Goal: Task Accomplishment & Management: Manage account settings

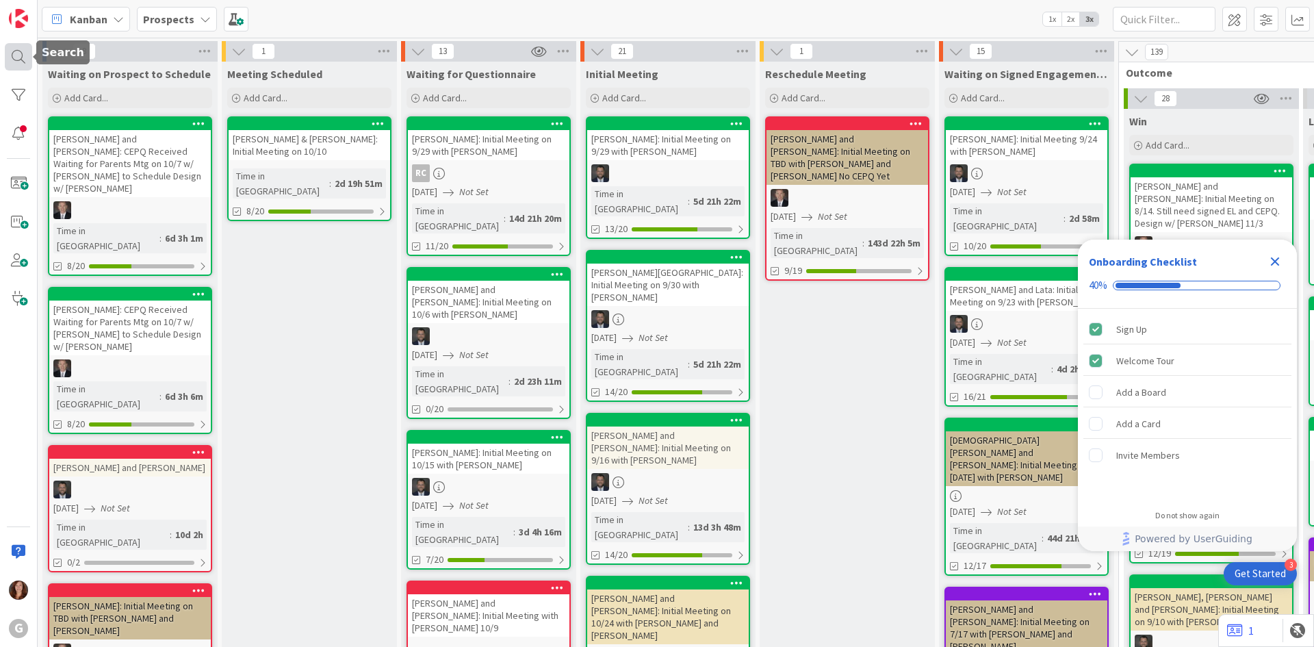
click at [12, 52] on div at bounding box center [18, 56] width 27 height 27
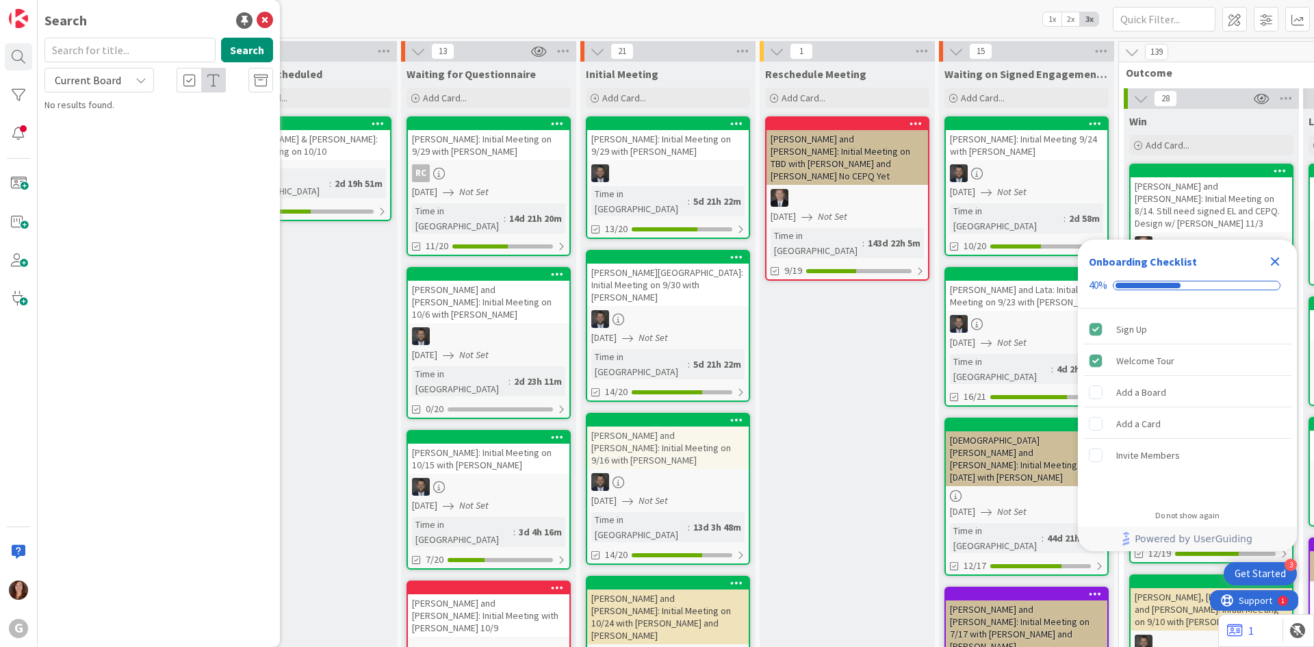
click at [109, 55] on input "text" at bounding box center [129, 50] width 171 height 25
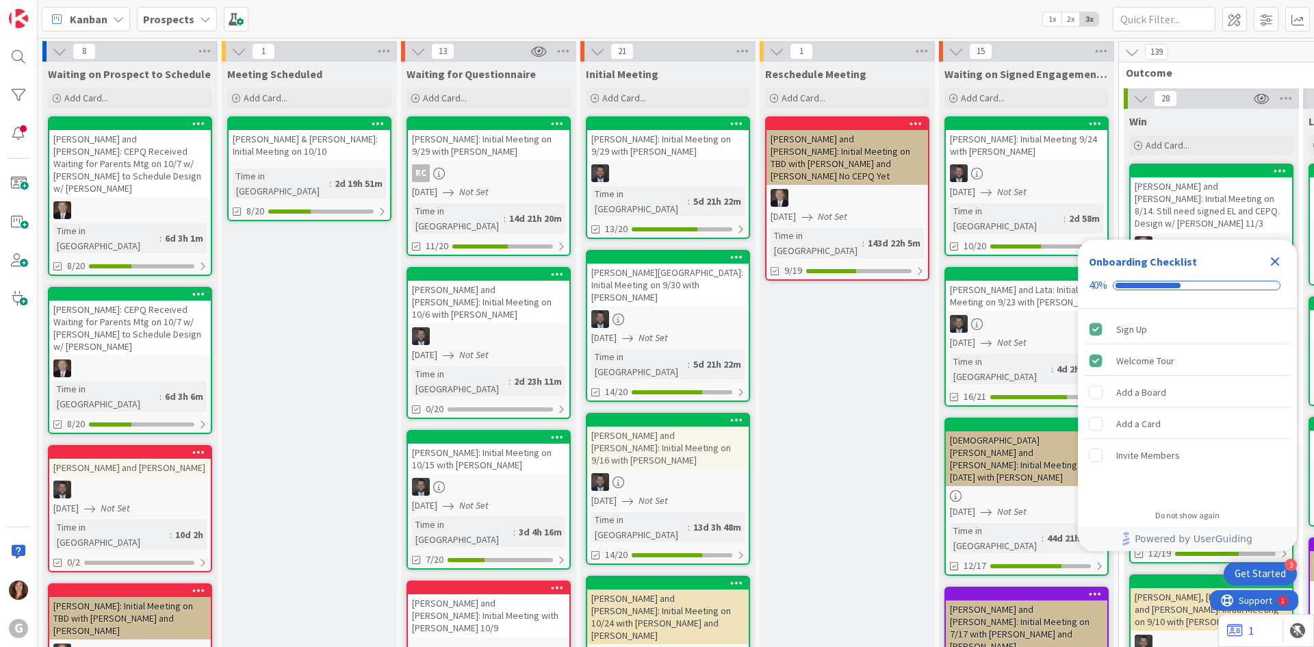
click at [181, 21] on b "Prospects" at bounding box center [168, 19] width 51 height 14
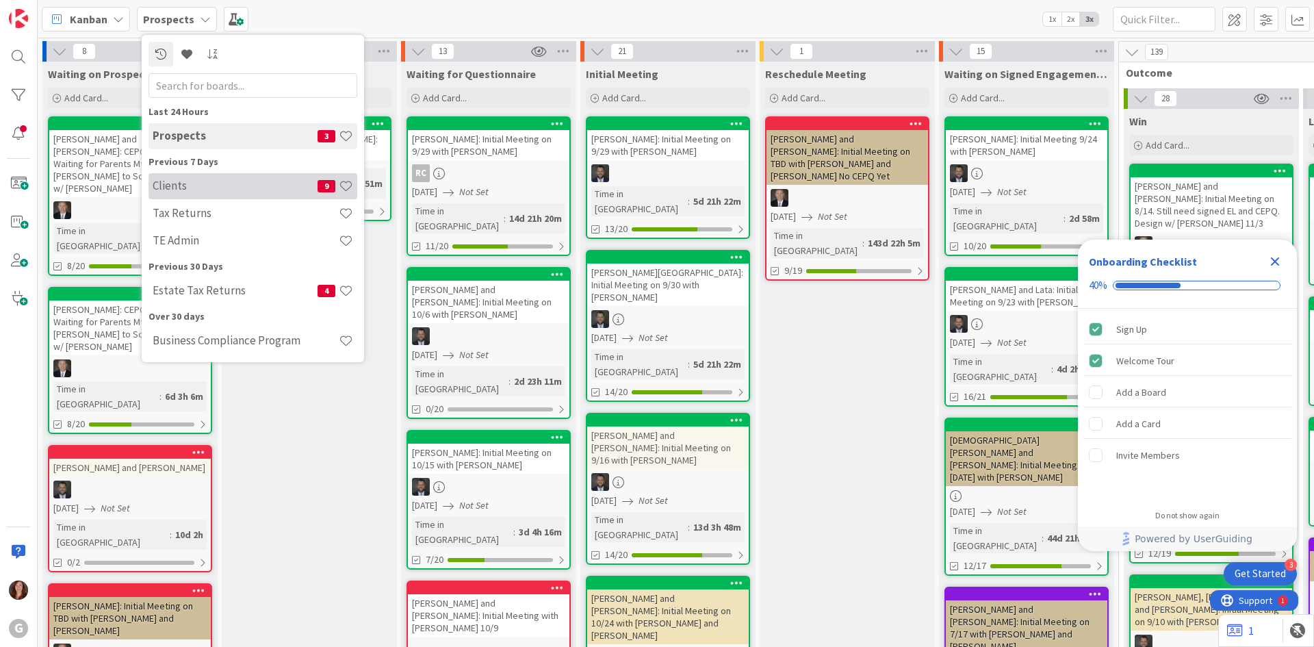
click at [175, 180] on h4 "Clients" at bounding box center [235, 186] width 165 height 14
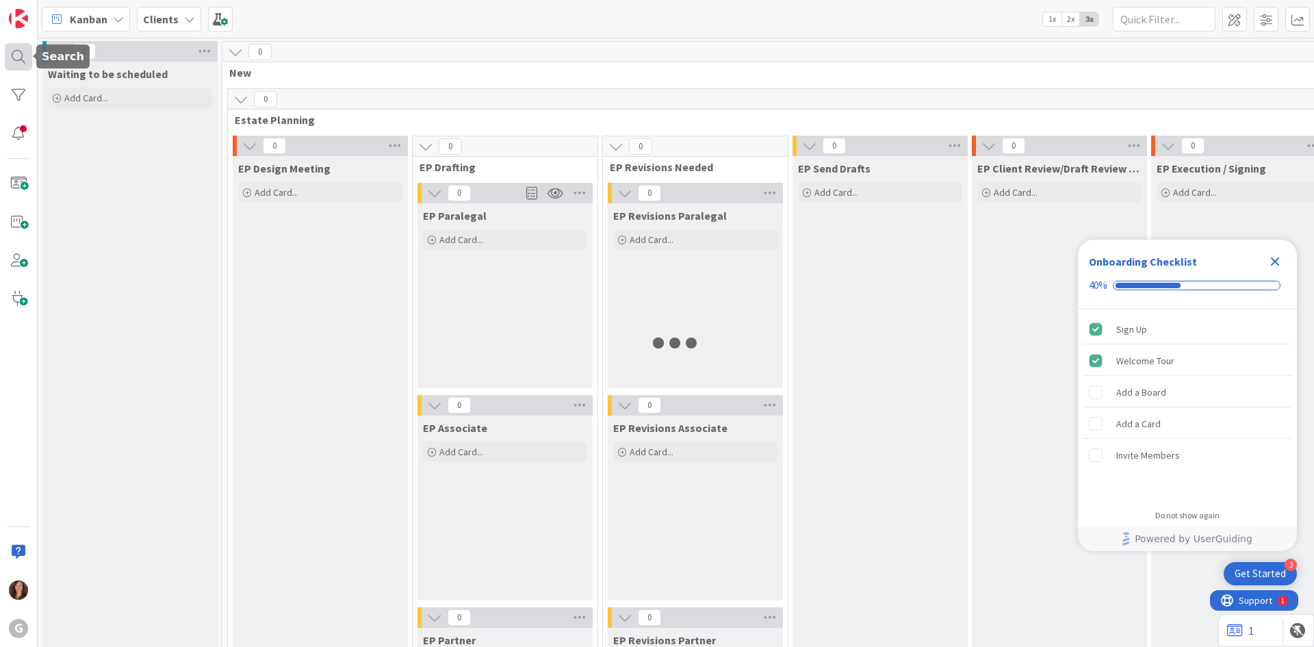
click at [18, 58] on div at bounding box center [18, 56] width 27 height 27
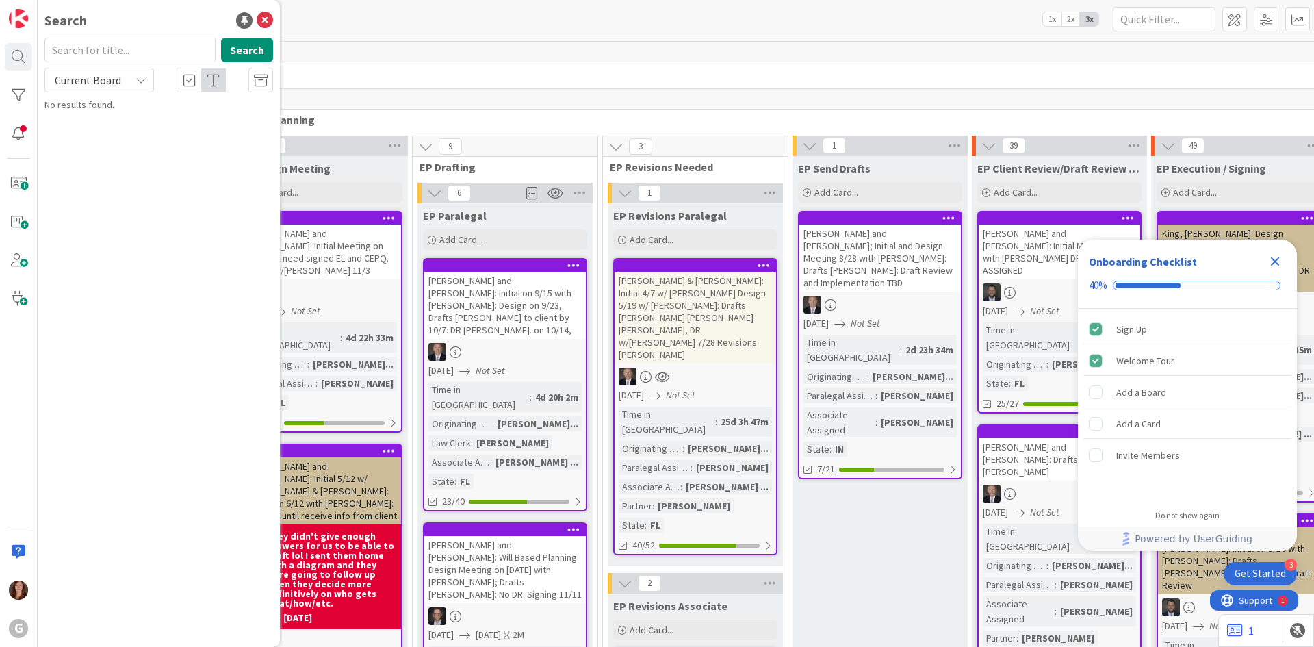
click at [113, 59] on input "text" at bounding box center [129, 50] width 171 height 25
type input "[PERSON_NAME]"
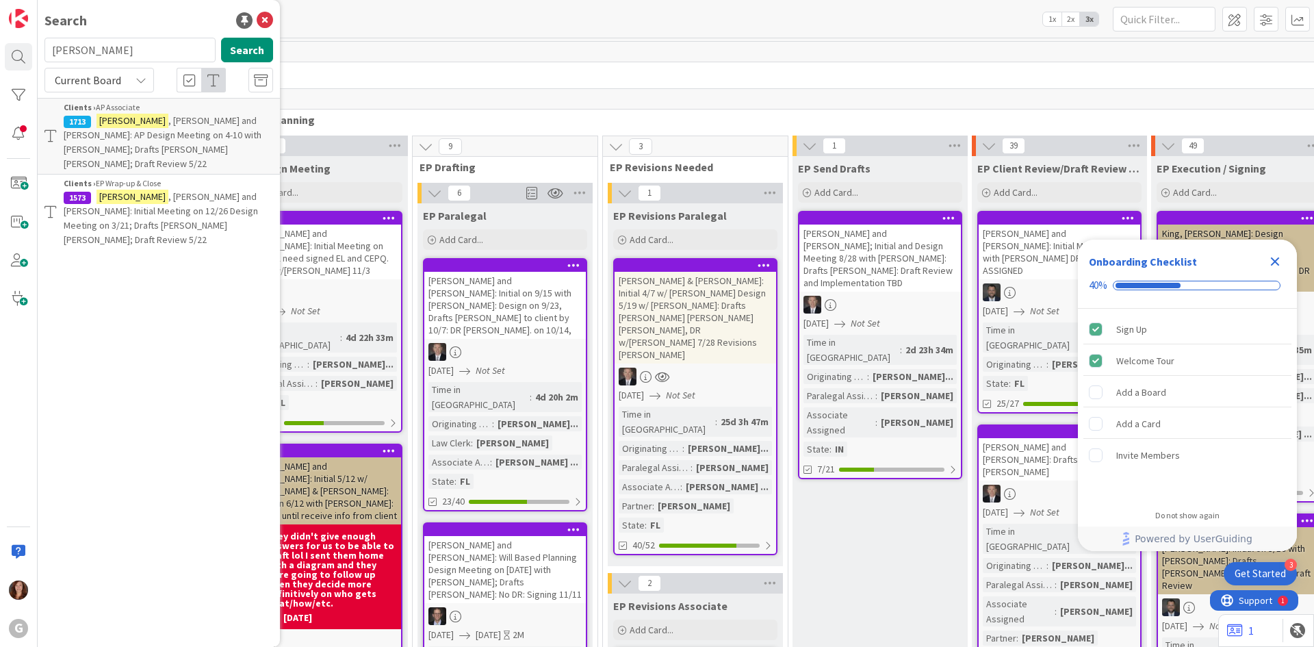
click at [183, 203] on p "Neher , Andy and Gina: Initial Meeting on 12/26 Design Meeting on 3/21; Drafts …" at bounding box center [168, 219] width 209 height 58
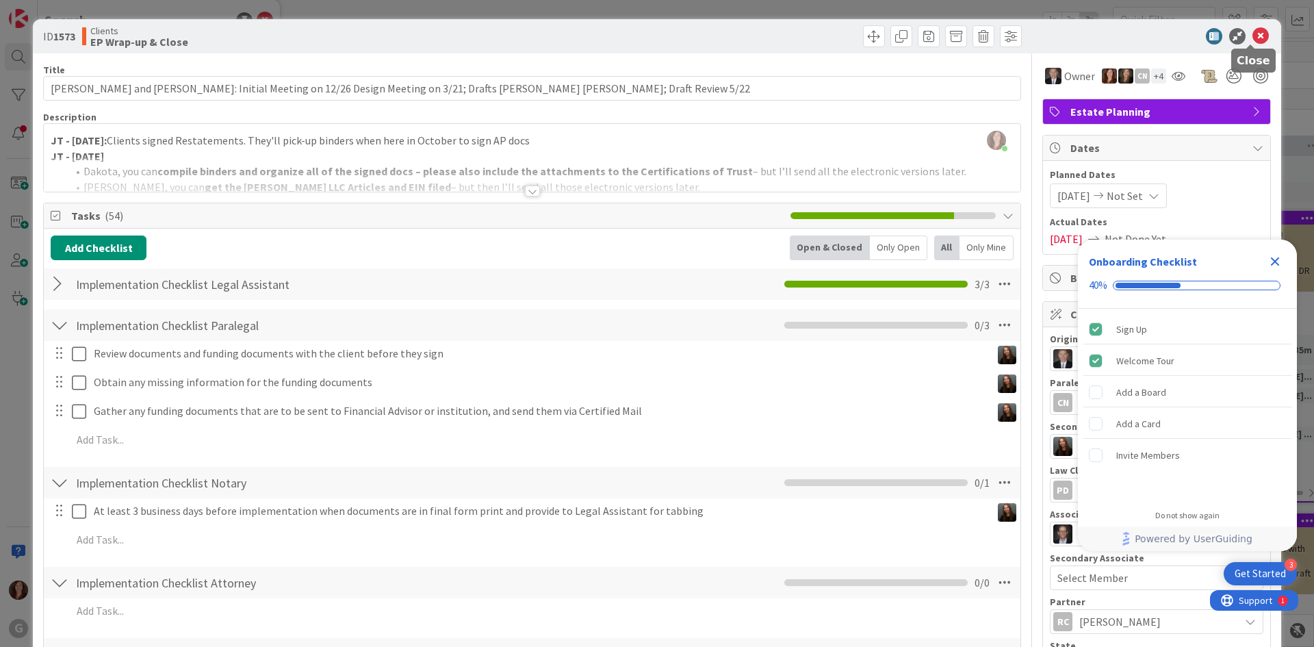
click at [1253, 38] on icon at bounding box center [1261, 36] width 16 height 16
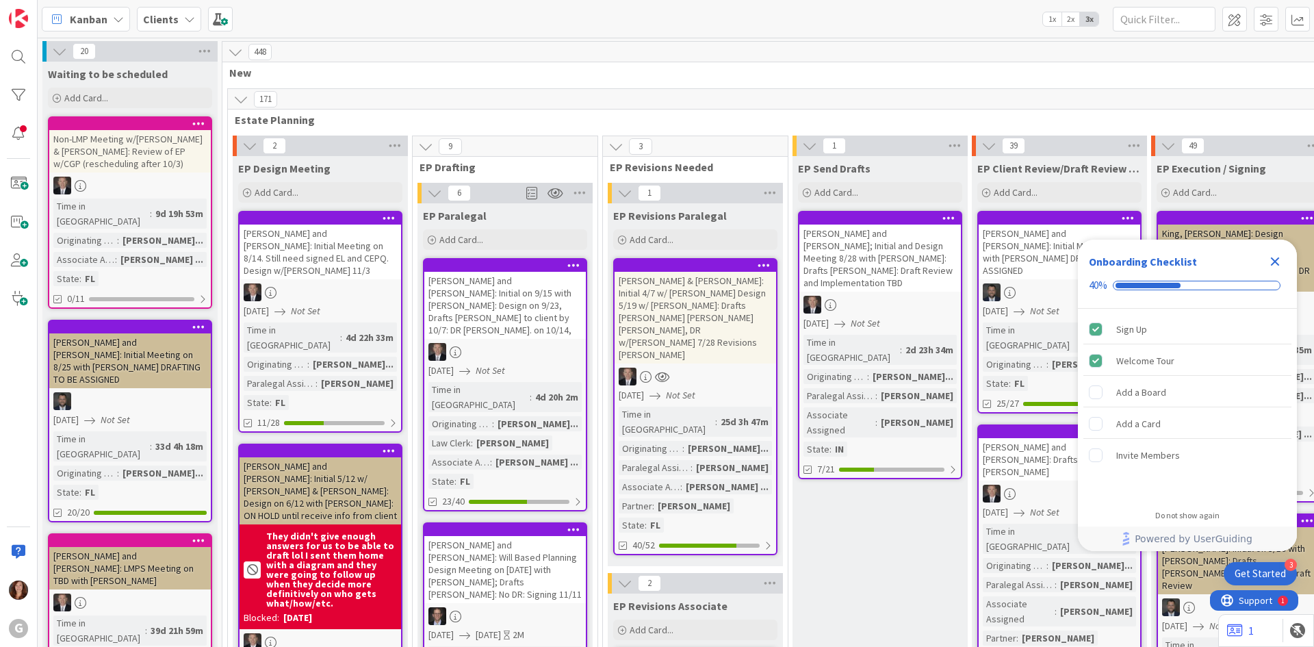
click at [168, 4] on div "Kanban Clients 1x 2x 3x" at bounding box center [676, 19] width 1277 height 38
click at [169, 20] on b "Clients" at bounding box center [161, 19] width 36 height 14
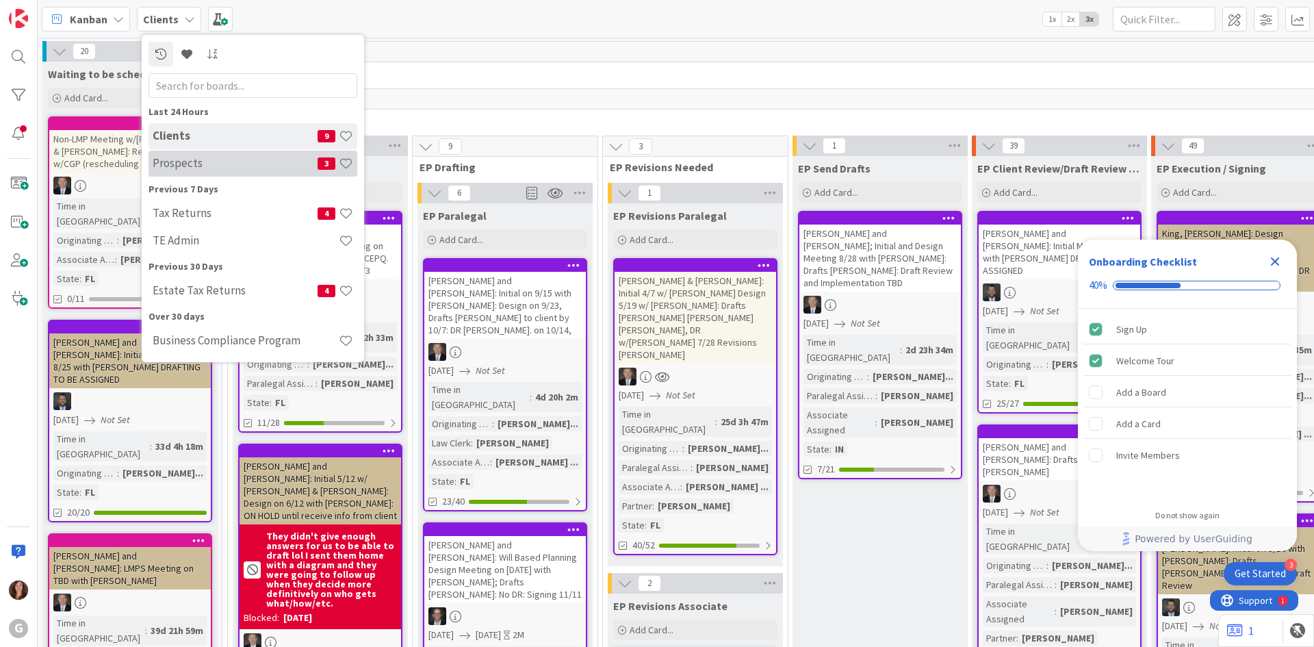
click at [168, 167] on h4 "Prospects" at bounding box center [235, 163] width 165 height 14
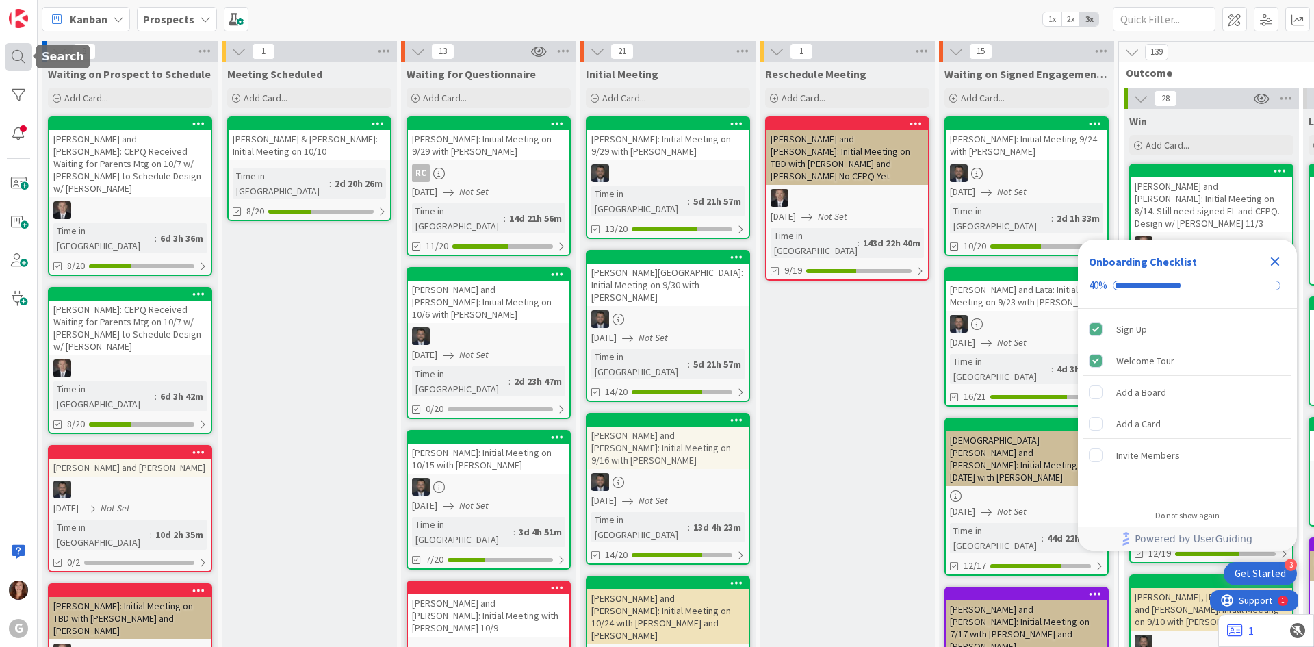
click at [19, 57] on div at bounding box center [18, 56] width 27 height 27
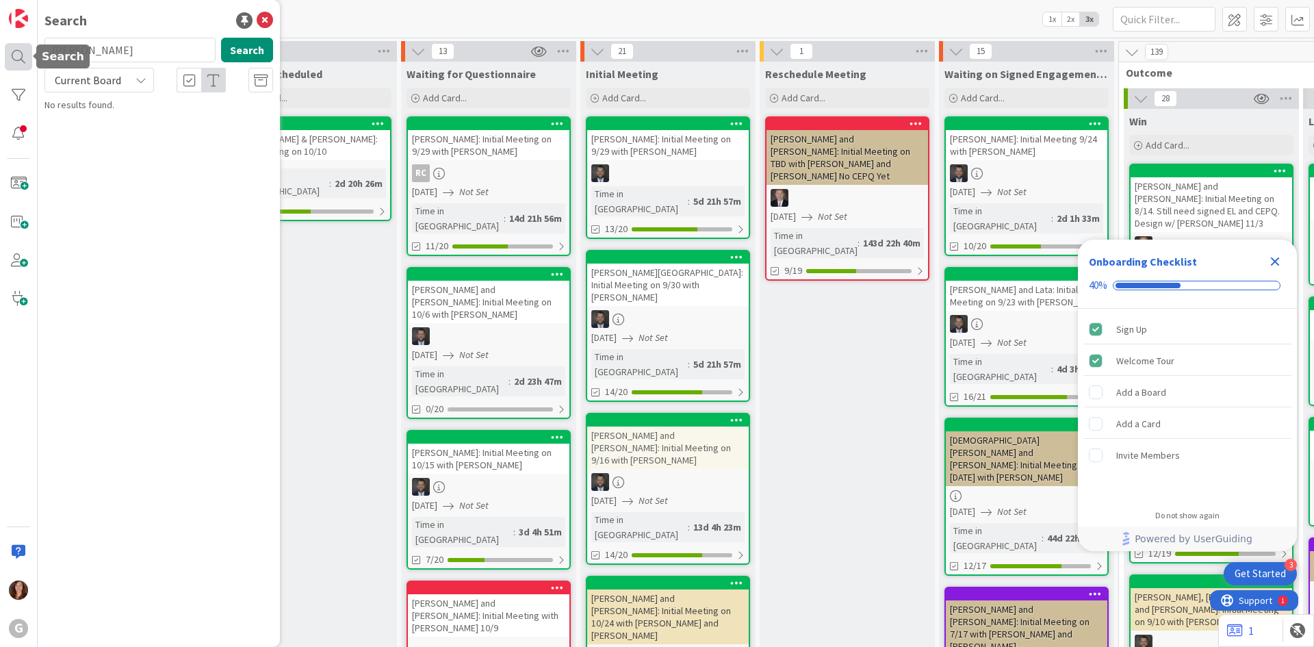
drag, startPoint x: 102, startPoint y: 51, endPoint x: 27, endPoint y: 47, distance: 74.7
click at [27, 47] on div "G Search [PERSON_NAME] Search Current Board No results found." at bounding box center [19, 323] width 38 height 647
type input "coutes"
drag, startPoint x: 92, startPoint y: 53, endPoint x: -1, endPoint y: 52, distance: 93.8
click at [0, 52] on html "3 Get Started Onboarding Checklist 40% Sign Up Welcome Tour Add a Board Add a C…" at bounding box center [657, 323] width 1314 height 647
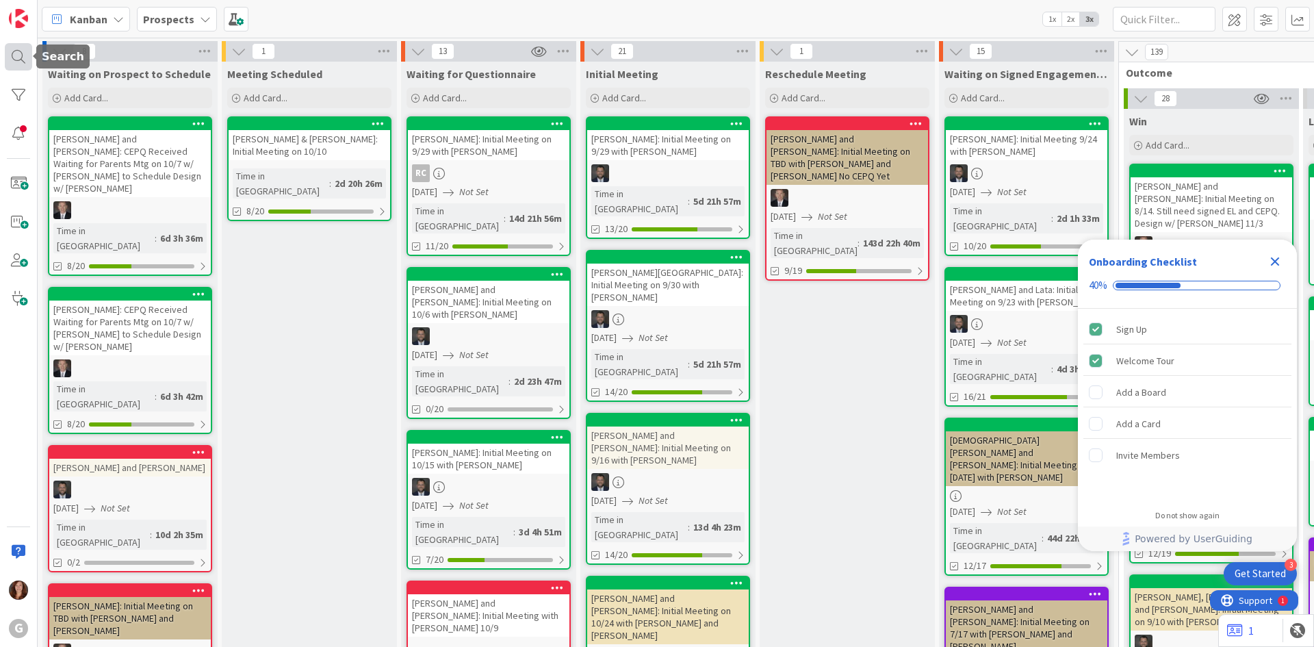
click at [20, 51] on div at bounding box center [18, 56] width 27 height 27
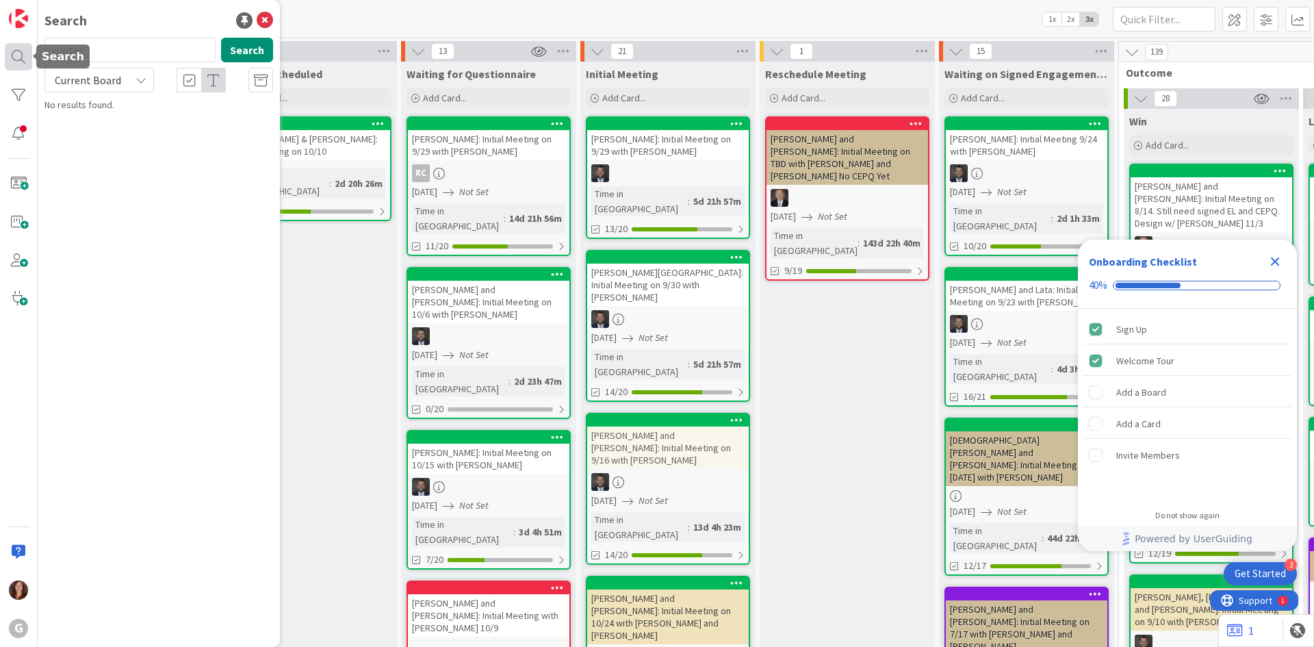
drag, startPoint x: 125, startPoint y: 51, endPoint x: 15, endPoint y: 51, distance: 110.2
click at [15, 51] on div "G Search coutes Search Current Board No results found." at bounding box center [19, 323] width 38 height 647
type input "Stavropoulos,"
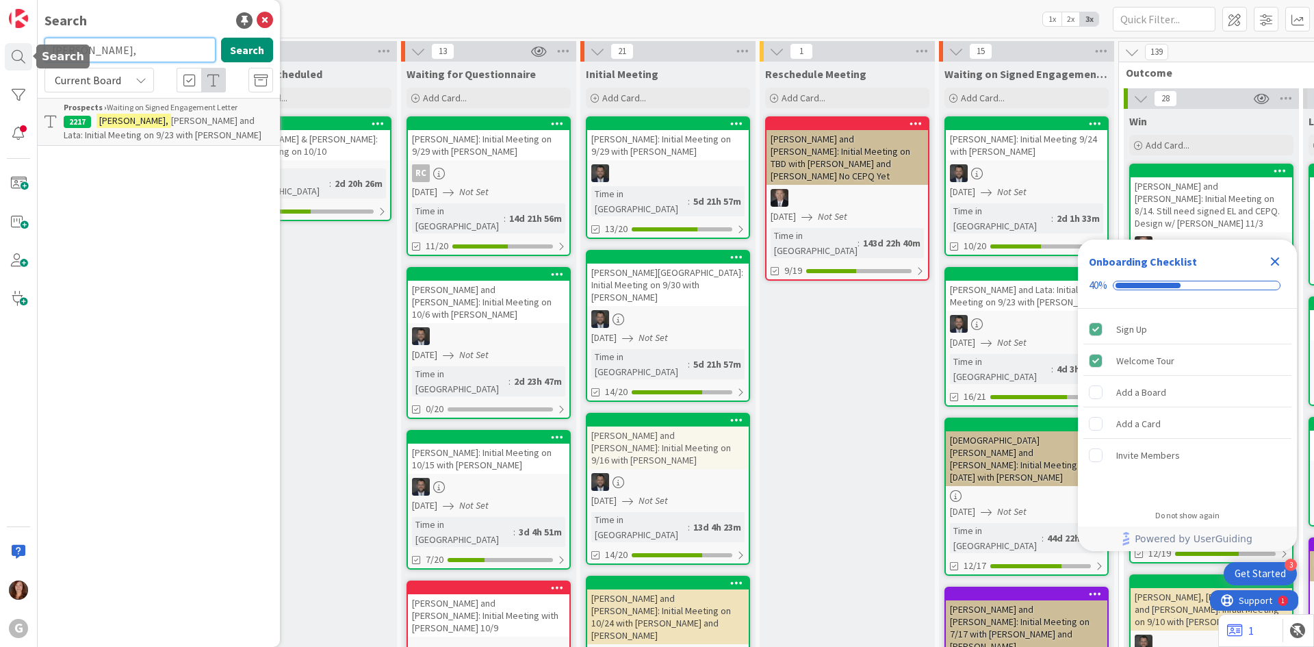
drag, startPoint x: 153, startPoint y: 54, endPoint x: -3, endPoint y: 51, distance: 156.1
click at [0, 51] on html "3 Get Started Onboarding Checklist 40% Sign Up Welcome Tour Add a Board Add a C…" at bounding box center [657, 323] width 1314 height 647
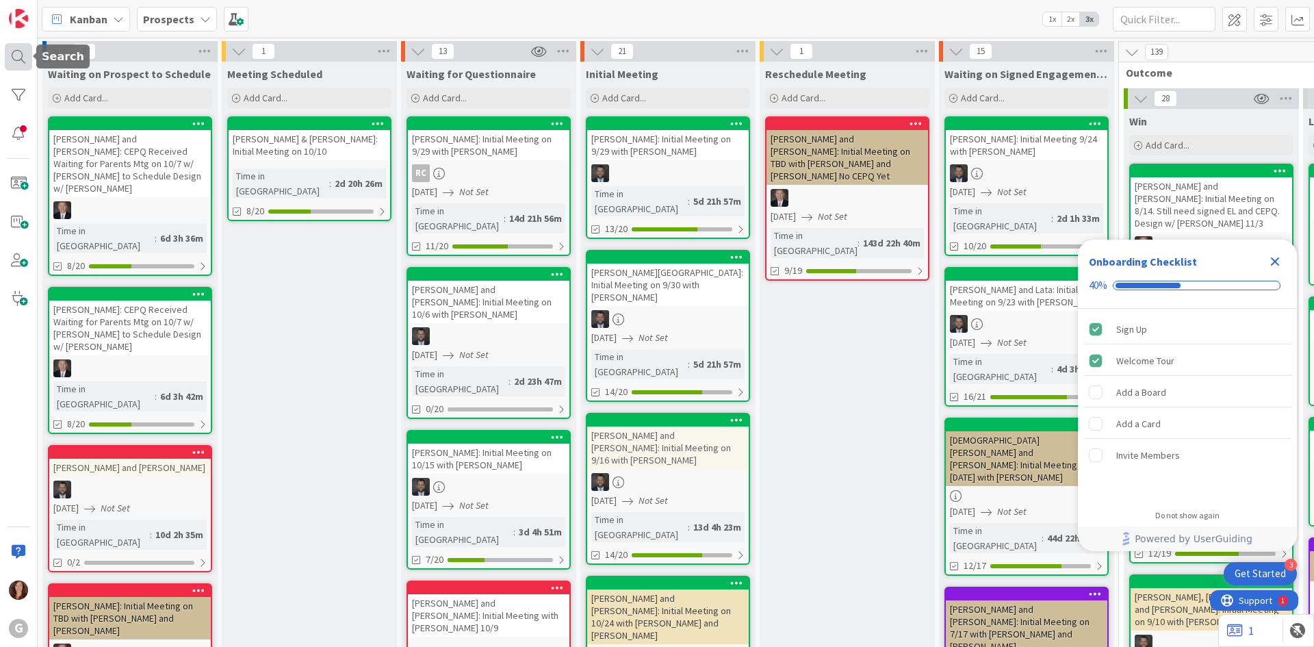
click at [18, 61] on div at bounding box center [18, 56] width 27 height 27
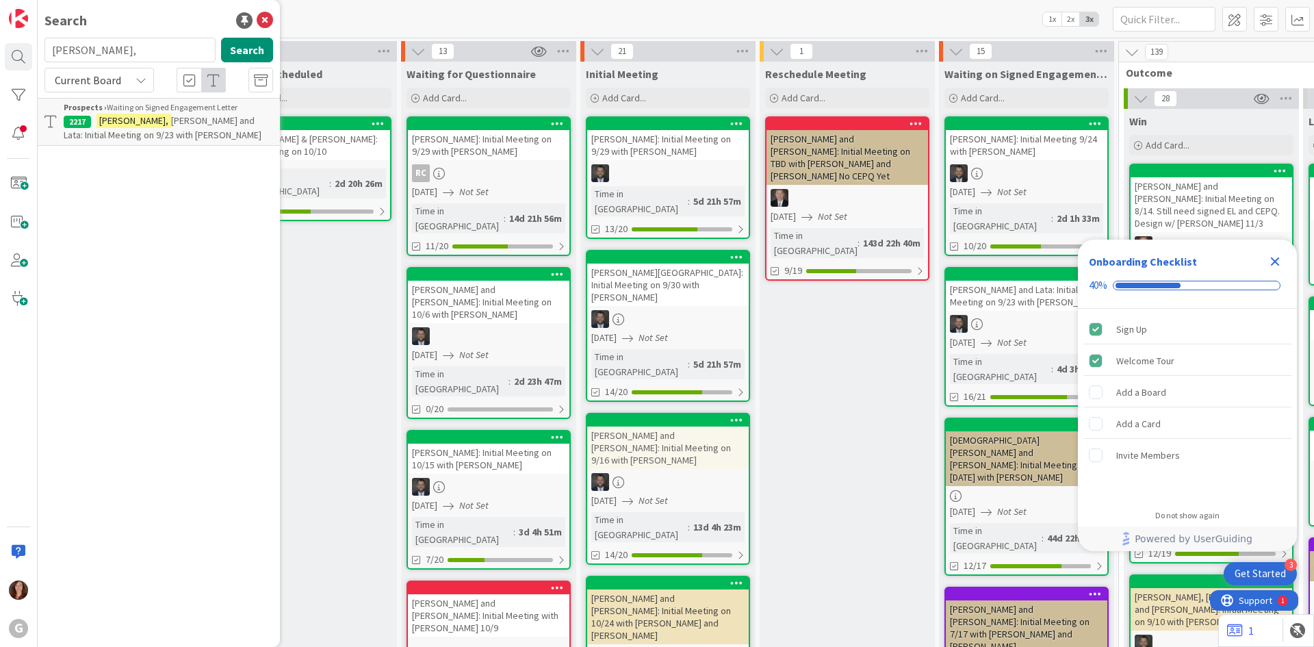
drag, startPoint x: 140, startPoint y: 51, endPoint x: 3, endPoint y: 60, distance: 137.2
click at [3, 60] on div "G Search Stavropoulos, Search Current Board Prospects › Waiting on Signed Engag…" at bounding box center [19, 323] width 38 height 647
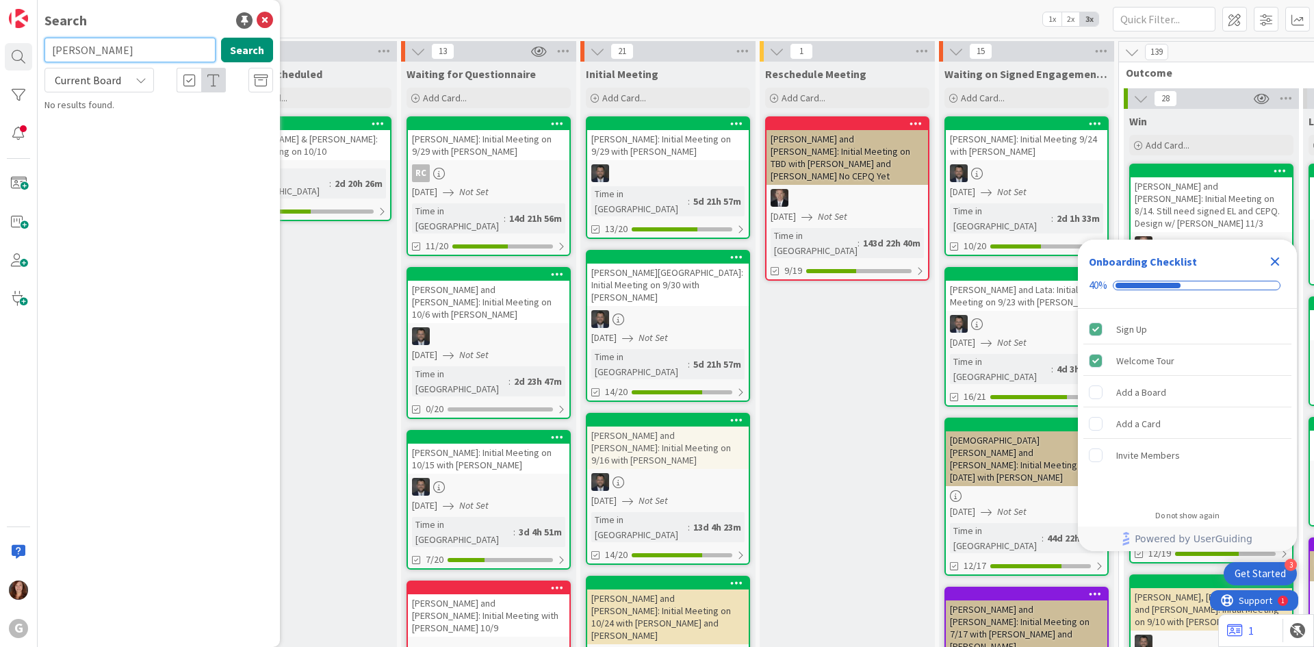
click at [136, 56] on input "GAUTHIER" at bounding box center [129, 50] width 171 height 25
type input "G"
type input "bimkert"
drag, startPoint x: 131, startPoint y: 51, endPoint x: 8, endPoint y: 47, distance: 124.0
click at [8, 47] on div "G Search bimkert Search Current Board No results found." at bounding box center [19, 323] width 38 height 647
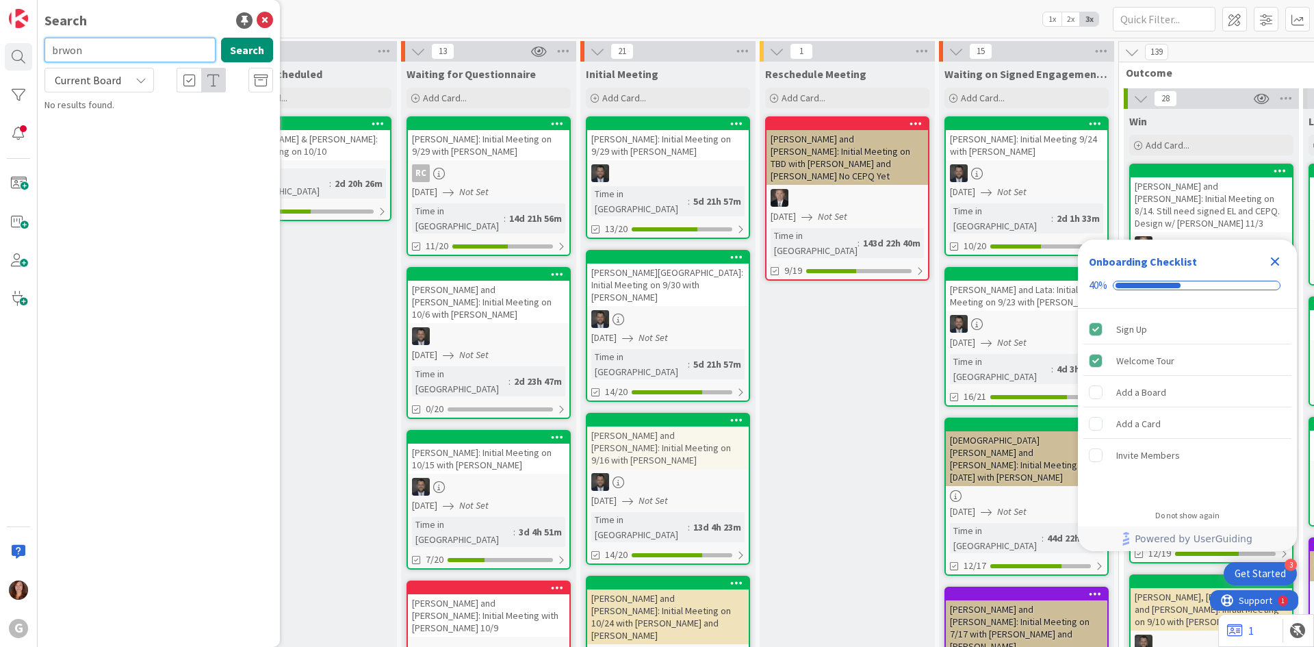
click at [129, 55] on input "brwon" at bounding box center [129, 50] width 171 height 25
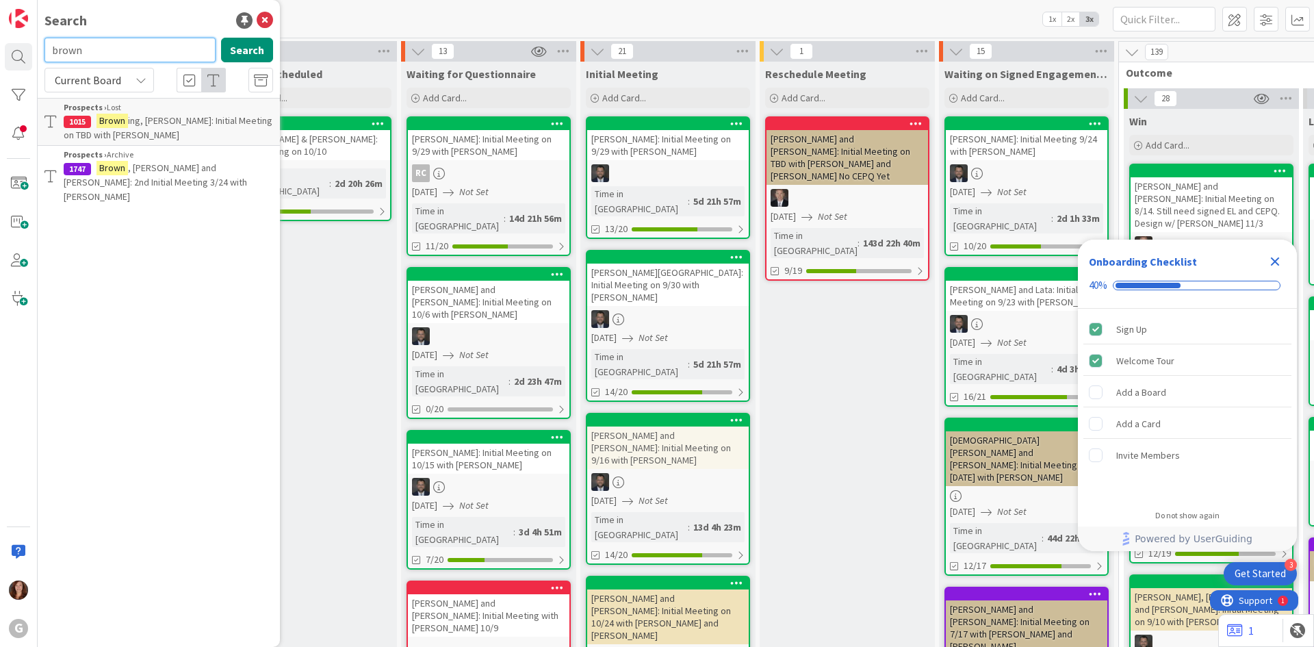
drag, startPoint x: 133, startPoint y: 52, endPoint x: 49, endPoint y: 55, distance: 84.2
click at [49, 55] on input "brown" at bounding box center [129, 50] width 171 height 25
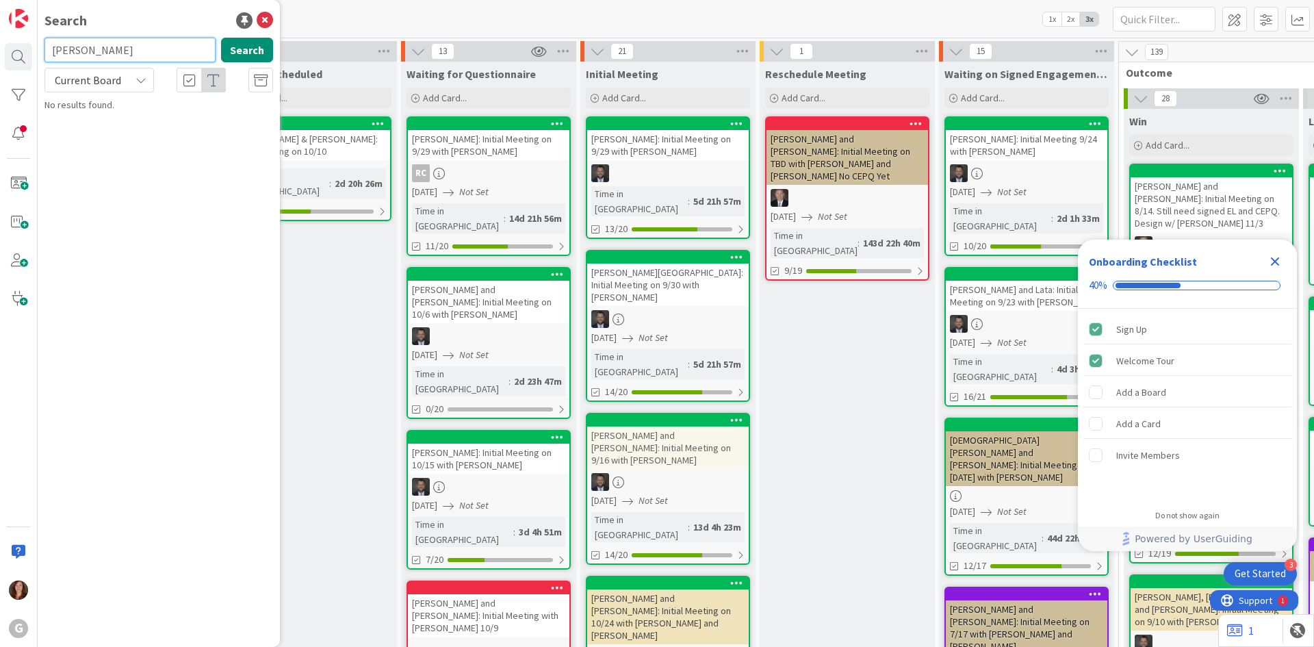
drag, startPoint x: 116, startPoint y: 55, endPoint x: 38, endPoint y: 50, distance: 78.2
click at [38, 50] on div "burton Search" at bounding box center [158, 53] width 245 height 30
drag, startPoint x: 123, startPoint y: 57, endPoint x: 46, endPoint y: 53, distance: 76.8
click at [46, 53] on input "happold" at bounding box center [129, 50] width 171 height 25
drag, startPoint x: 140, startPoint y: 57, endPoint x: 21, endPoint y: 45, distance: 120.4
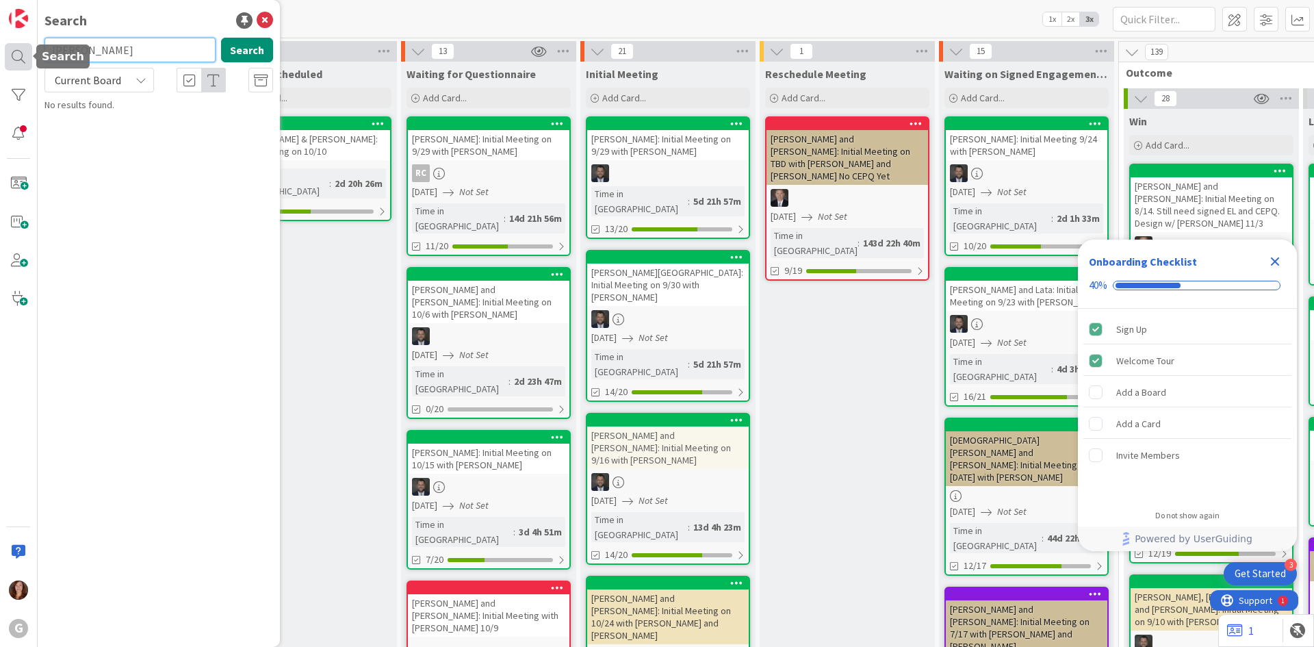
click at [21, 45] on div "G Search shaffer Search Current Board No results found." at bounding box center [19, 323] width 38 height 647
type input "van win"
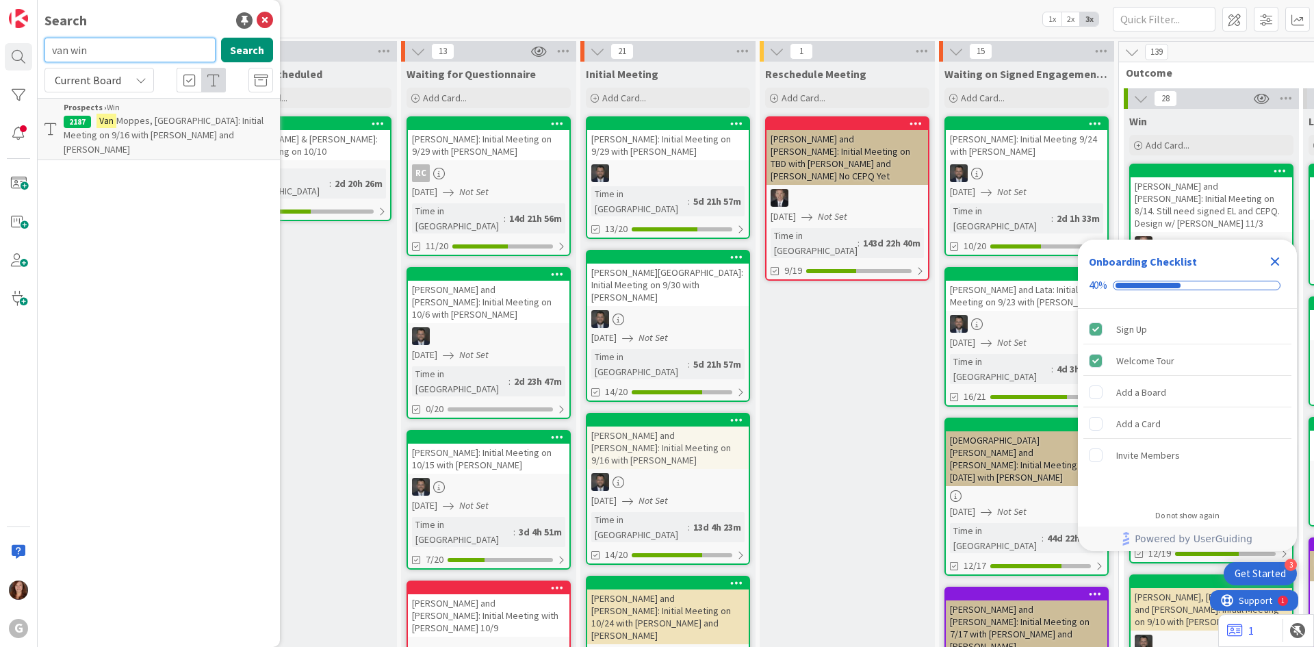
drag, startPoint x: 108, startPoint y: 49, endPoint x: -6, endPoint y: 53, distance: 114.4
click at [0, 53] on html "3 Get Started Onboarding Checklist 40% Sign Up Welcome Tour Add a Board Add a C…" at bounding box center [657, 323] width 1314 height 647
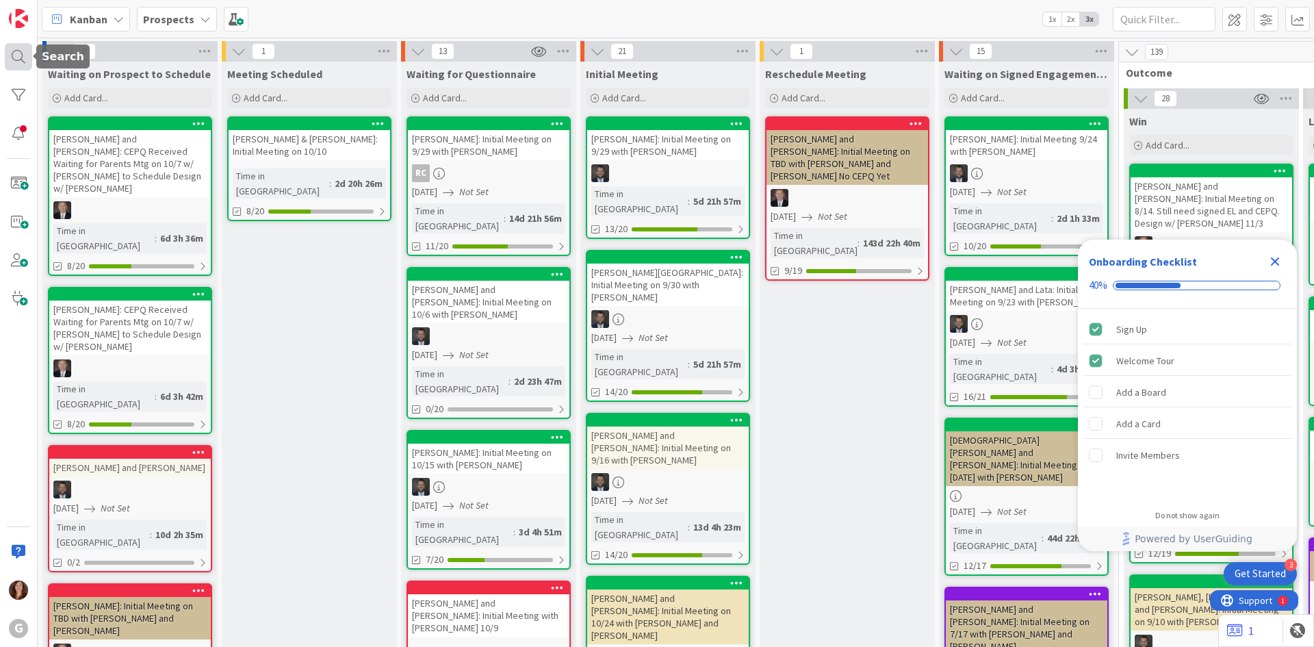
click at [28, 60] on div at bounding box center [18, 56] width 27 height 27
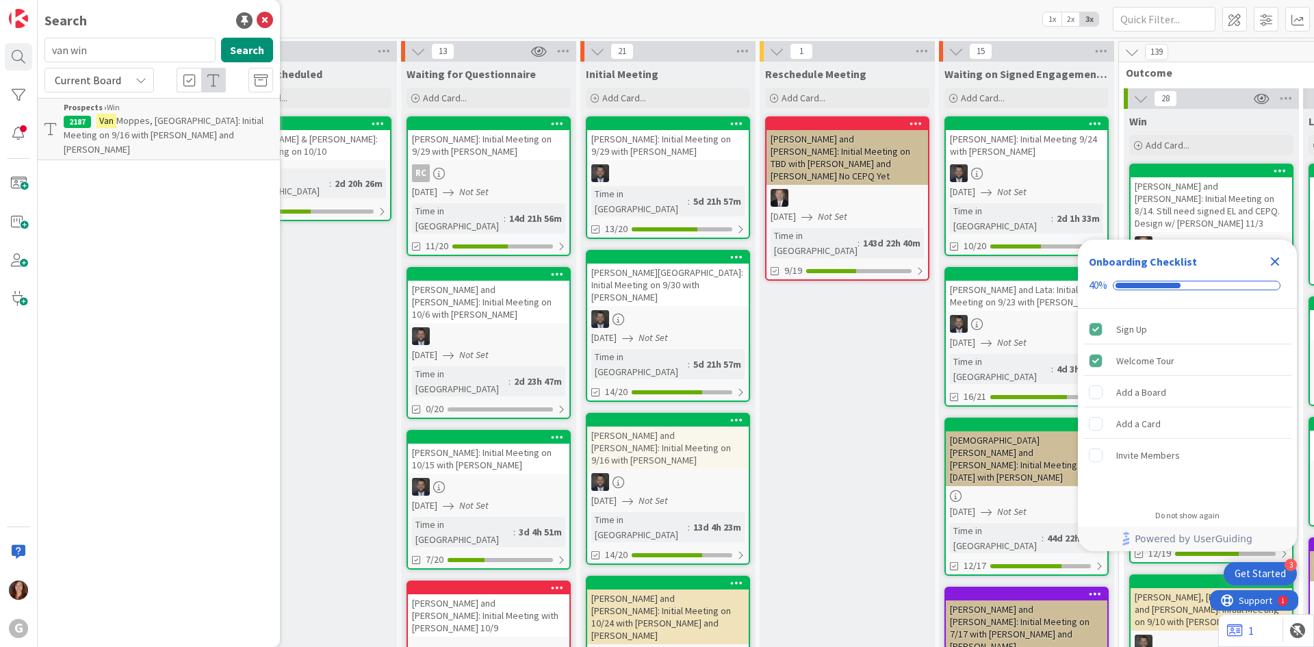
drag, startPoint x: 153, startPoint y: 58, endPoint x: 50, endPoint y: 54, distance: 102.8
click at [50, 54] on input "van win" at bounding box center [129, 50] width 171 height 25
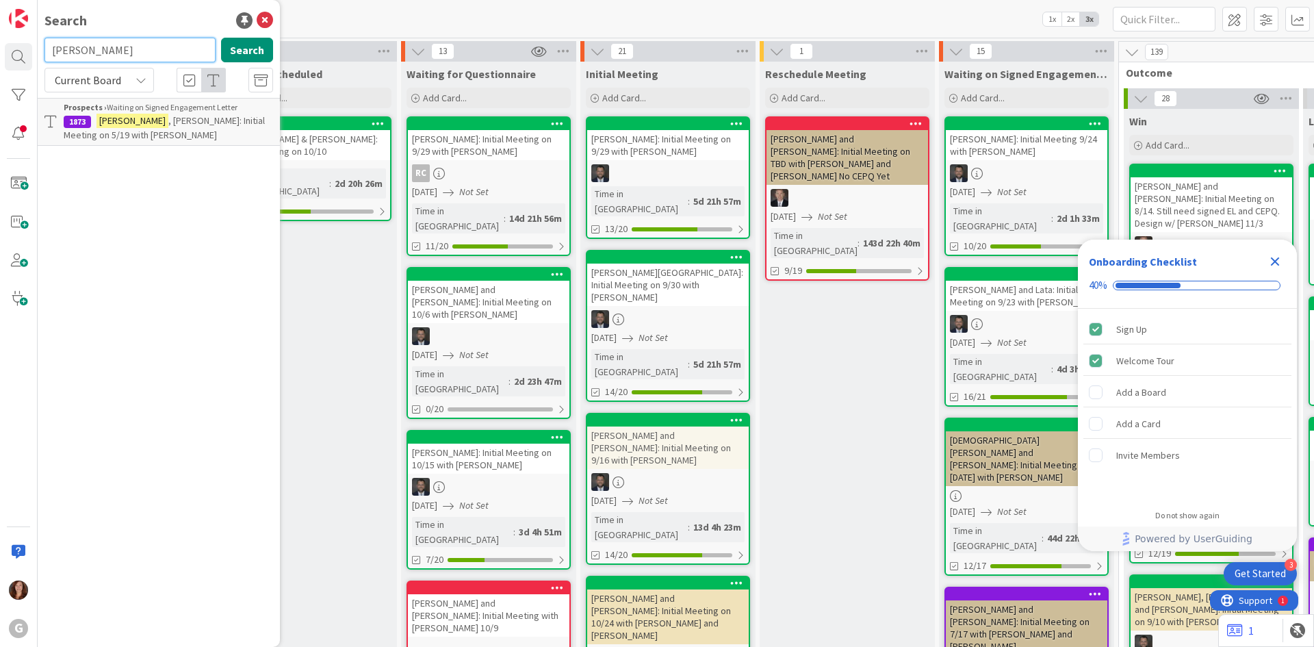
drag, startPoint x: 120, startPoint y: 52, endPoint x: 39, endPoint y: 53, distance: 81.5
click at [39, 53] on div "zierk Search" at bounding box center [158, 53] width 245 height 30
click at [114, 52] on input "friersin" at bounding box center [129, 50] width 171 height 25
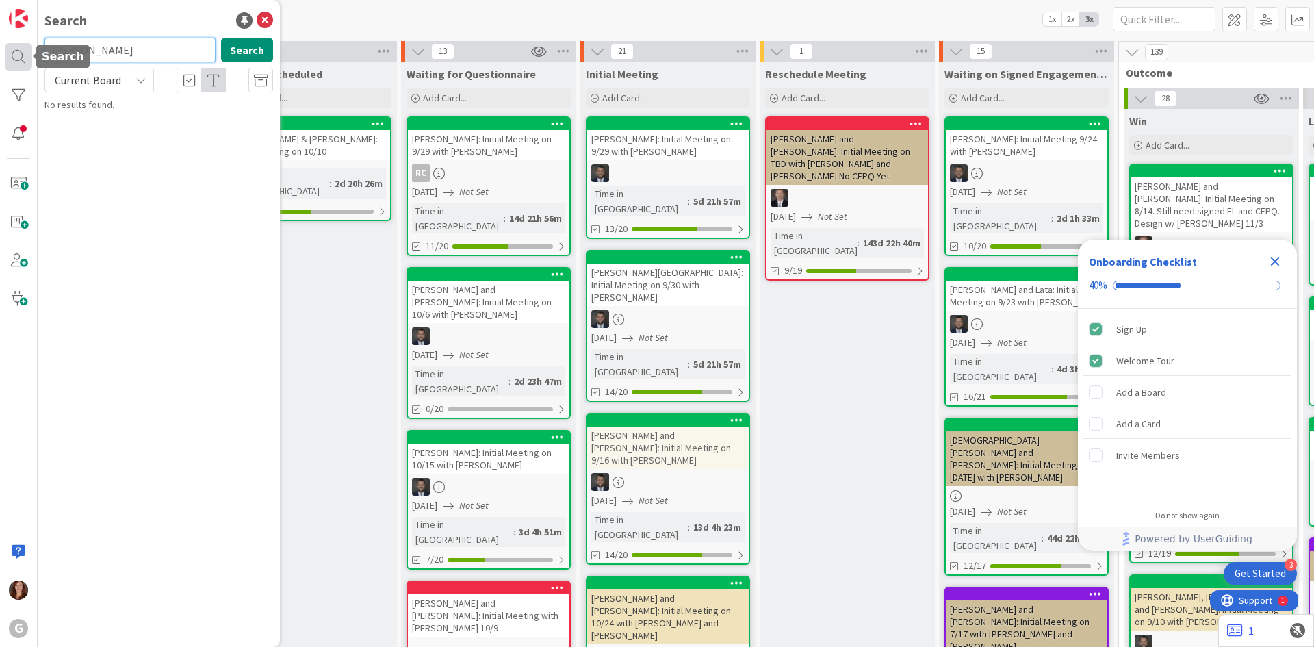
drag, startPoint x: 130, startPoint y: 58, endPoint x: 27, endPoint y: 55, distance: 102.7
click at [27, 55] on div "G Search frier Search Current Board No results found." at bounding box center [19, 323] width 38 height 647
drag, startPoint x: 98, startPoint y: 47, endPoint x: 12, endPoint y: 49, distance: 85.6
click at [12, 49] on div "G Search santucci Search Current Board No results found." at bounding box center [19, 323] width 38 height 647
type input "runzel"
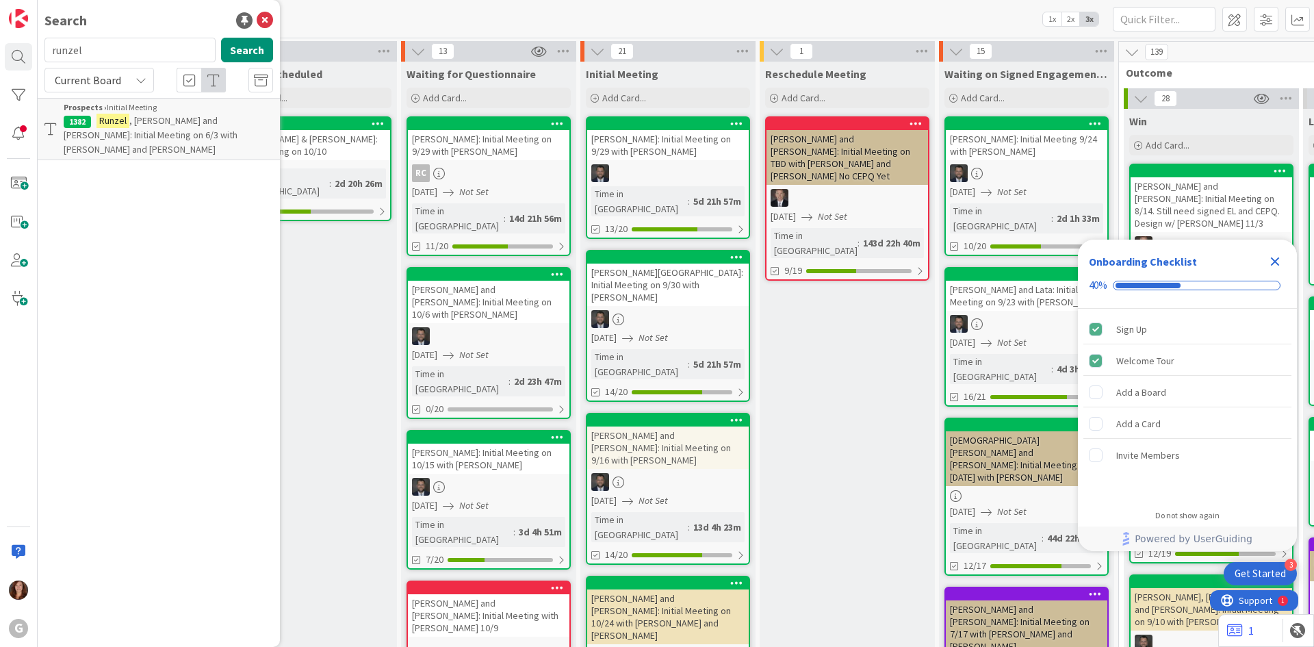
click at [181, 117] on span ", [PERSON_NAME] and [PERSON_NAME]: Initial Meeting on 6/3 with [PERSON_NAME] an…" at bounding box center [151, 134] width 174 height 41
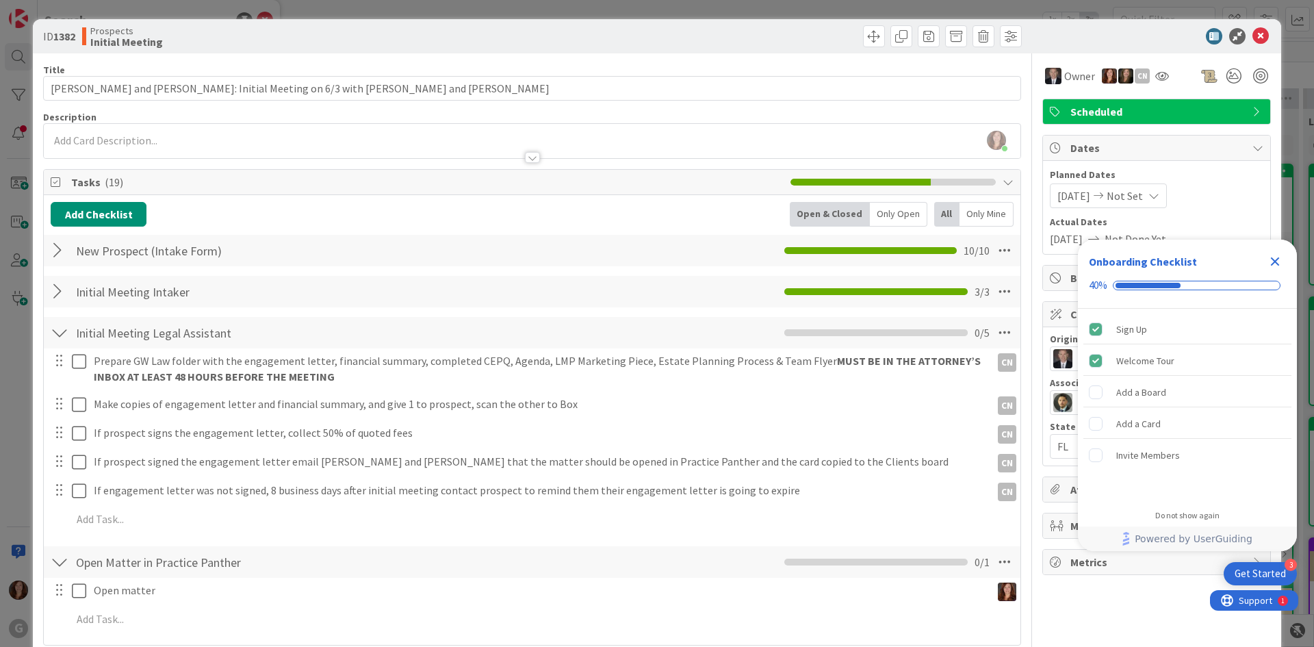
click at [57, 293] on div at bounding box center [60, 291] width 18 height 25
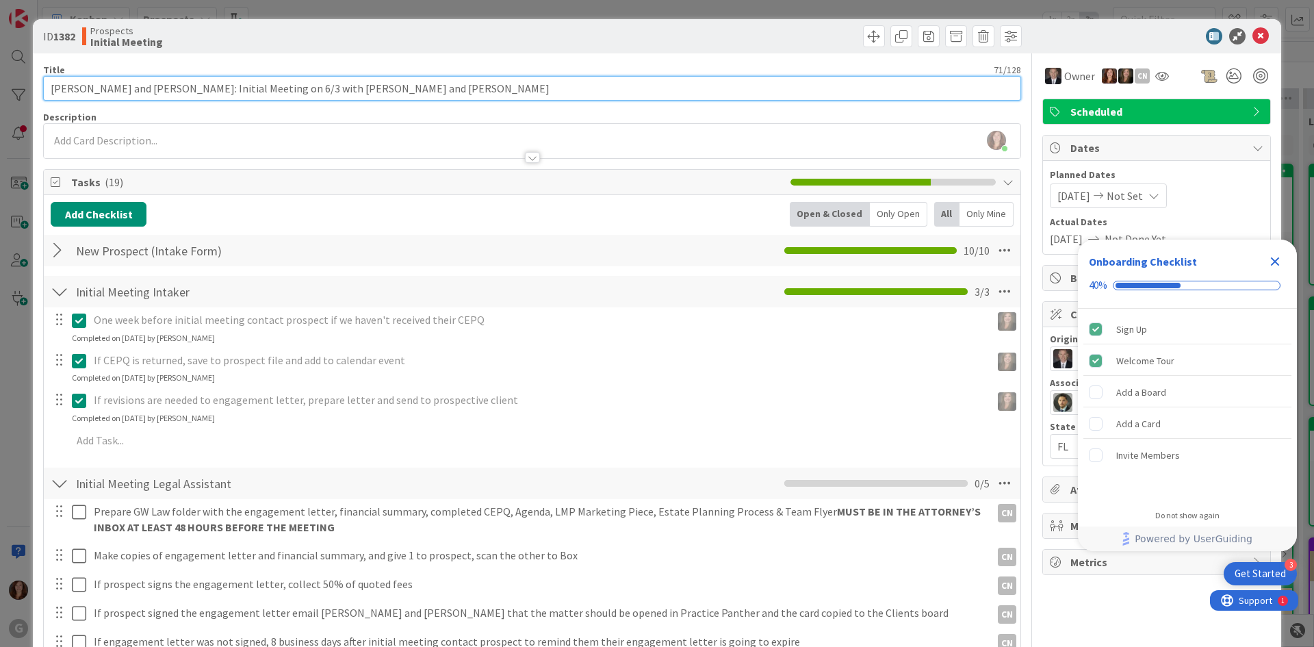
click at [536, 97] on input "[PERSON_NAME] and [PERSON_NAME]: Initial Meeting on 6/3 with [PERSON_NAME] and …" at bounding box center [532, 88] width 978 height 25
type input "[PERSON_NAME] and [PERSON_NAME]: Initial Meeting on 6/3 with [PERSON_NAME] and …"
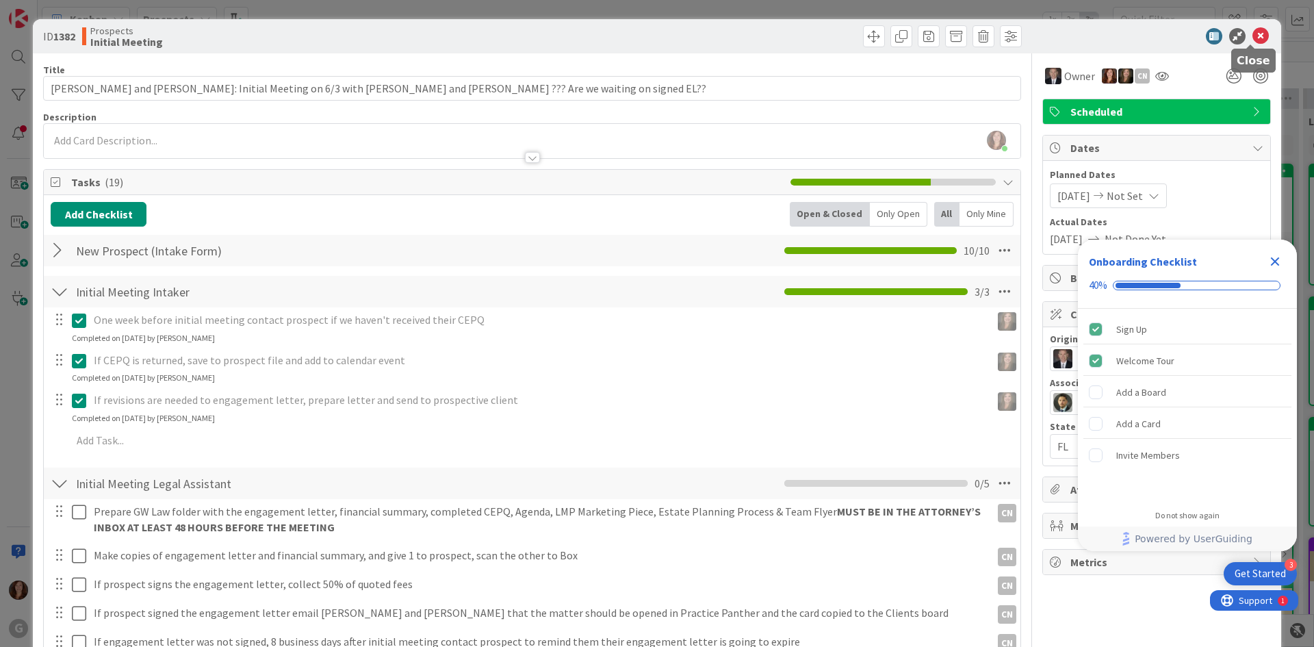
click at [1253, 39] on icon at bounding box center [1261, 36] width 16 height 16
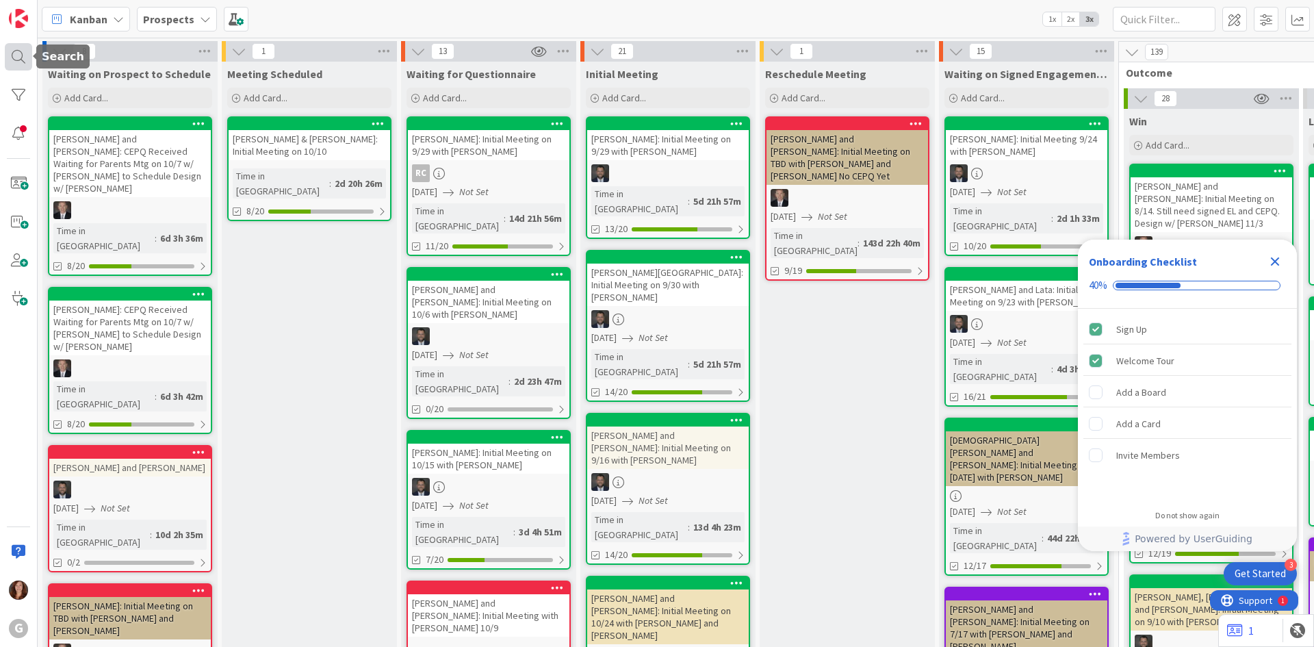
click at [12, 61] on div at bounding box center [18, 56] width 27 height 27
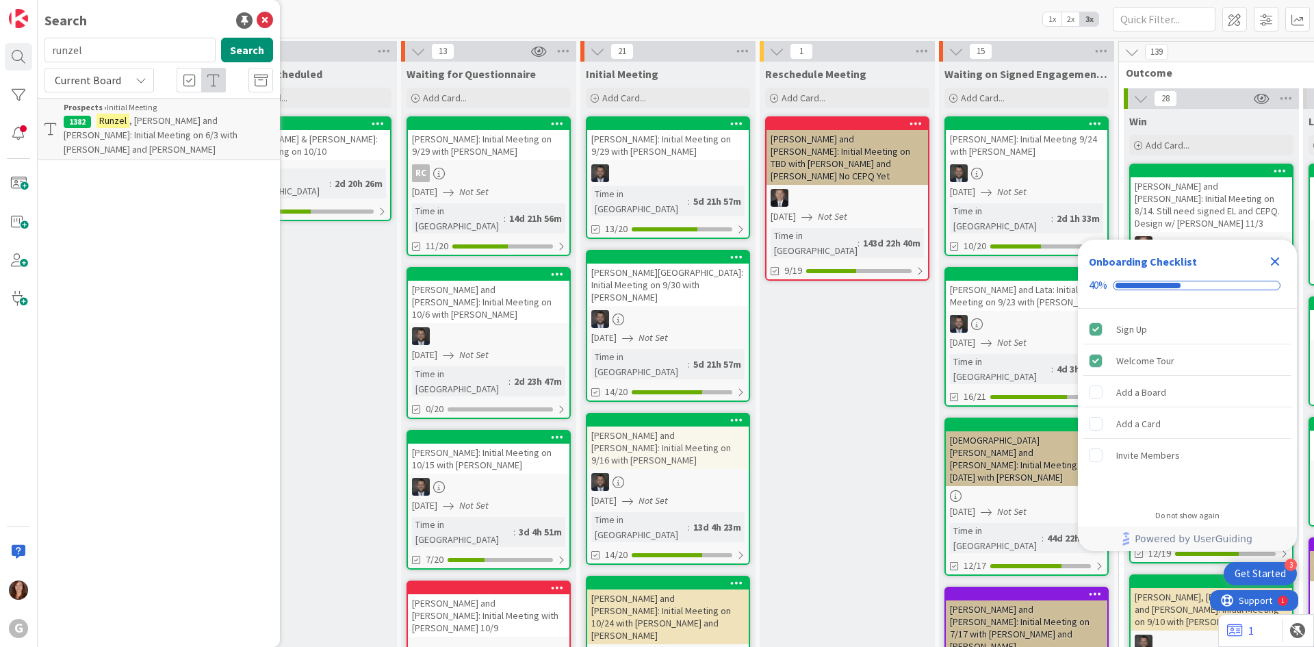
drag, startPoint x: 101, startPoint y: 53, endPoint x: -16, endPoint y: 42, distance: 117.5
click at [0, 42] on html "3 Get Started Onboarding Checklist 40% Sign Up Welcome Tour Add a Board Add a C…" at bounding box center [657, 323] width 1314 height 647
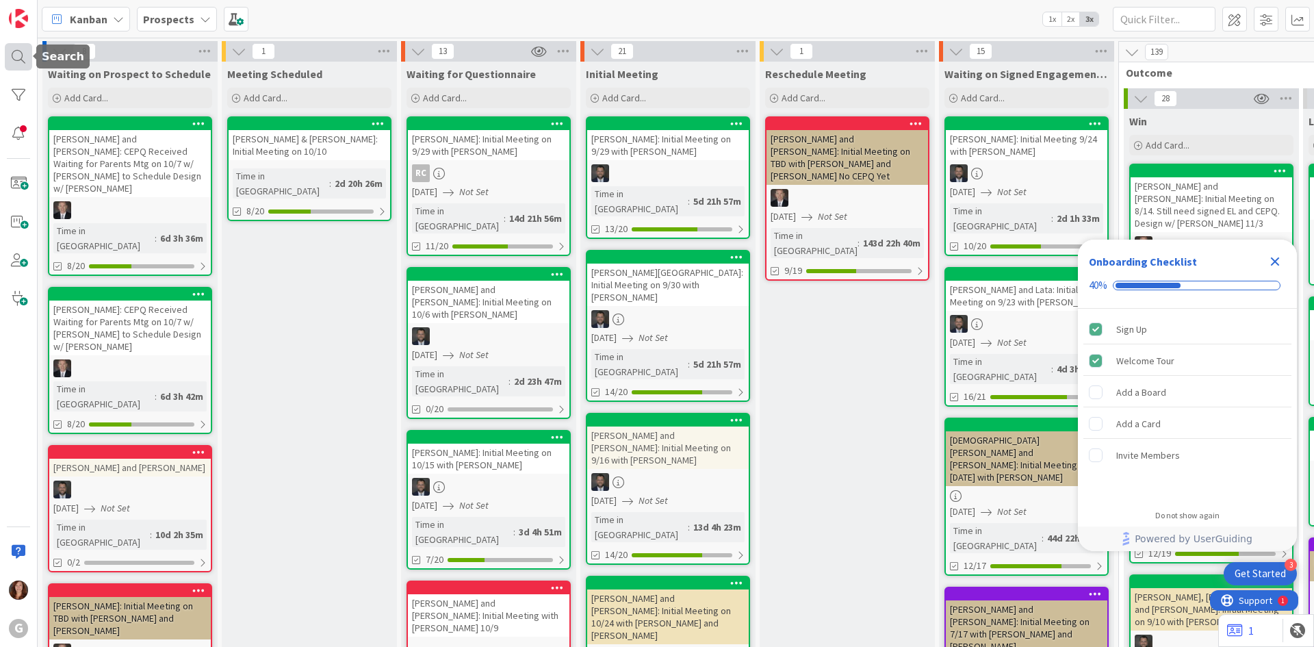
click at [19, 60] on div at bounding box center [18, 56] width 27 height 27
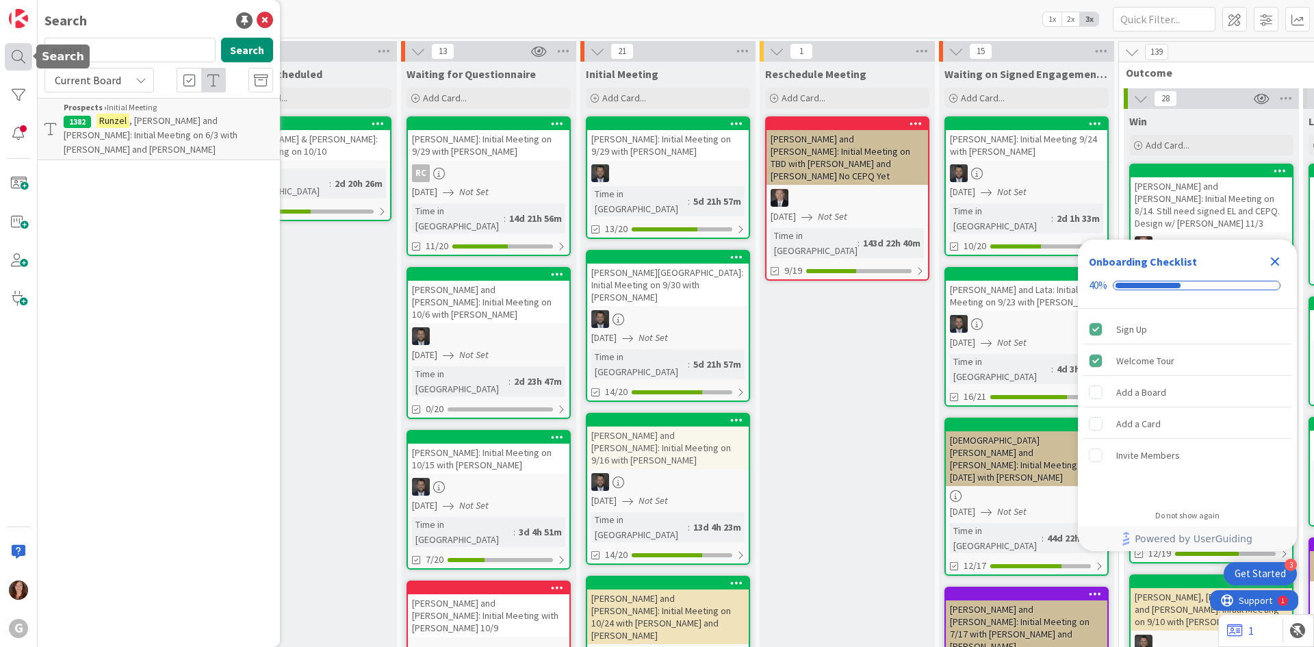
drag, startPoint x: 114, startPoint y: 59, endPoint x: 22, endPoint y: 53, distance: 92.6
click at [22, 53] on div "G Search runzel Search Current Board Prospects › Initial Meeting 1382 Runzel , …" at bounding box center [19, 323] width 38 height 647
type input "zierk"
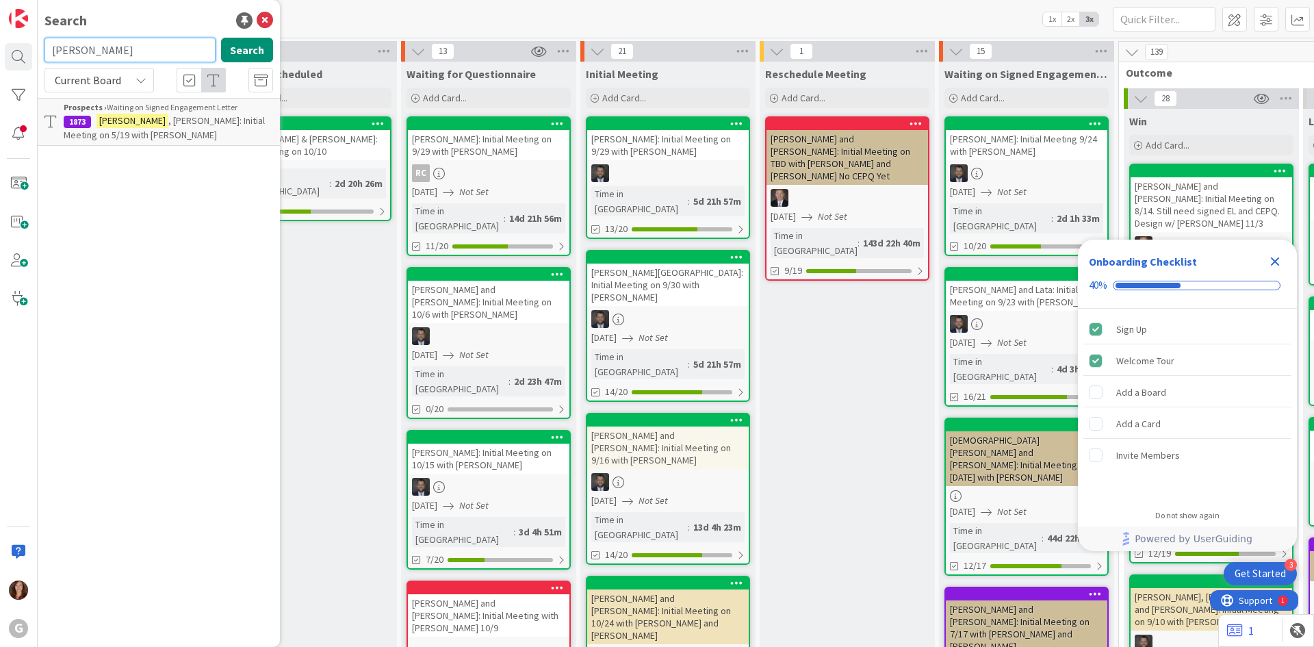
drag, startPoint x: 115, startPoint y: 53, endPoint x: 32, endPoint y: 51, distance: 82.9
click at [32, 51] on div "G Search zierk Search Current Board Prospects › Waiting on Signed Engagement Le…" at bounding box center [19, 323] width 38 height 647
type input "eldert"
drag, startPoint x: 107, startPoint y: 49, endPoint x: 31, endPoint y: 47, distance: 76.0
click at [31, 47] on div "G Search eldert Search Current Board Prospects › Waiting on Signed Engagement L…" at bounding box center [19, 323] width 38 height 647
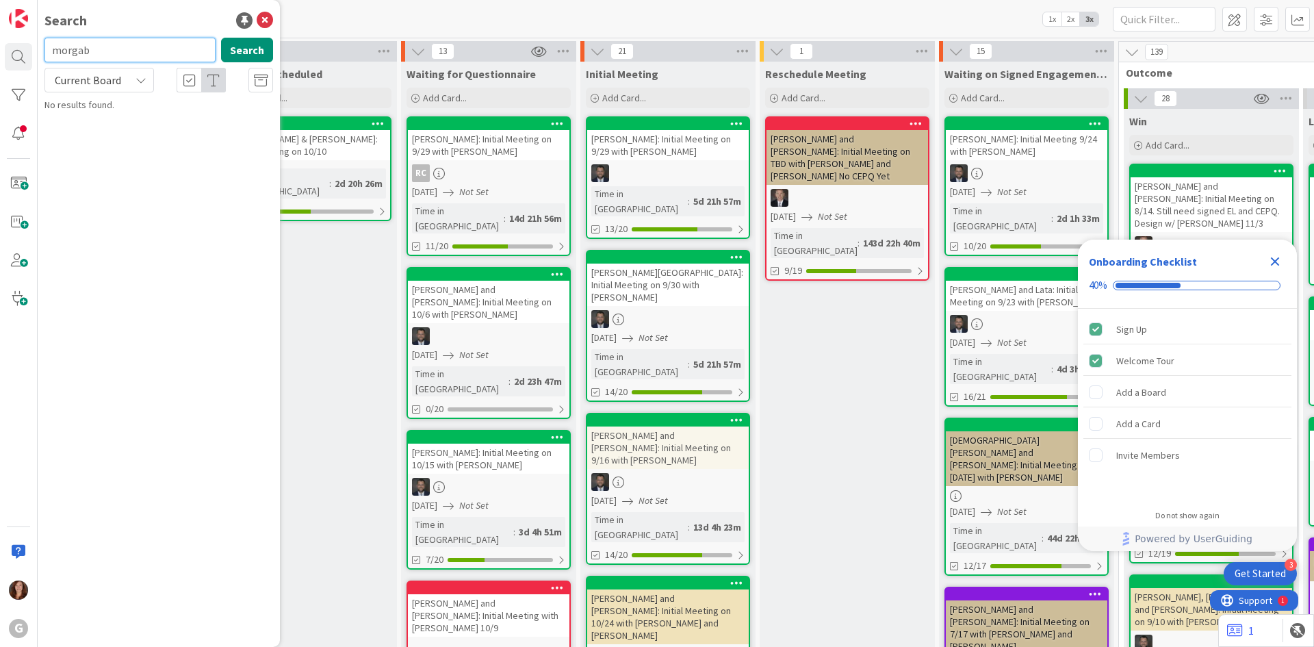
click at [153, 56] on input "morgab" at bounding box center [129, 50] width 171 height 25
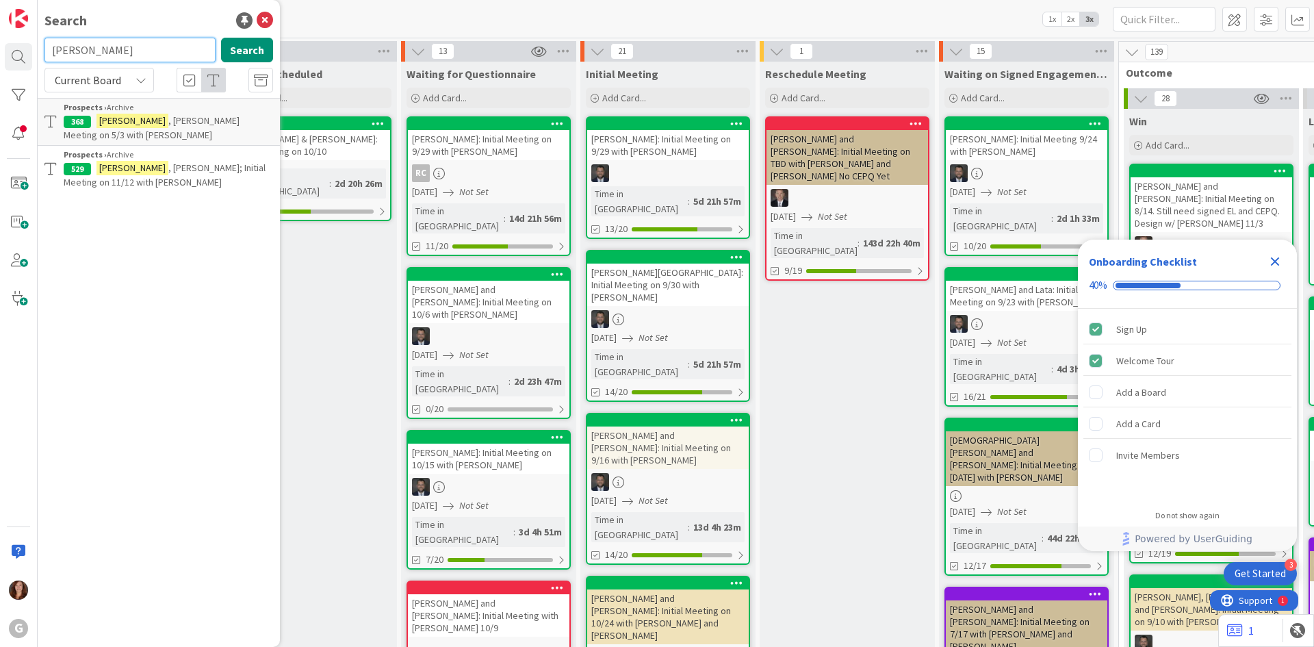
drag, startPoint x: 97, startPoint y: 55, endPoint x: 36, endPoint y: 51, distance: 61.1
click at [36, 51] on div "G Search morgan Search Current Board Prospects › Archive 368 Morgan , Kathryn I…" at bounding box center [19, 323] width 38 height 647
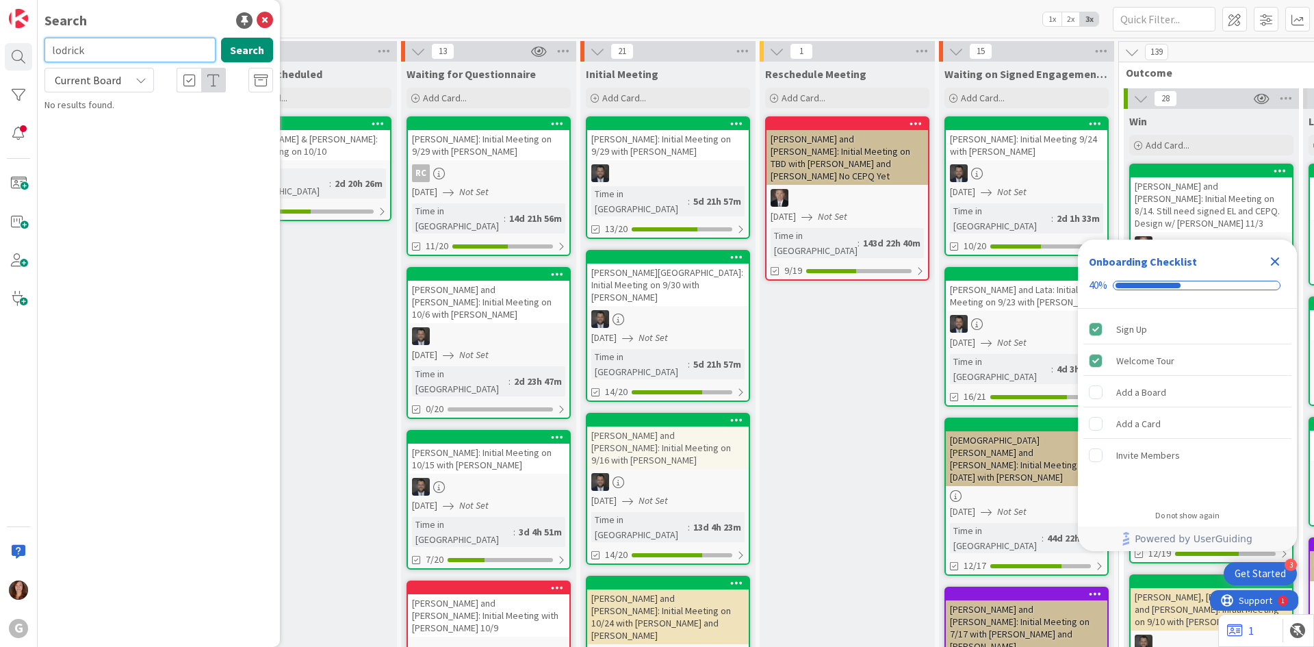
click at [54, 48] on input "lodrick" at bounding box center [129, 50] width 171 height 25
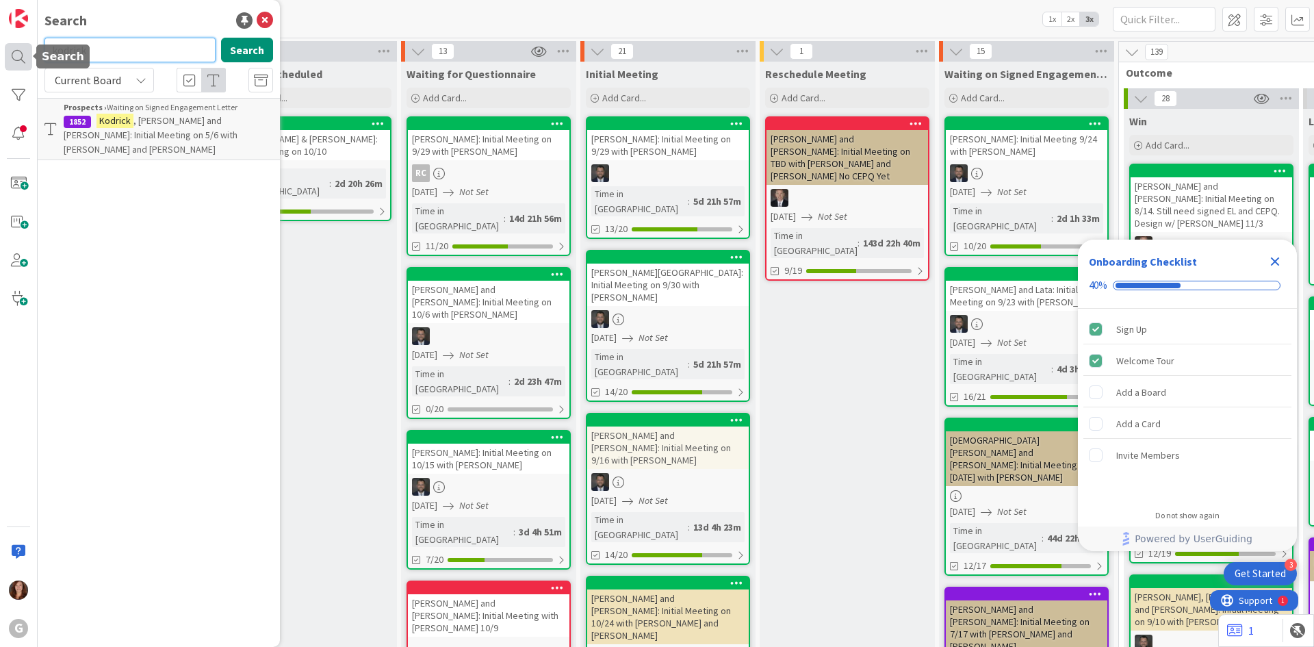
drag, startPoint x: 99, startPoint y: 47, endPoint x: 14, endPoint y: 49, distance: 84.9
click at [14, 49] on div "G Search kodrick Search Current Board Prospects › Waiting on Signed Engagement …" at bounding box center [19, 323] width 38 height 647
drag, startPoint x: 113, startPoint y: 48, endPoint x: 25, endPoint y: 46, distance: 88.3
click at [25, 46] on div "G Search rose Search Current Board Prospects › Waiting on Signed Engagement Let…" at bounding box center [19, 323] width 38 height 647
type input "schendel"
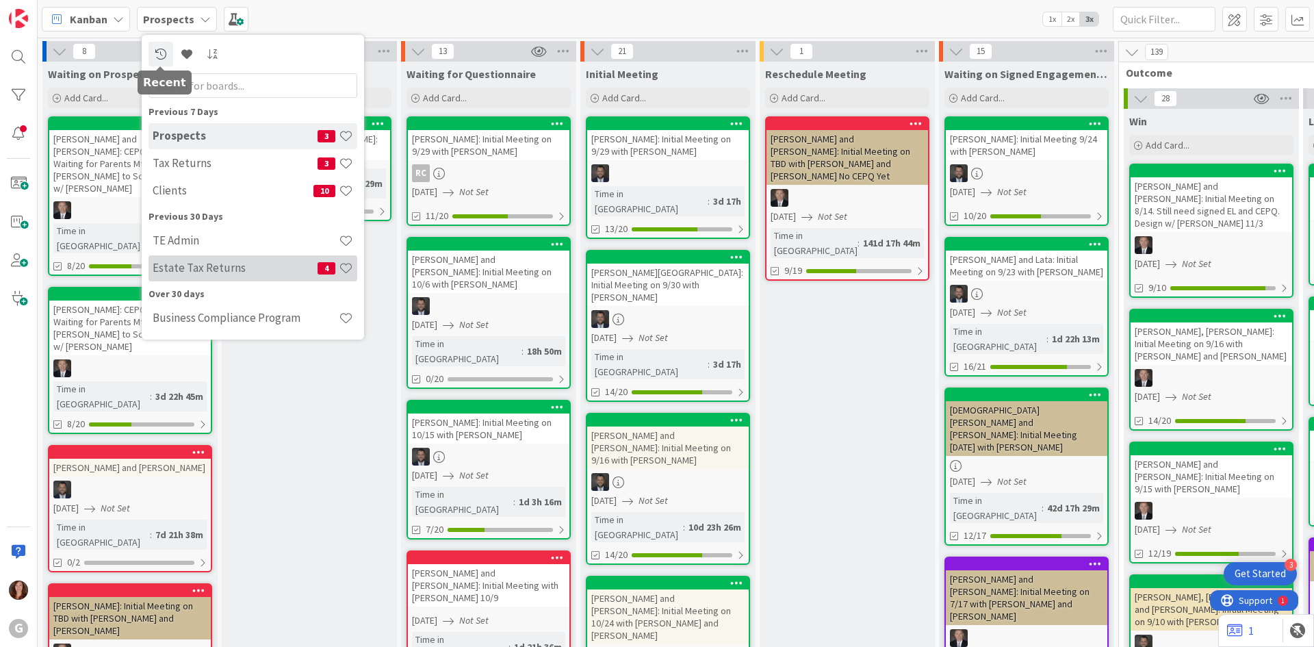
scroll to position [342, 255]
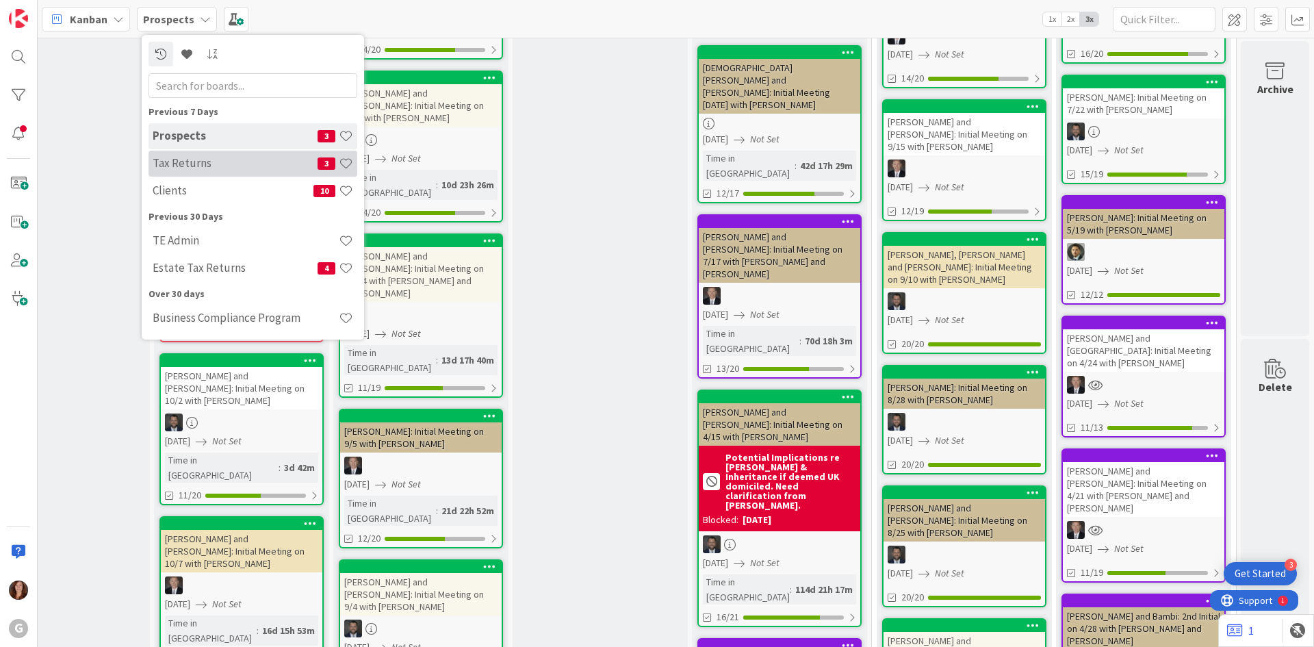
click at [193, 168] on h4 "Tax Returns" at bounding box center [235, 163] width 165 height 14
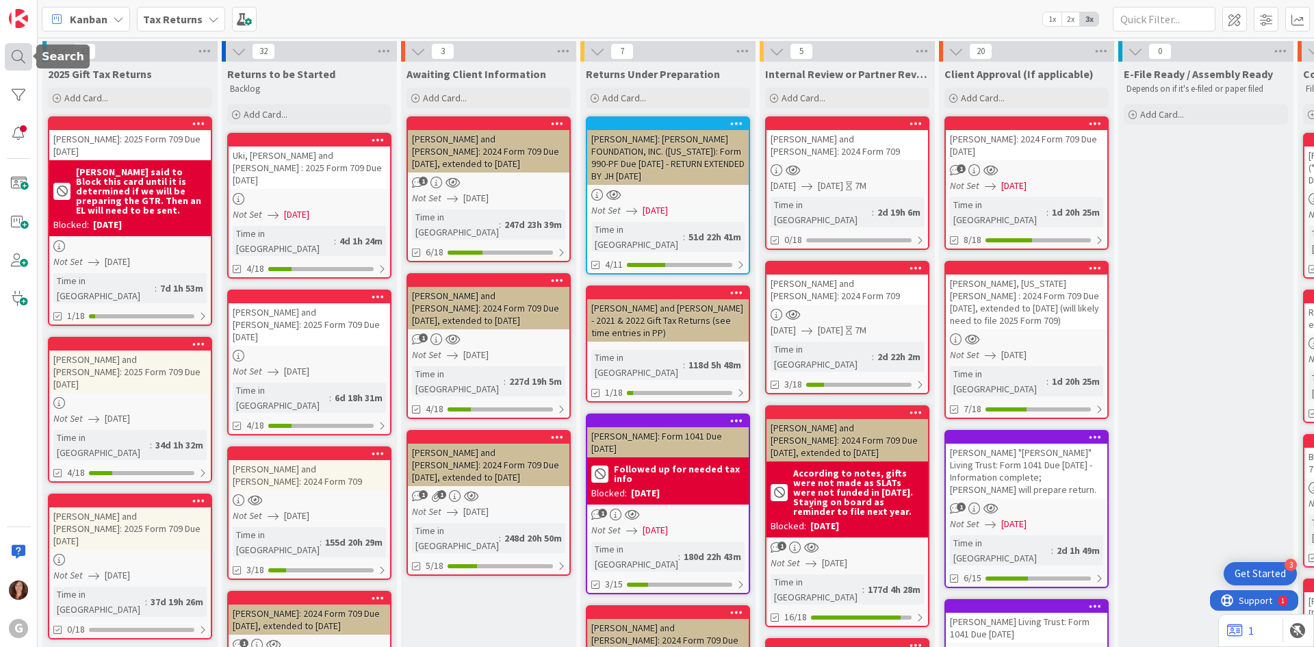
click at [23, 57] on div at bounding box center [18, 56] width 27 height 27
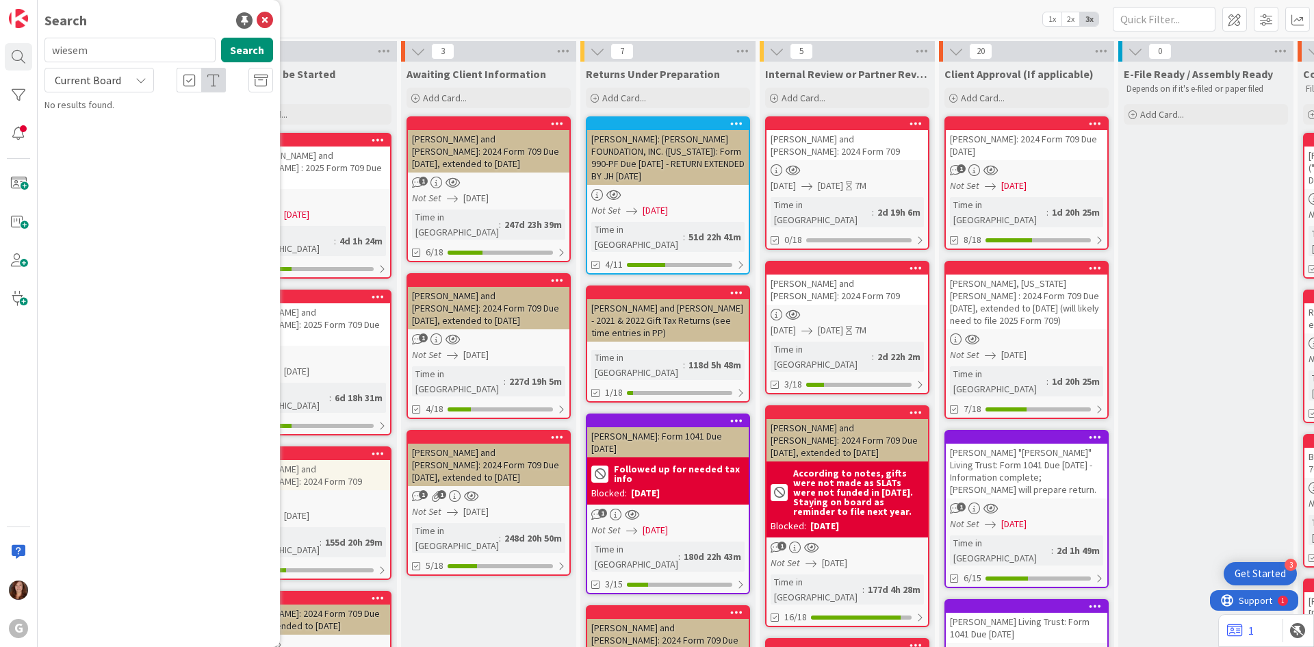
drag, startPoint x: 121, startPoint y: 59, endPoint x: 51, endPoint y: 55, distance: 69.9
click at [51, 55] on input "wiesem" at bounding box center [129, 50] width 171 height 25
type input "[PERSON_NAME]"
click at [18, 188] on span at bounding box center [18, 183] width 27 height 27
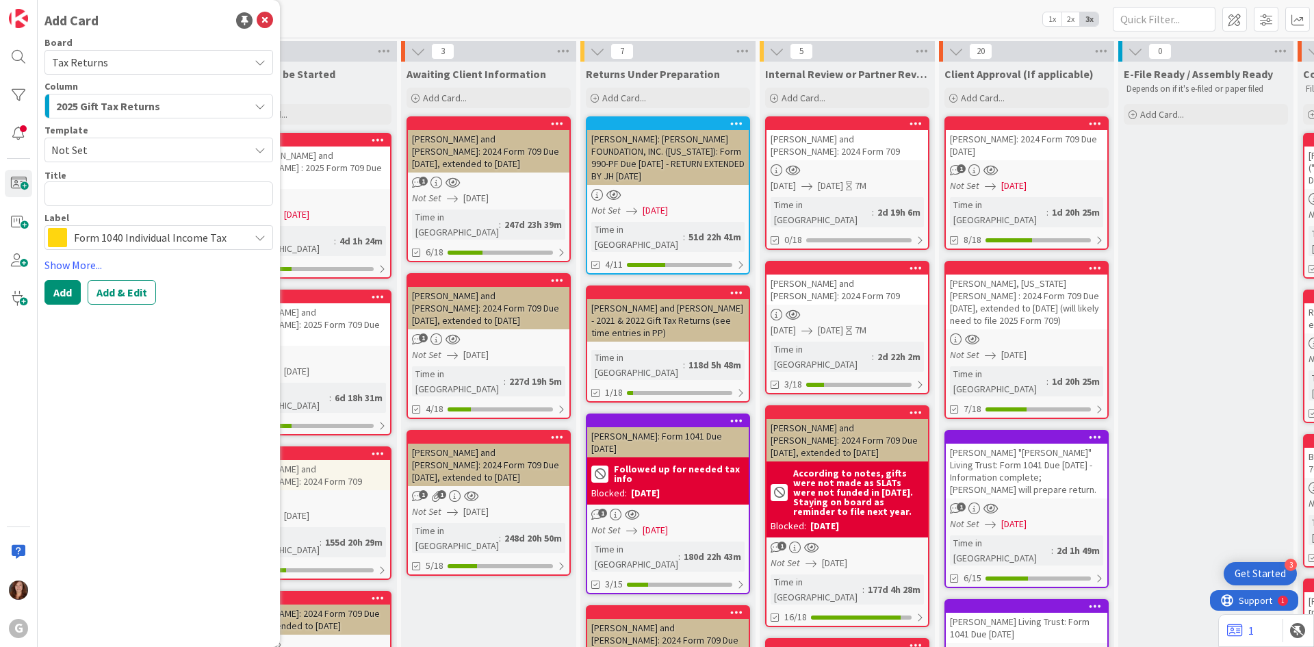
click at [178, 396] on div "Add Card Board Tax Returns Column 2025 Gift Tax Returns Template Not Set Title …" at bounding box center [159, 323] width 242 height 647
click at [92, 148] on span "Not Set" at bounding box center [145, 150] width 188 height 18
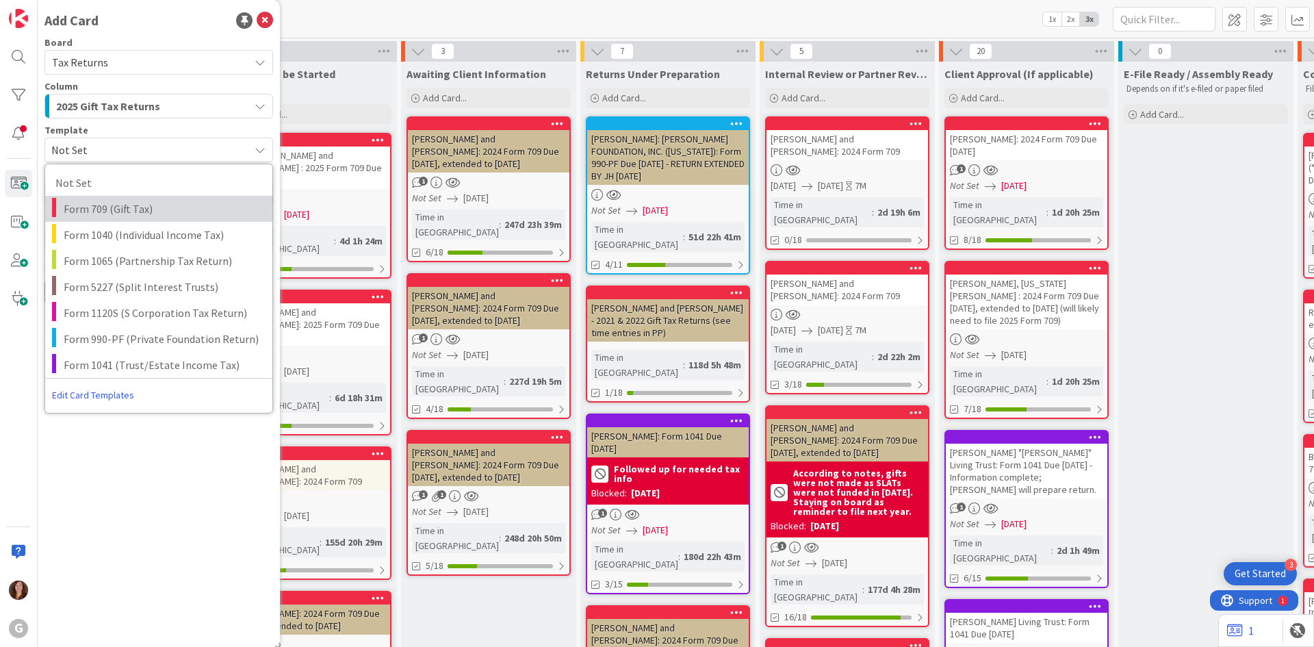
click at [114, 199] on link "Form 709 (Gift Tax)" at bounding box center [158, 209] width 227 height 26
type textarea "x"
type textarea "Form 709 (Gift Tax)"
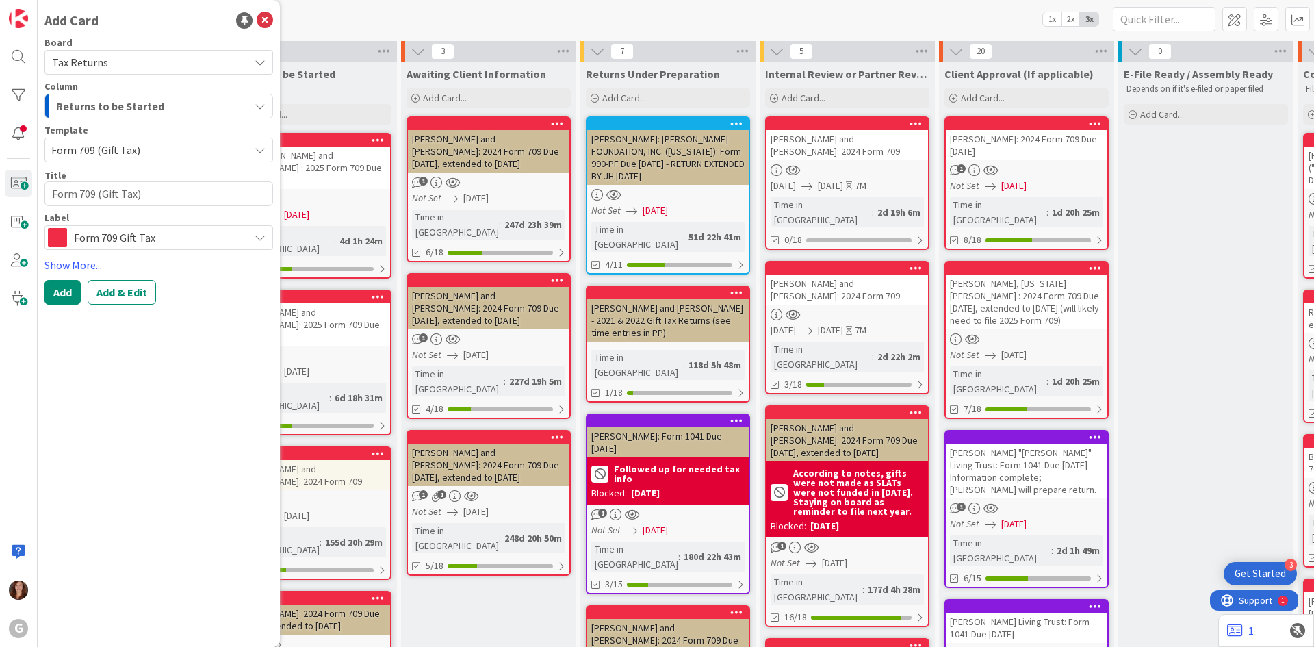
click at [125, 105] on span "Returns to be Started" at bounding box center [110, 106] width 108 height 18
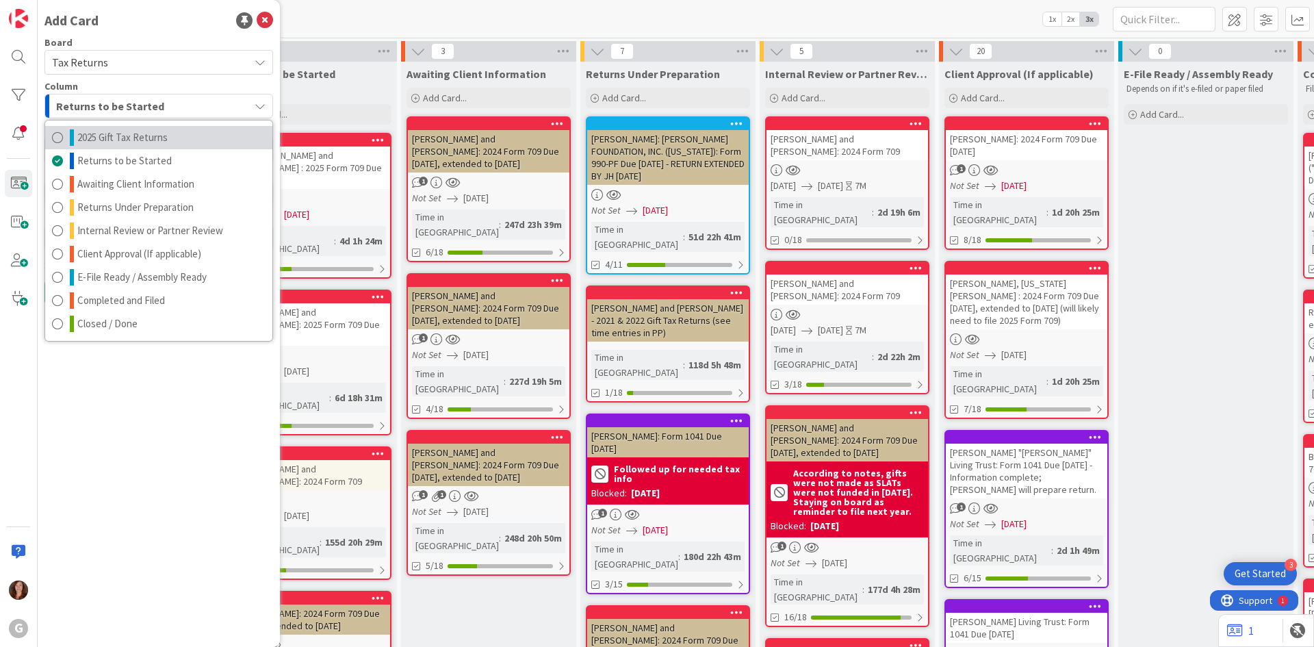
click at [123, 142] on span "2025 Gift Tax Returns" at bounding box center [122, 137] width 90 height 16
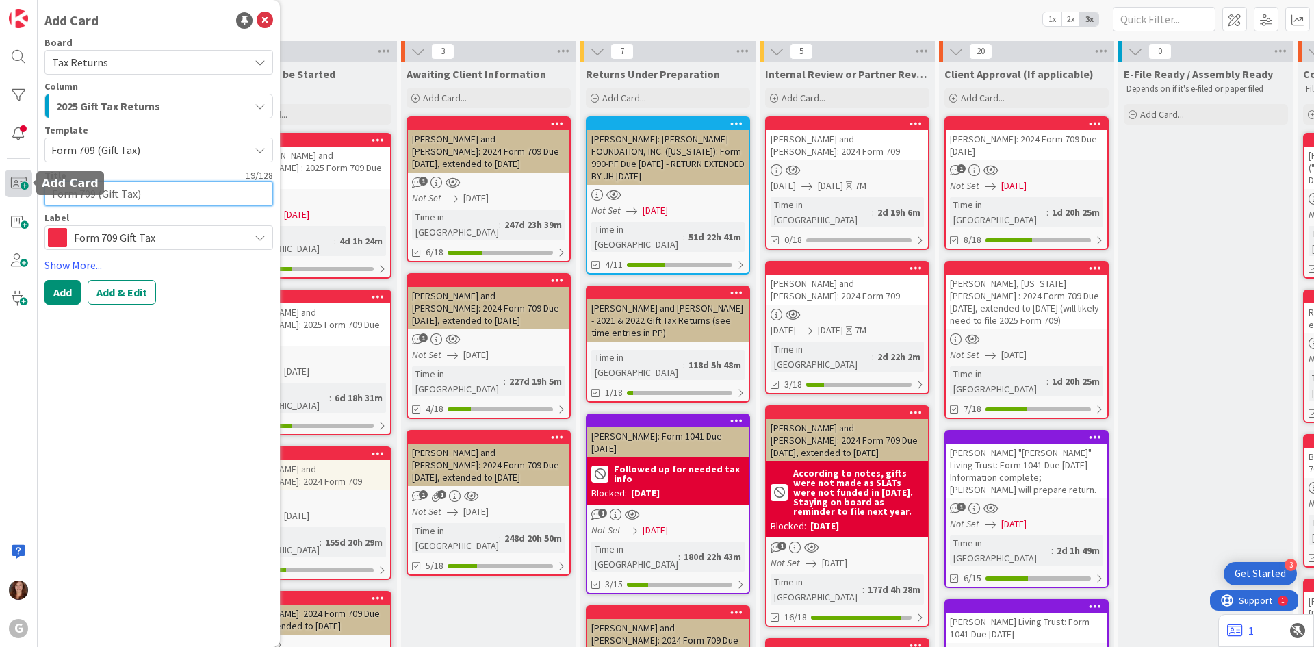
drag, startPoint x: 166, startPoint y: 201, endPoint x: 20, endPoint y: 194, distance: 146.7
click at [20, 194] on div "G Add Card Board Tax Returns Column 2025 Gift Tax Returns 2025 Gift Tax Returns…" at bounding box center [19, 323] width 38 height 647
paste textarea "Andy and Gina Neher"
type textarea "x"
type textarea "Andy and Gina Neher"
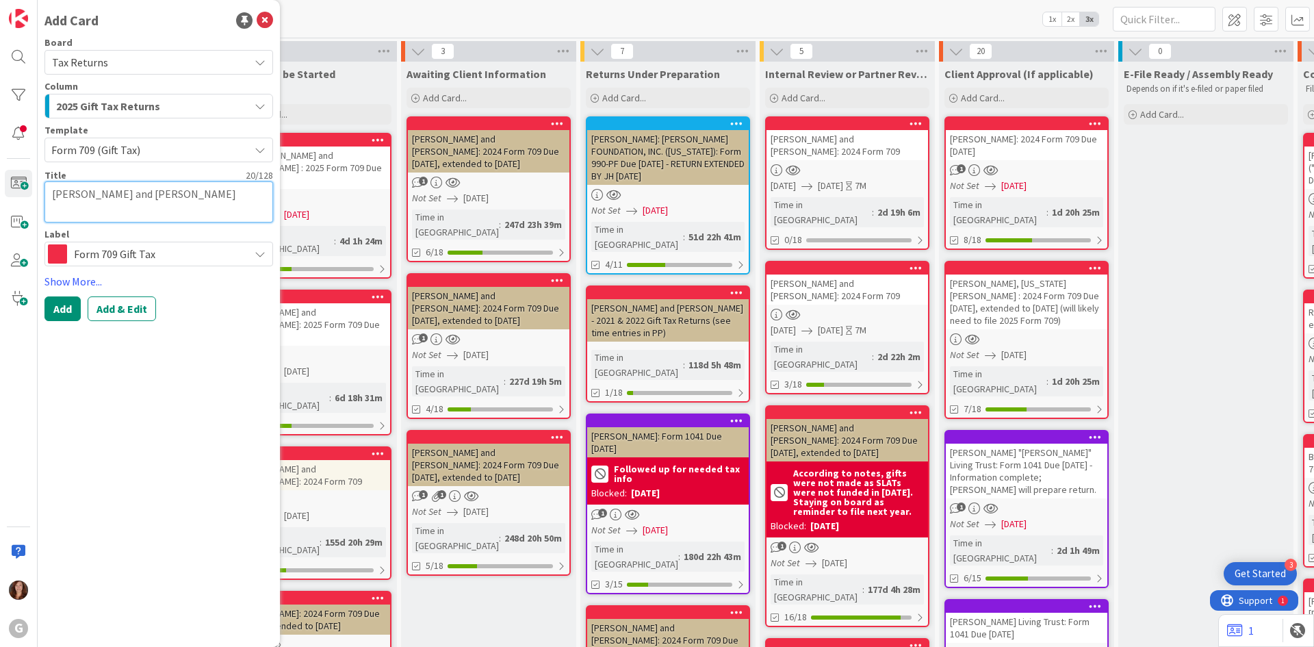
click at [48, 213] on textarea "Andy and Gina Neher" at bounding box center [158, 201] width 229 height 41
type textarea "x"
type textarea "NAndy and Gina Neher"
type textarea "x"
type textarea "NeAndy and Gina Neher"
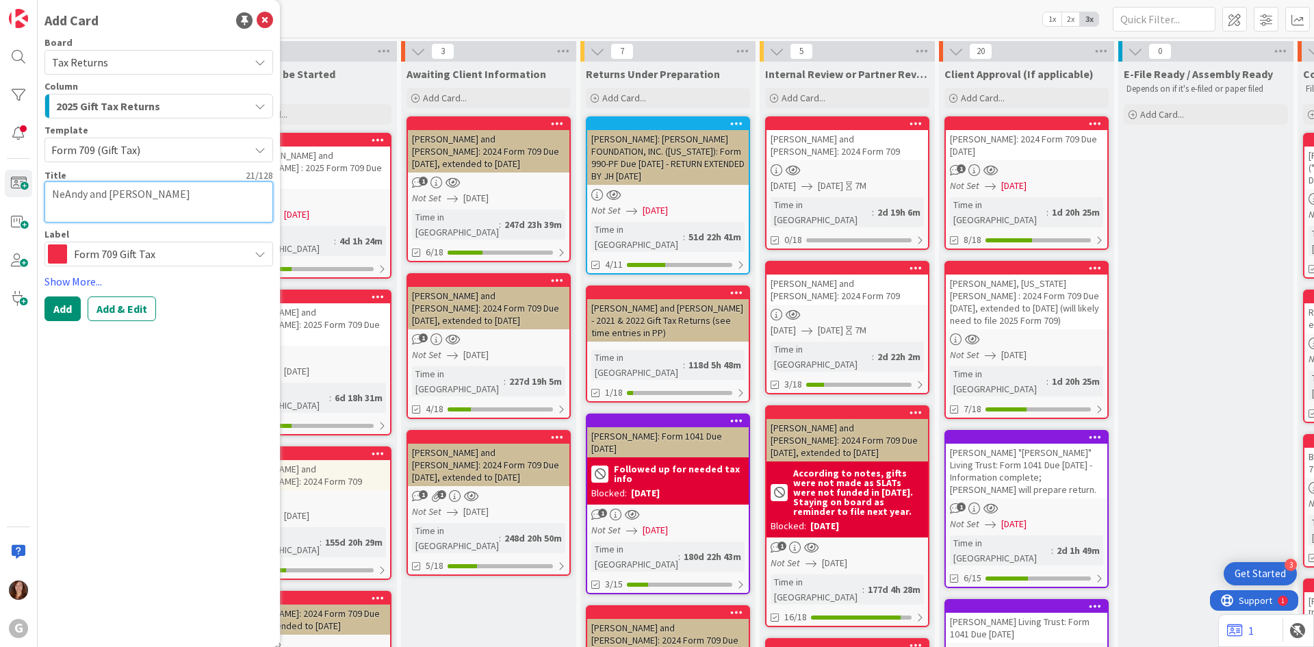
type textarea "x"
type textarea "NehAndy and Gina Neher"
type textarea "x"
type textarea "NeheAndy and Gina Neher"
type textarea "x"
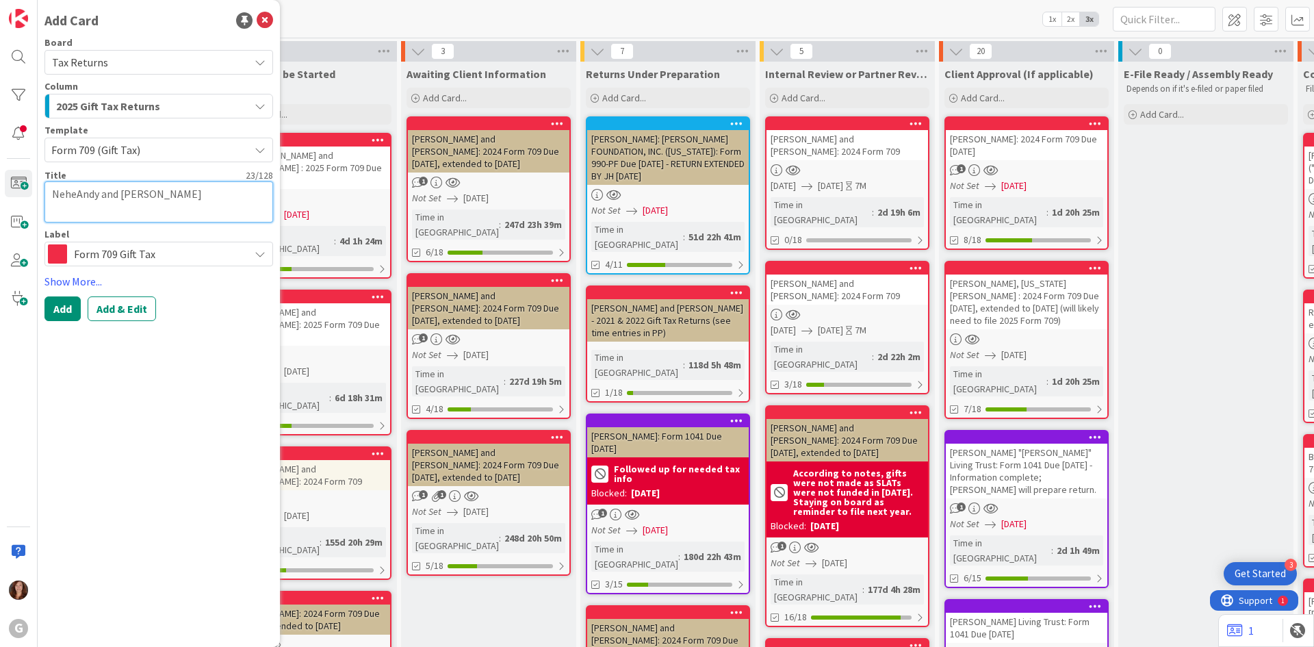
type textarea "NeherAndy and Gina Neher"
type textarea "x"
type textarea "Neher,Andy and Gina Neher"
type textarea "x"
type textarea "Neher, Andy and Gina Neher"
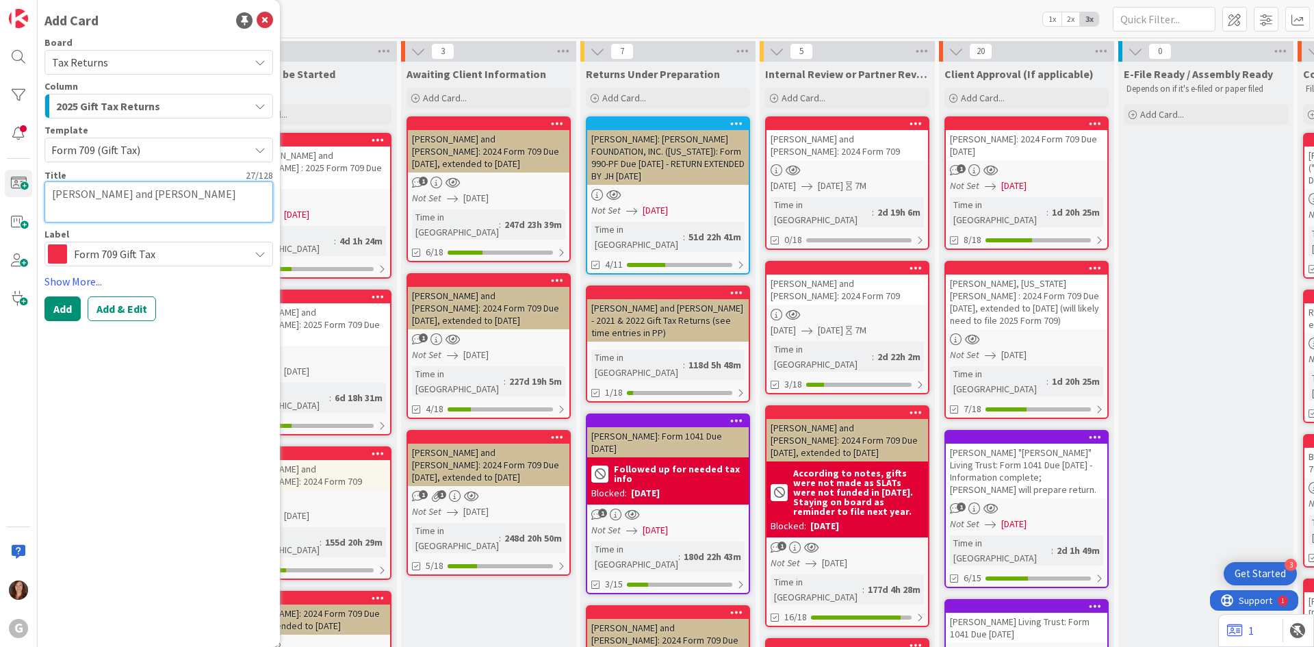
drag, startPoint x: 150, startPoint y: 213, endPoint x: 259, endPoint y: 214, distance: 108.8
click at [259, 214] on textarea "Neher, Andy and Gina Neher" at bounding box center [158, 201] width 229 height 41
type textarea "x"
type textarea "Neher, Andy and Gina:"
type textarea "x"
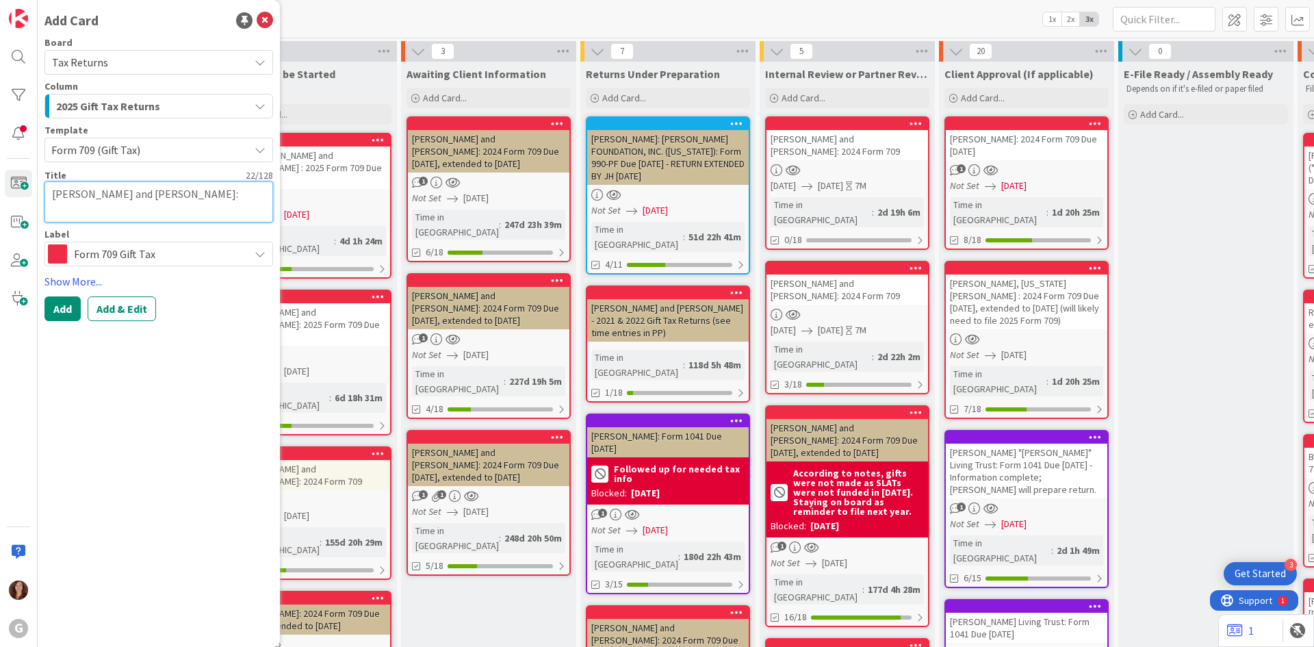
type textarea "Neher, Andy and Gina:"
type textarea "x"
type textarea "Neher, Andy and Gina: 2"
type textarea "x"
type textarea "Neher, Andy and Gina: 20"
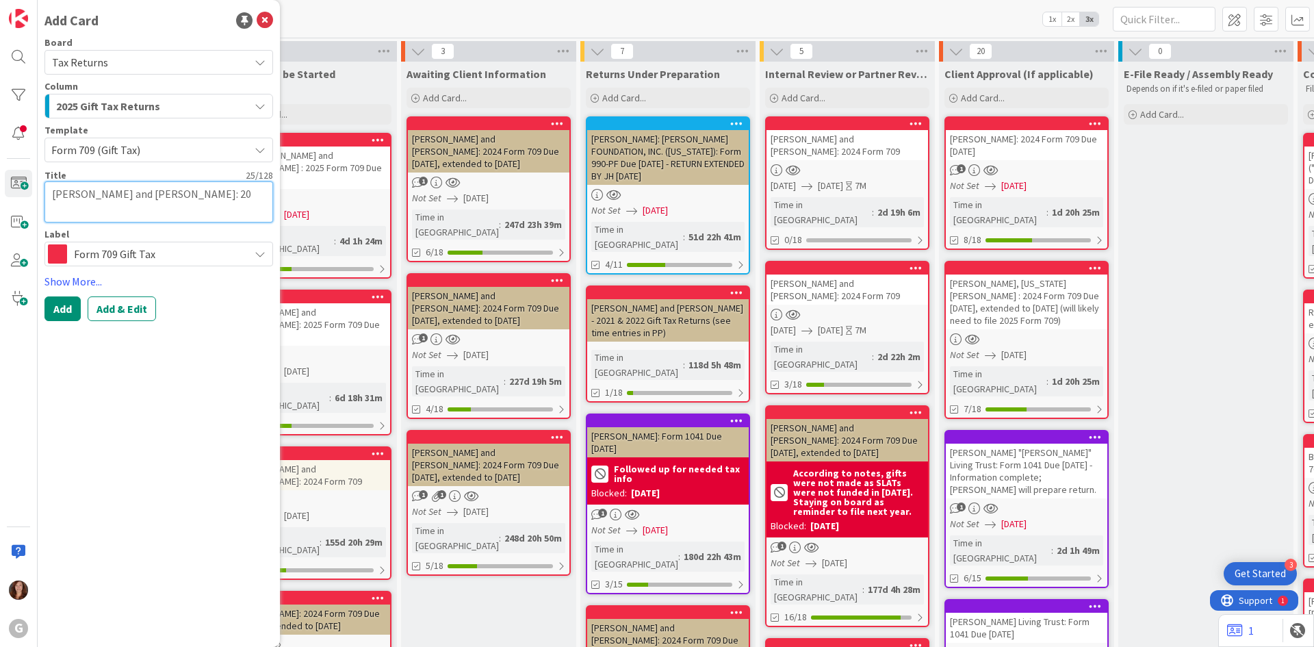
type textarea "x"
type textarea "Neher, Andy and Gina: 202"
type textarea "x"
type textarea "Neher, Andy and Gina: 2025"
type textarea "x"
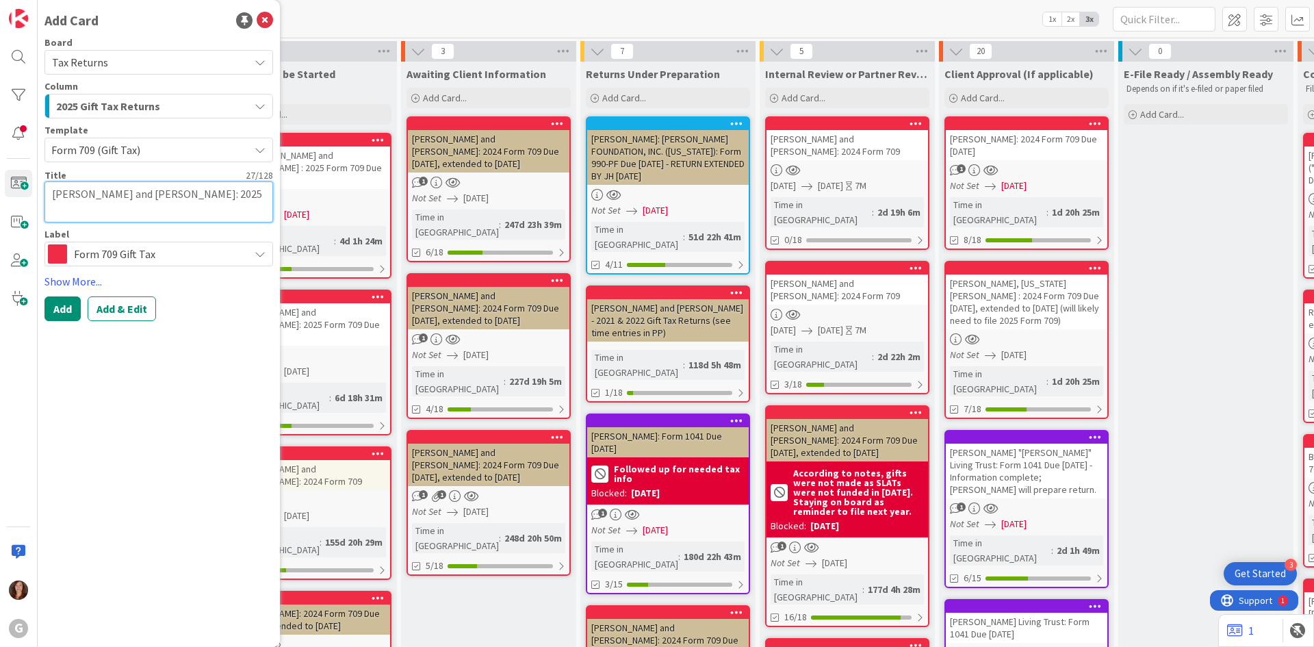
type textarea "Neher, Andy and Gina: 2025"
type textarea "x"
type textarea "Neher, Andy and Gina: 2025 F"
type textarea "x"
type textarea "Neher, Andy and Gina: 2025 Fo"
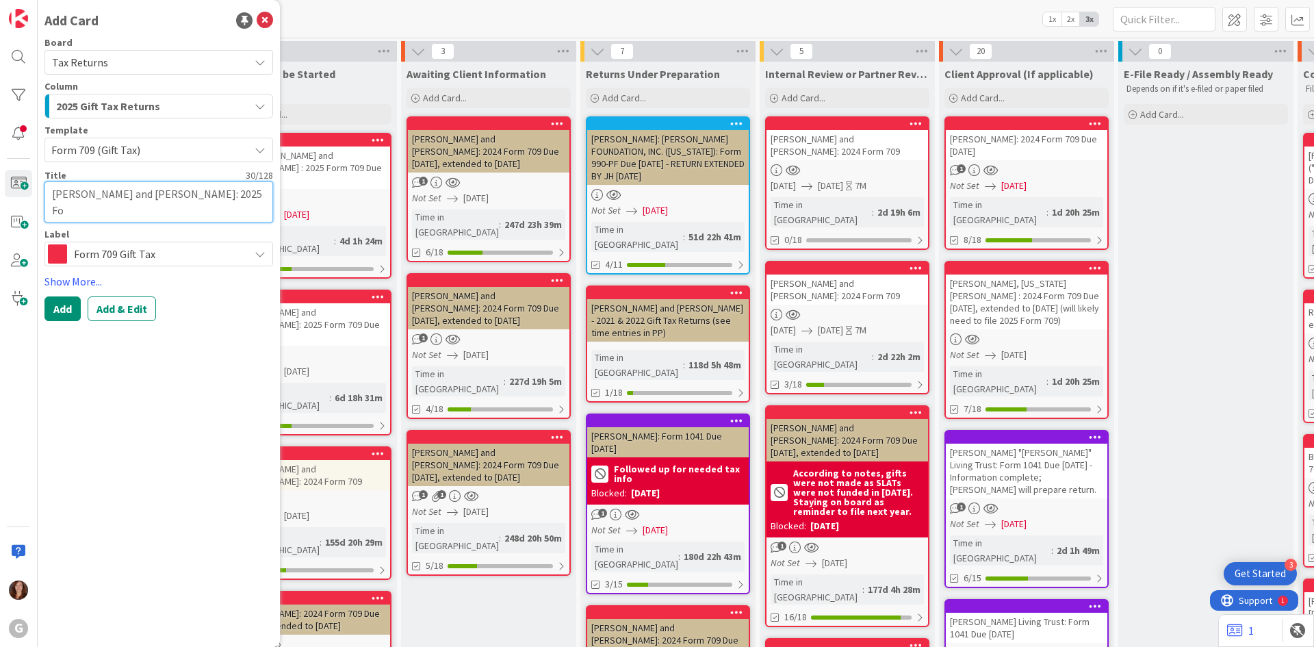
type textarea "x"
type textarea "Neher, Andy and Gina: 2025 For"
type textarea "x"
type textarea "Neher, Andy and Gina: 2025 Form"
type textarea "x"
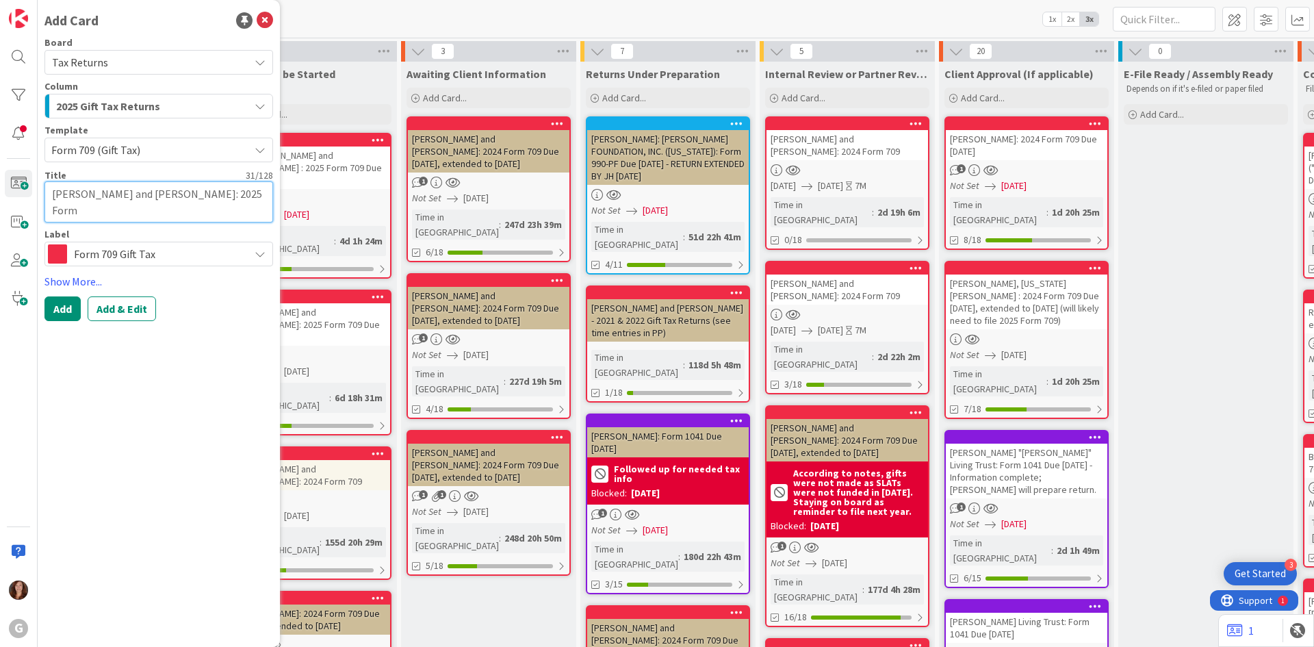
type textarea "Neher, Andy and Gina: 2025 Form"
type textarea "x"
type textarea "Neher, Andy and Gina: 2025 Form 7"
type textarea "x"
type textarea "Neher, Andy and Gina: 2025 Form 79"
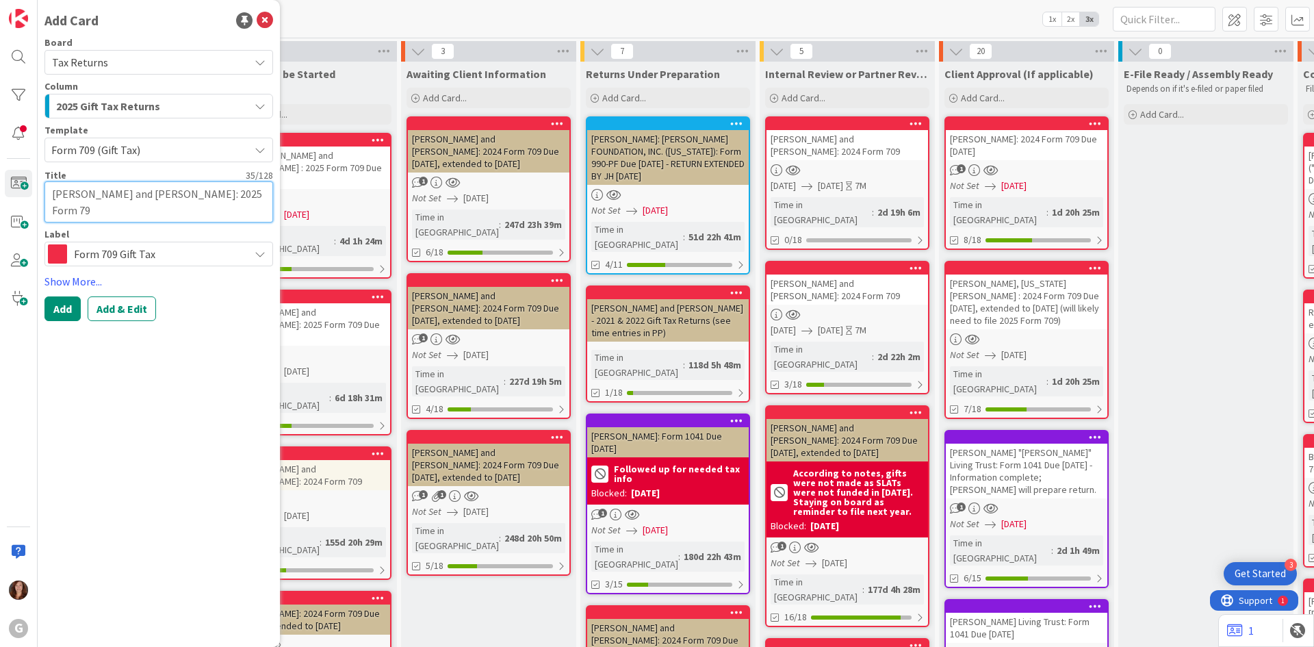
type textarea "x"
type textarea "Neher, Andy and Gina: 2025 Form 790"
type textarea "x"
type textarea "Neher, Andy and Gina: 2025 Form 79"
type textarea "x"
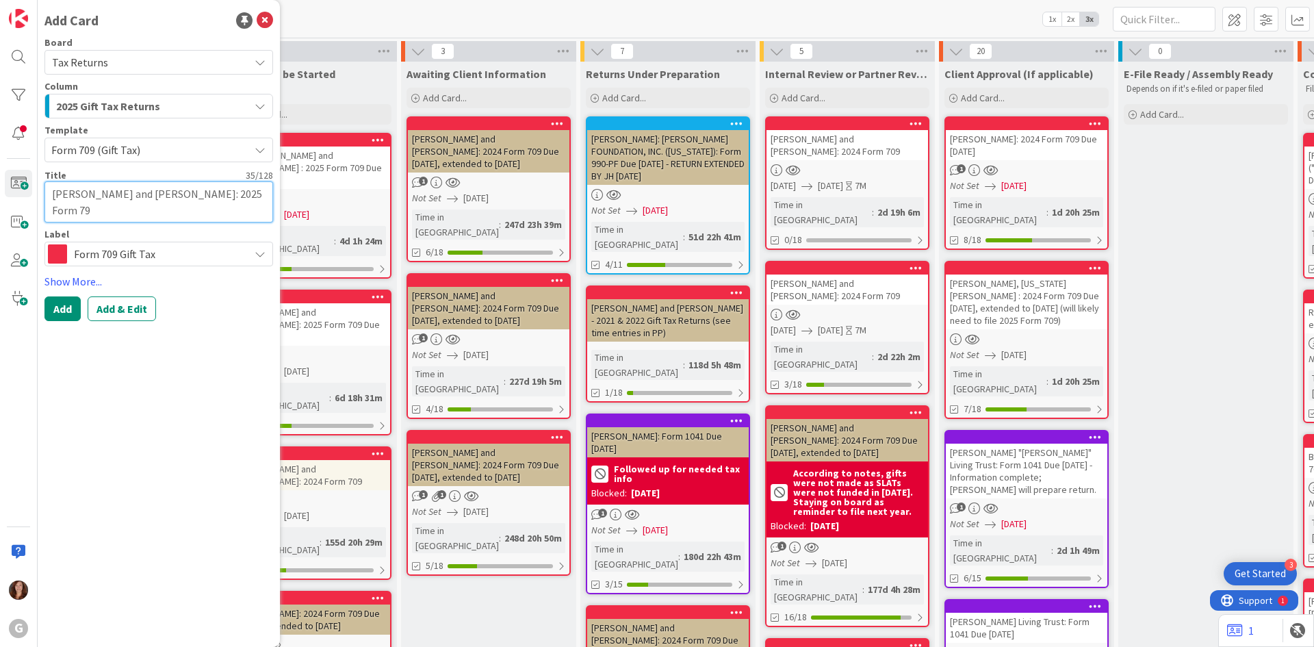
type textarea "Neher, Andy and Gina: 2025 Form 7"
type textarea "x"
type textarea "Neher, Andy and Gina: 2025 Form 70"
type textarea "x"
type textarea "Neher, Andy and Gina: 2025 Form 709"
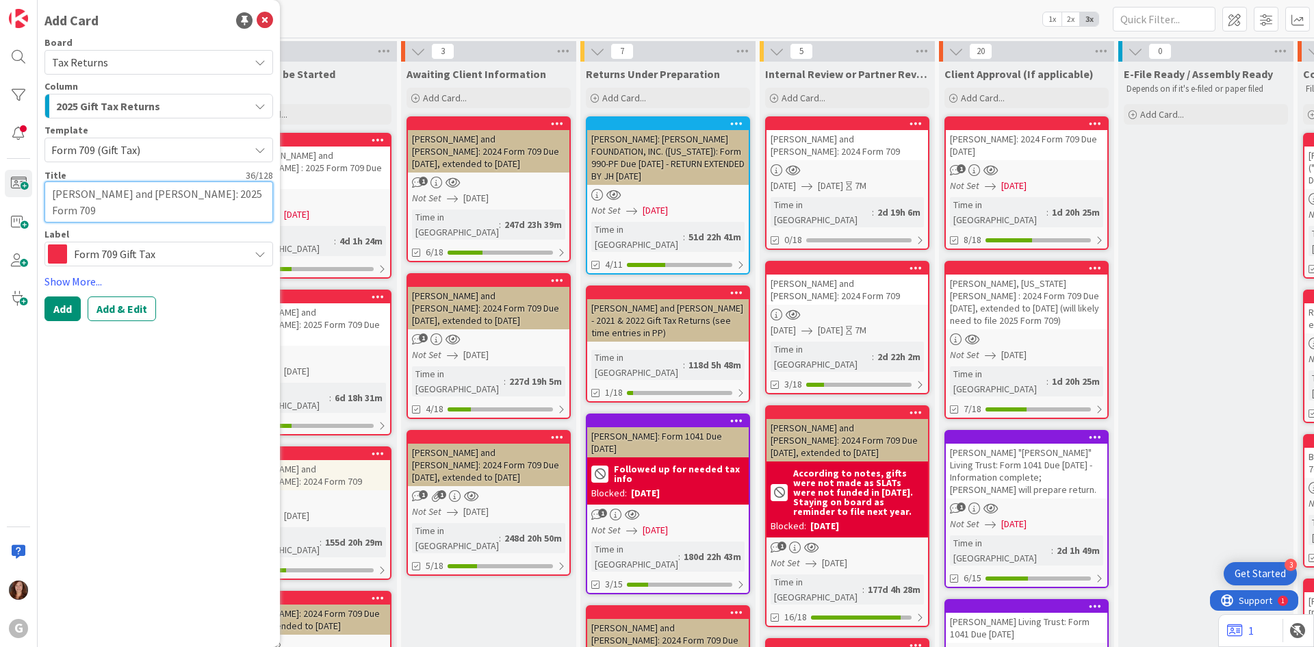
type textarea "x"
type textarea "Neher, Andy and Gina: 2025 Form 709"
type textarea "x"
type textarea "Neher, Andy and Gina: 2025 Form 709 d"
type textarea "x"
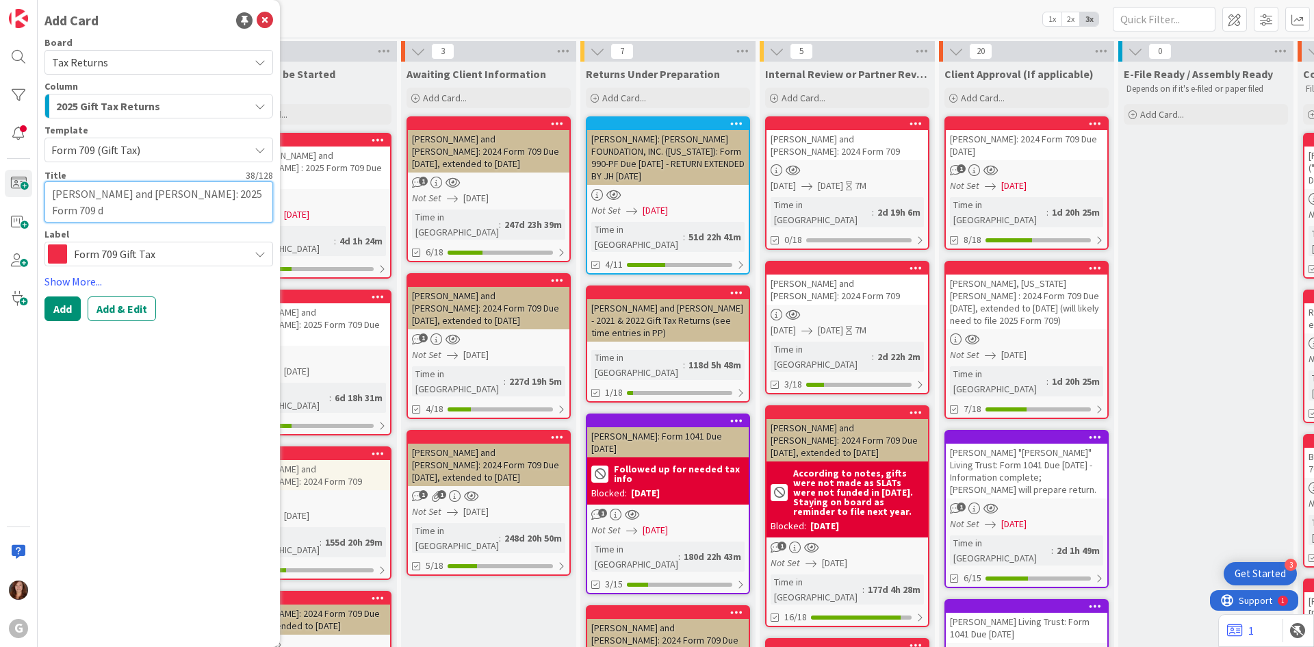
type textarea "Neher, Andy and Gina: 2025 Form 709 du"
type textarea "x"
type textarea "Neher, Andy and Gina: 2025 Form 709 due"
type textarea "x"
type textarea "Neher, Andy and Gina: 2025 Form 709 du"
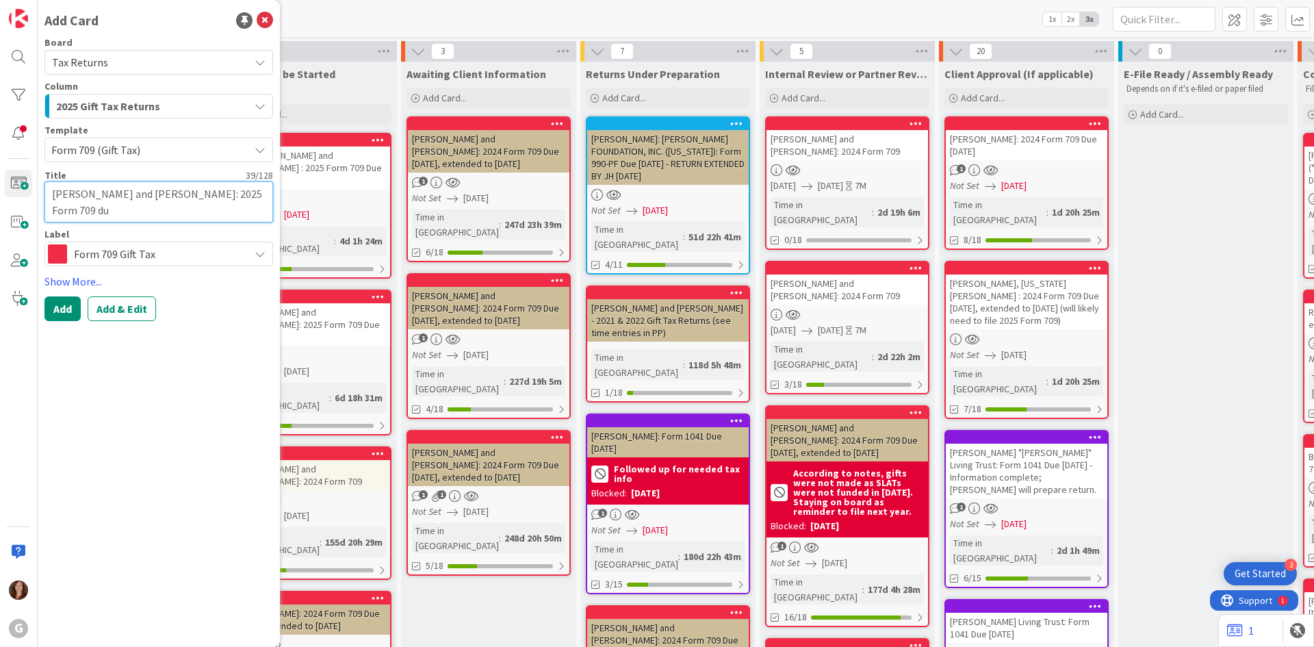
type textarea "x"
type textarea "Neher, Andy and Gina: 2025 Form 709 d"
type textarea "x"
type textarea "Neher, Andy and Gina: 2025 Form 709"
type textarea "x"
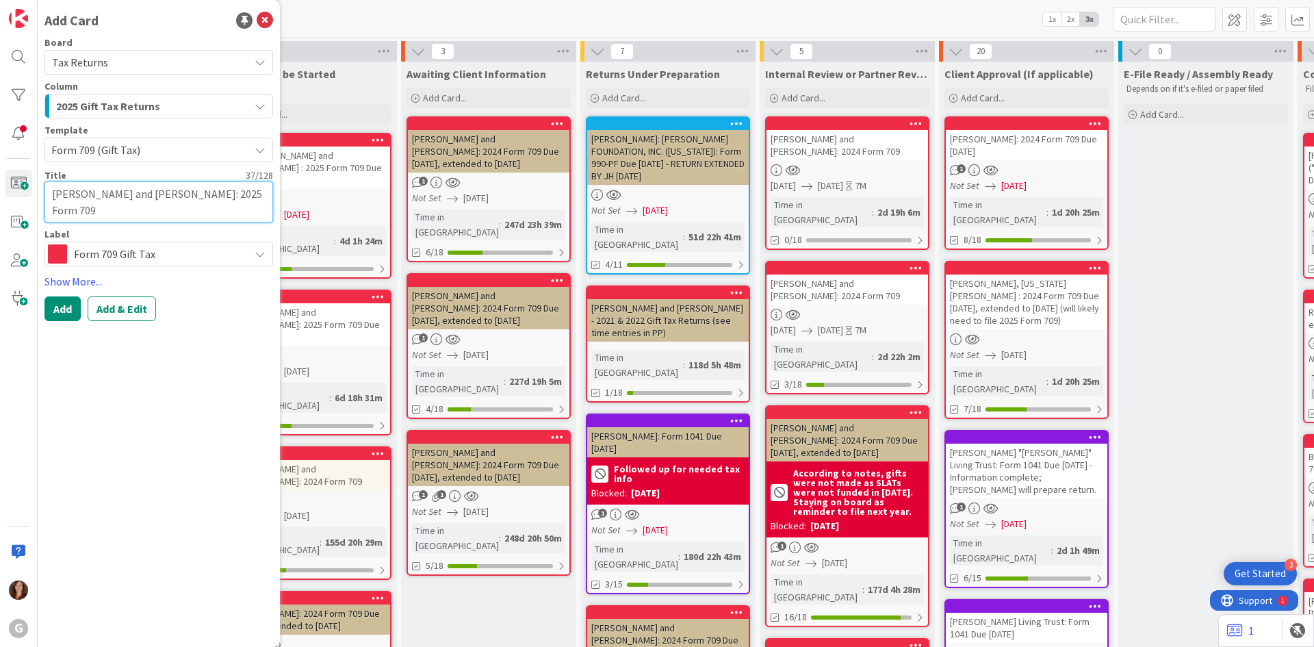
type textarea "Neher, Andy and Gina: 2025 Form 709 D"
type textarea "x"
type textarea "Neher, Andy and Gina: 2025 Form 709 Du"
type textarea "x"
type textarea "Neher, Andy and Gina: 2025 Form 709 Due"
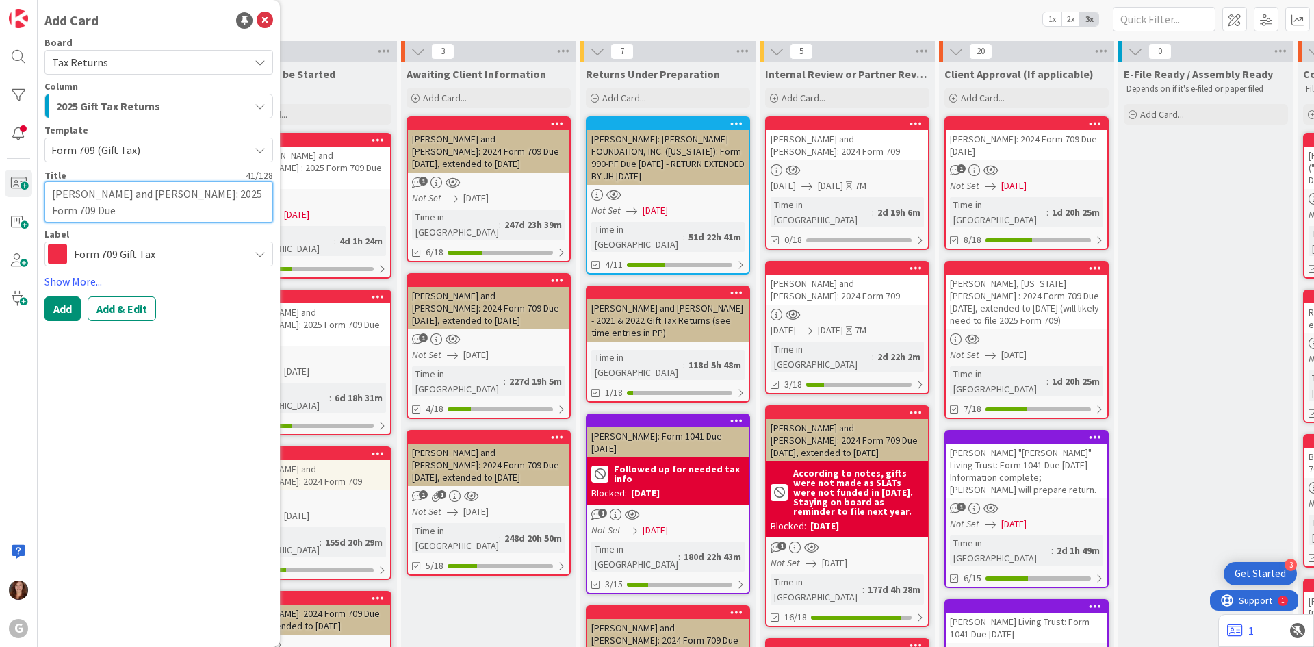
type textarea "x"
type textarea "Neher, Andy and Gina: 2025 Form 709 Due"
type textarea "x"
type textarea "Neher, Andy and Gina: 2025 Form 709 Due 4"
type textarea "x"
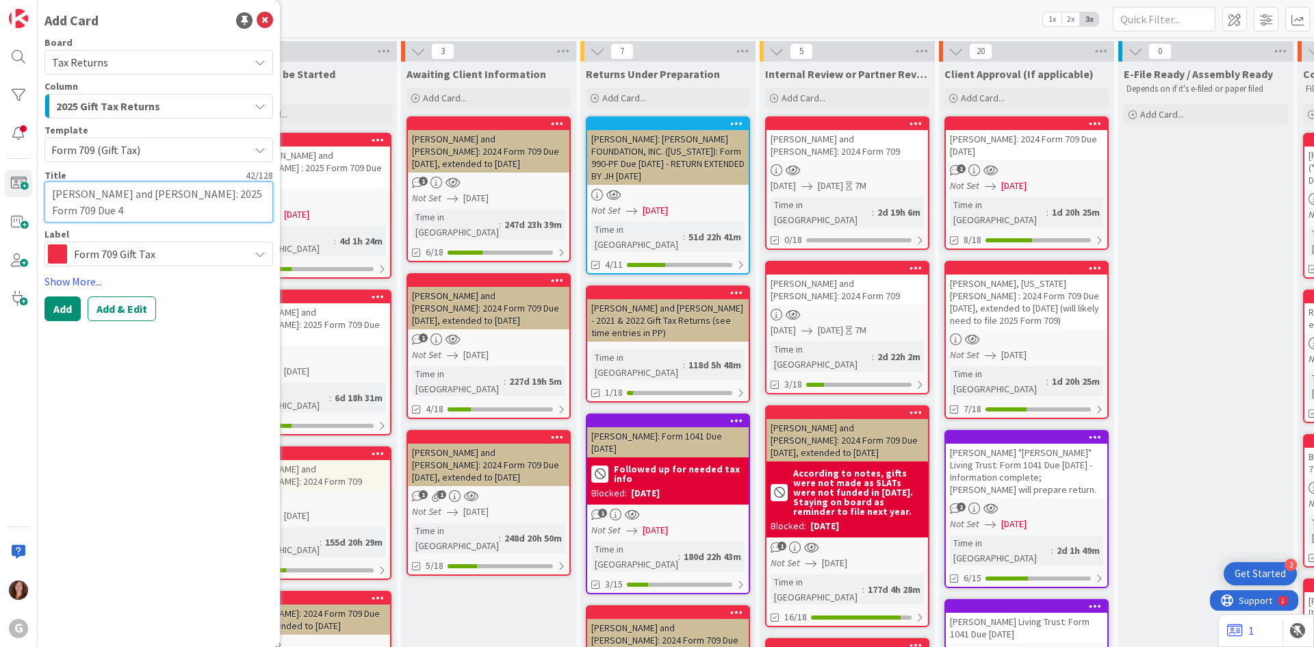
type textarea "Neher, Andy and Gina: 2025 Form 709 Due 4/"
type textarea "x"
type textarea "Neher, Andy and Gina: 2025 Form 709 Due 4/1"
type textarea "x"
type textarea "Neher, Andy and Gina: 2025 Form 709 Due 4/15"
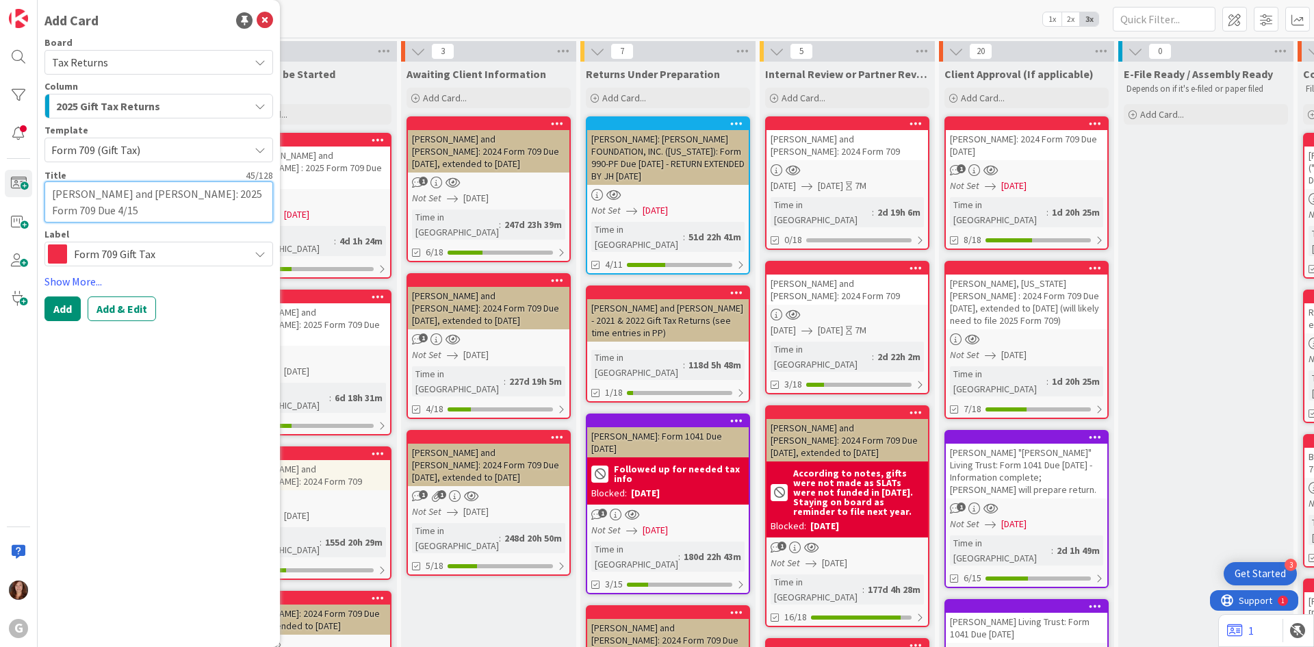
type textarea "x"
type textarea "Neher, Andy and Gina: 2025 Form 709 Due 4/15/"
type textarea "x"
type textarea "Neher, Andy and Gina: 2025 Form 709 Due 4/15/2"
type textarea "x"
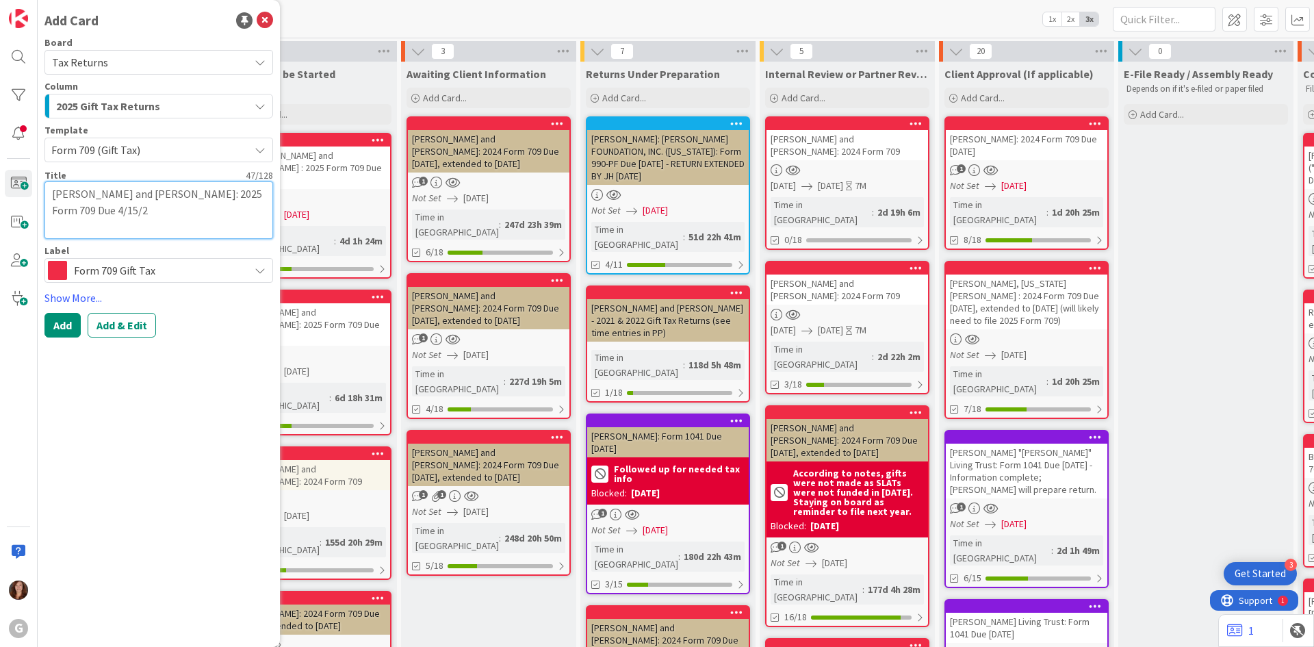
type textarea "Neher, Andy and Gina: 2025 Form 709 Due 4/15/20"
type textarea "x"
type textarea "Neher, Andy and Gina: 2025 Form 709 Due 4/15/202"
type textarea "x"
type textarea "[PERSON_NAME] and [PERSON_NAME]: 2025 Form 709 Due [DATE]"
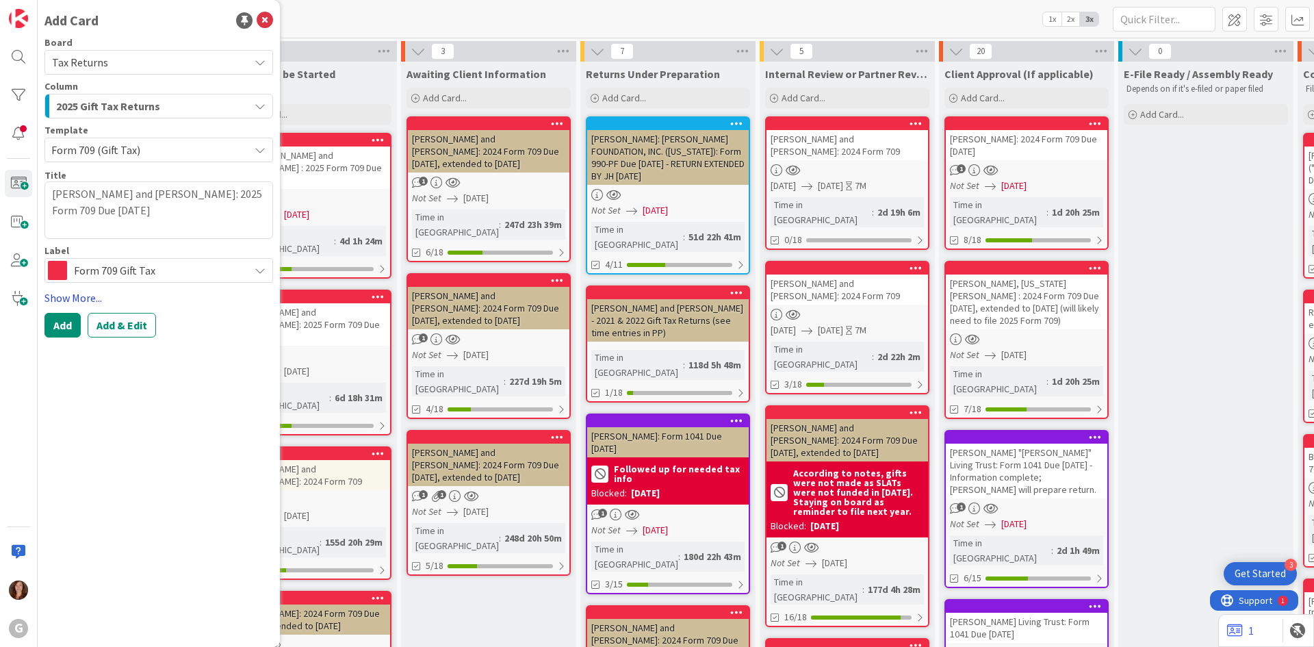
click at [85, 295] on link "Show More..." at bounding box center [158, 298] width 229 height 16
type textarea "x"
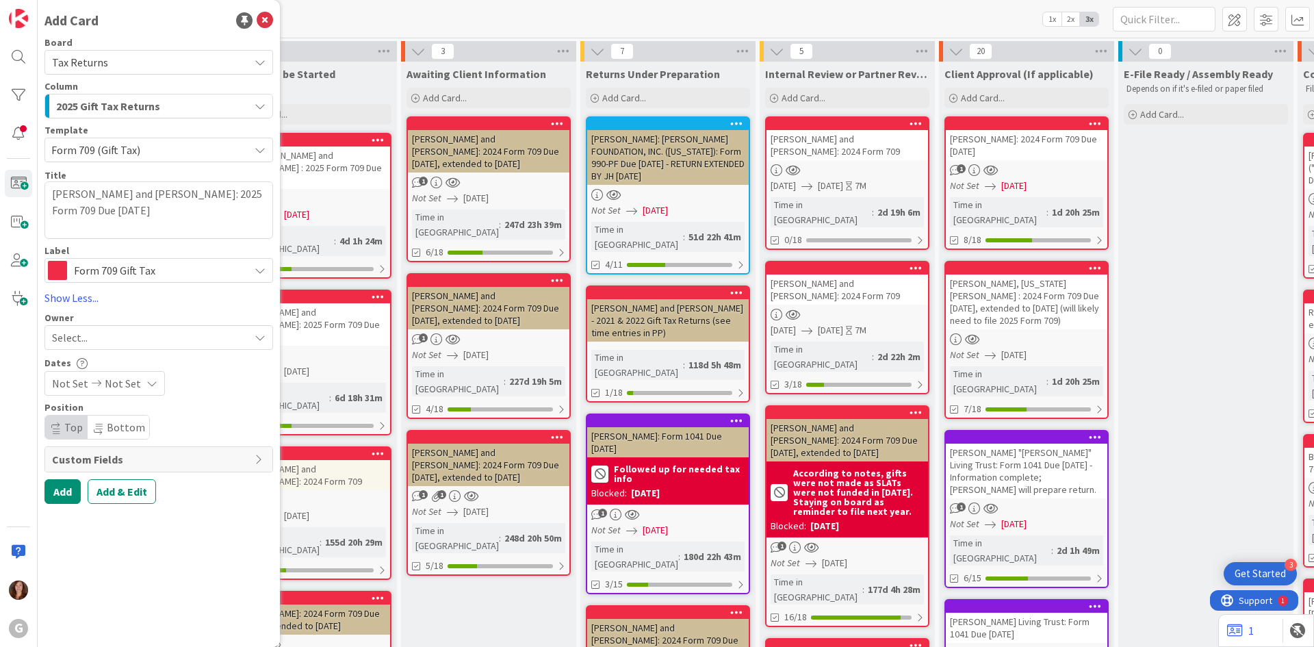
click at [115, 332] on div "Select..." at bounding box center [150, 337] width 197 height 16
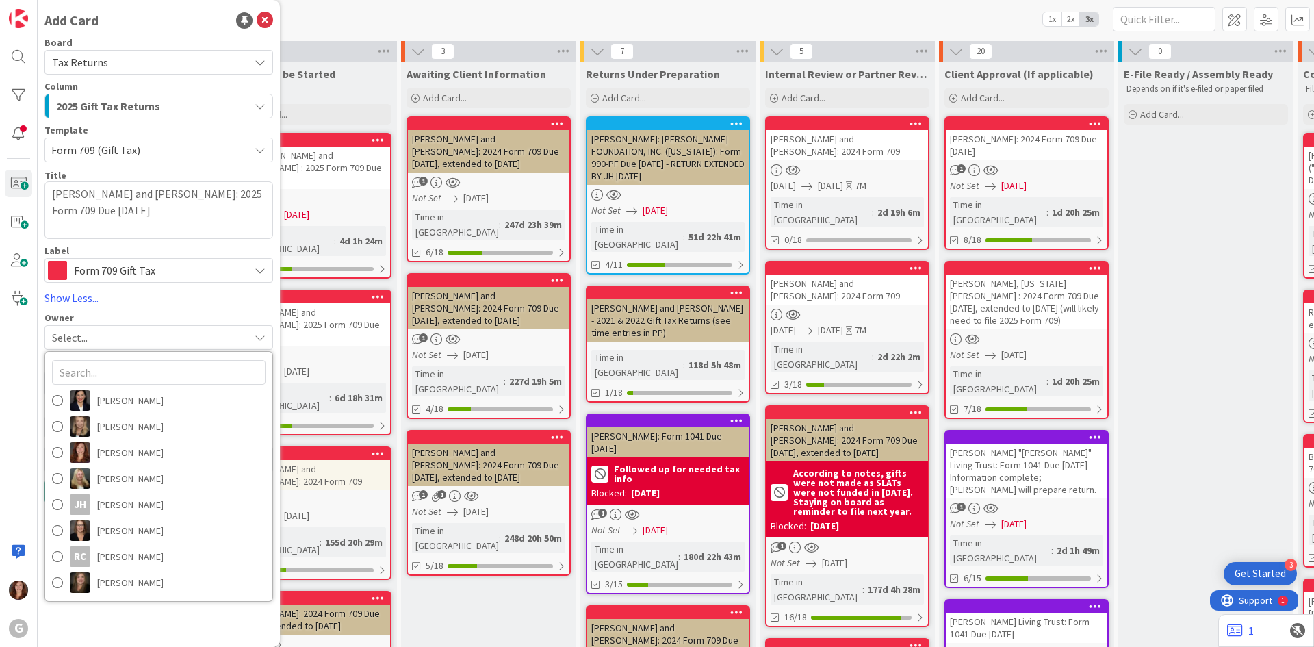
click at [211, 637] on div "Add Card Board Tax Returns Column 2025 Gift Tax Returns 2025 Gift Tax Returns R…" at bounding box center [159, 323] width 242 height 647
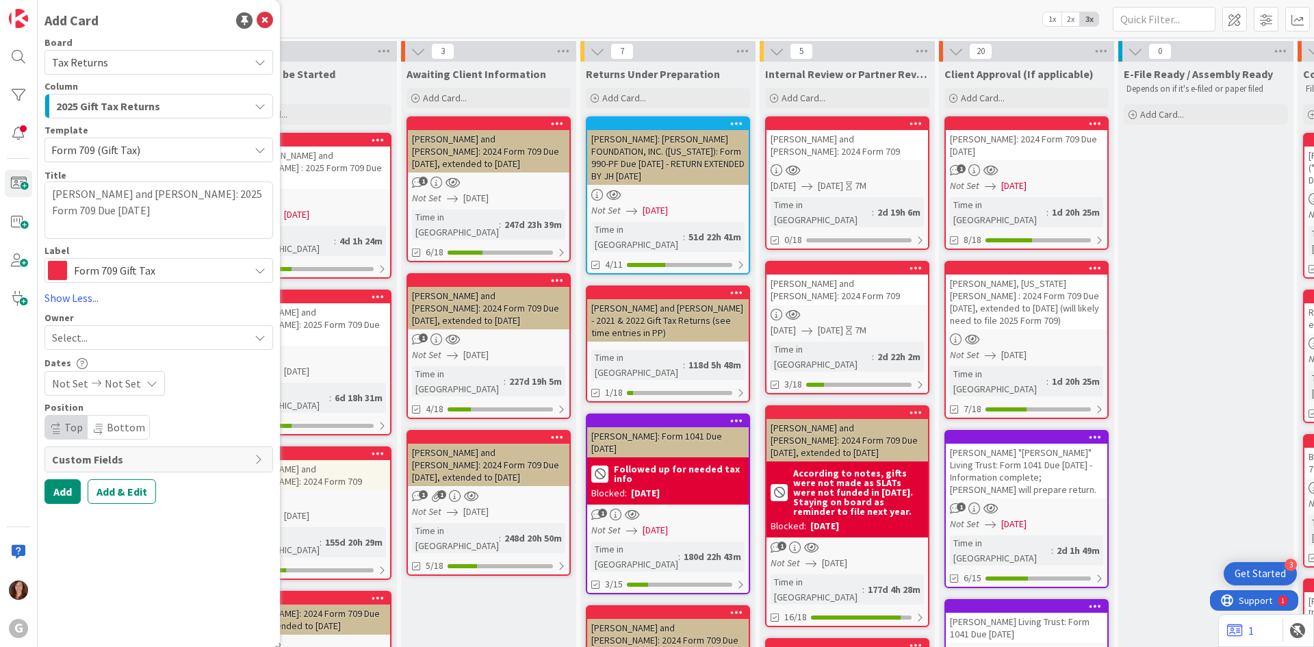
click at [131, 392] on div "Not Set Not Set" at bounding box center [104, 383] width 120 height 25
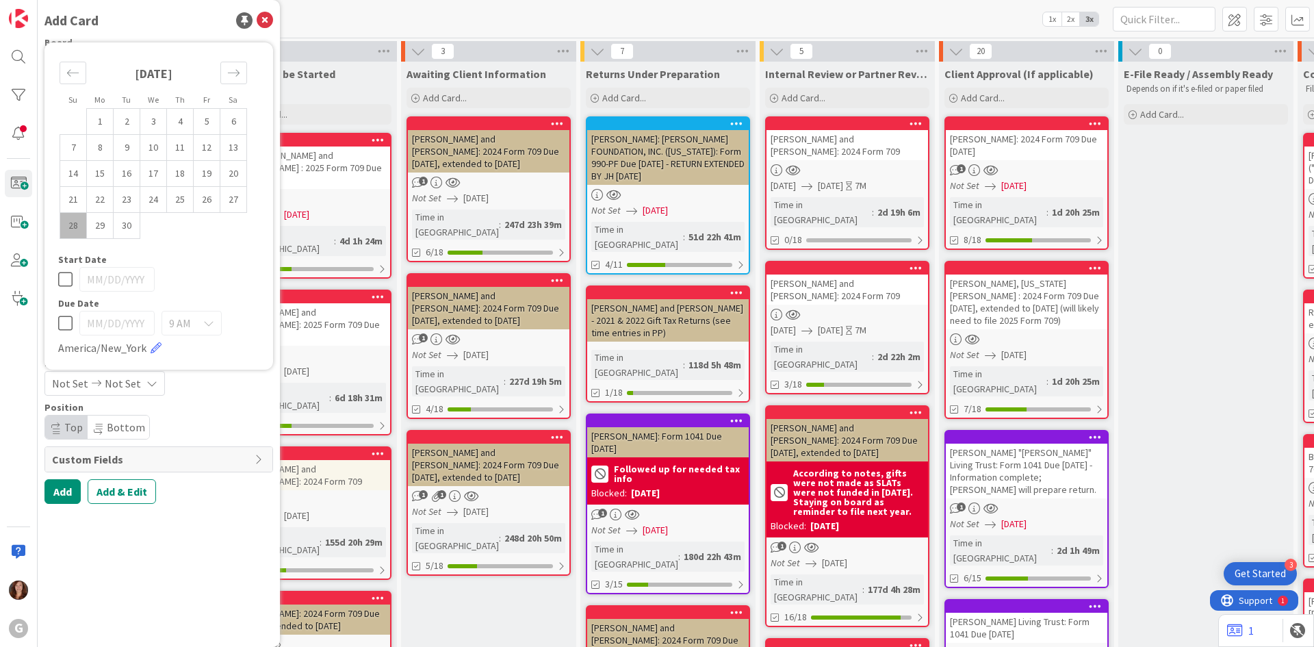
click at [68, 327] on icon at bounding box center [65, 323] width 14 height 16
type input "09/28/2025"
type textarea "x"
drag, startPoint x: 140, startPoint y: 327, endPoint x: 53, endPoint y: 324, distance: 87.0
click at [53, 324] on div "Su Mo Tu We Th Fr Sa August 2025 1 2 3 4 5 6 7 8 9 10 11 12 13 14 15 16 17 18 1…" at bounding box center [158, 206] width 215 height 314
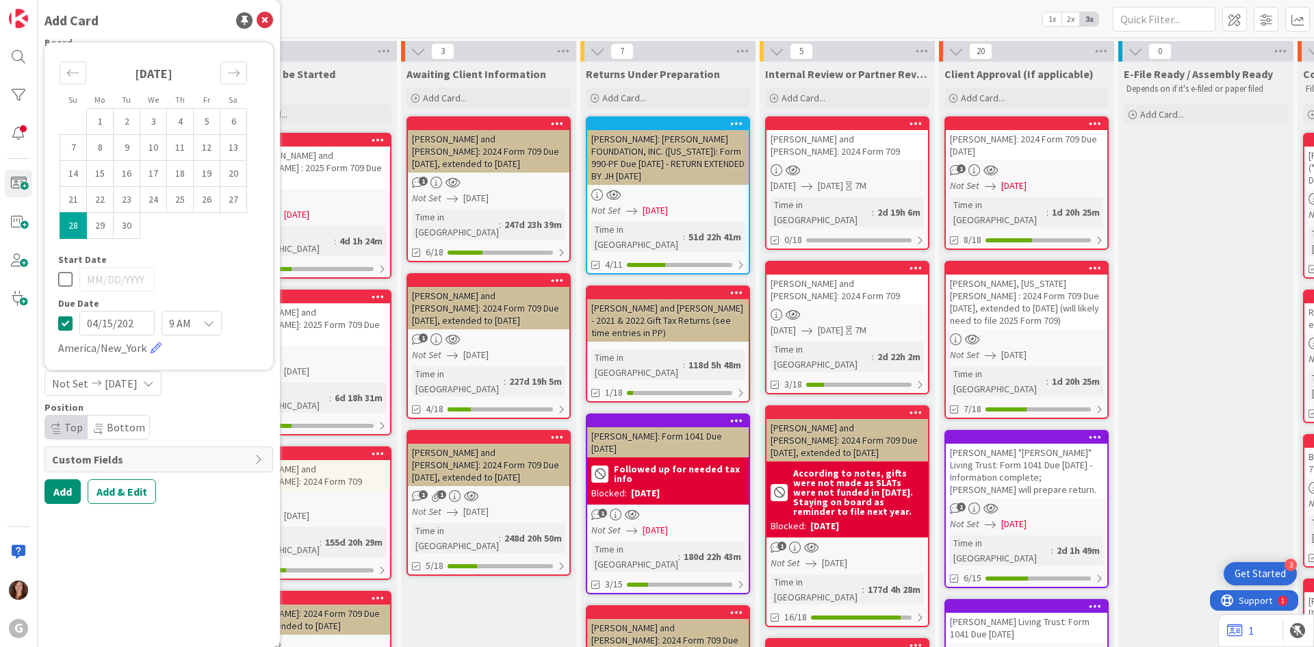
type input "[DATE]"
type textarea "x"
type input "[DATE]"
click at [182, 550] on div "Add Card Board Tax Returns Column 2025 Gift Tax Returns 2025 Gift Tax Returns R…" at bounding box center [159, 323] width 242 height 647
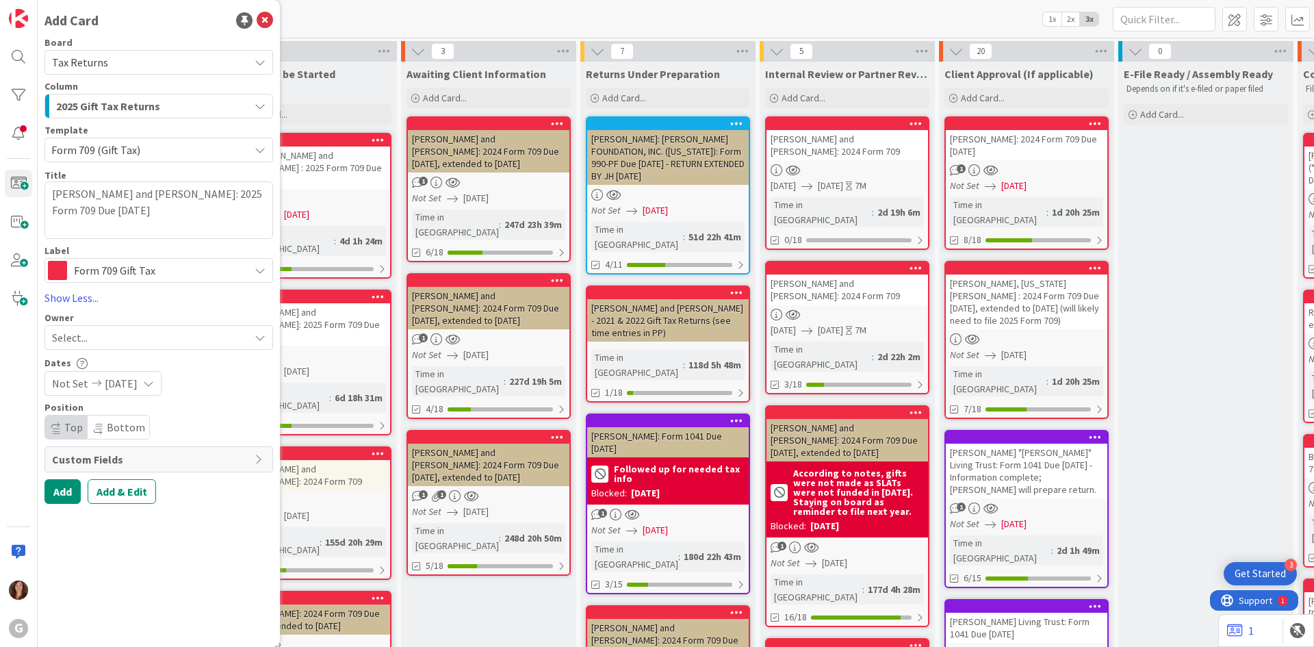
click at [259, 463] on icon at bounding box center [260, 459] width 11 height 11
type textarea "x"
click at [171, 509] on div "Select Member" at bounding box center [151, 504] width 182 height 16
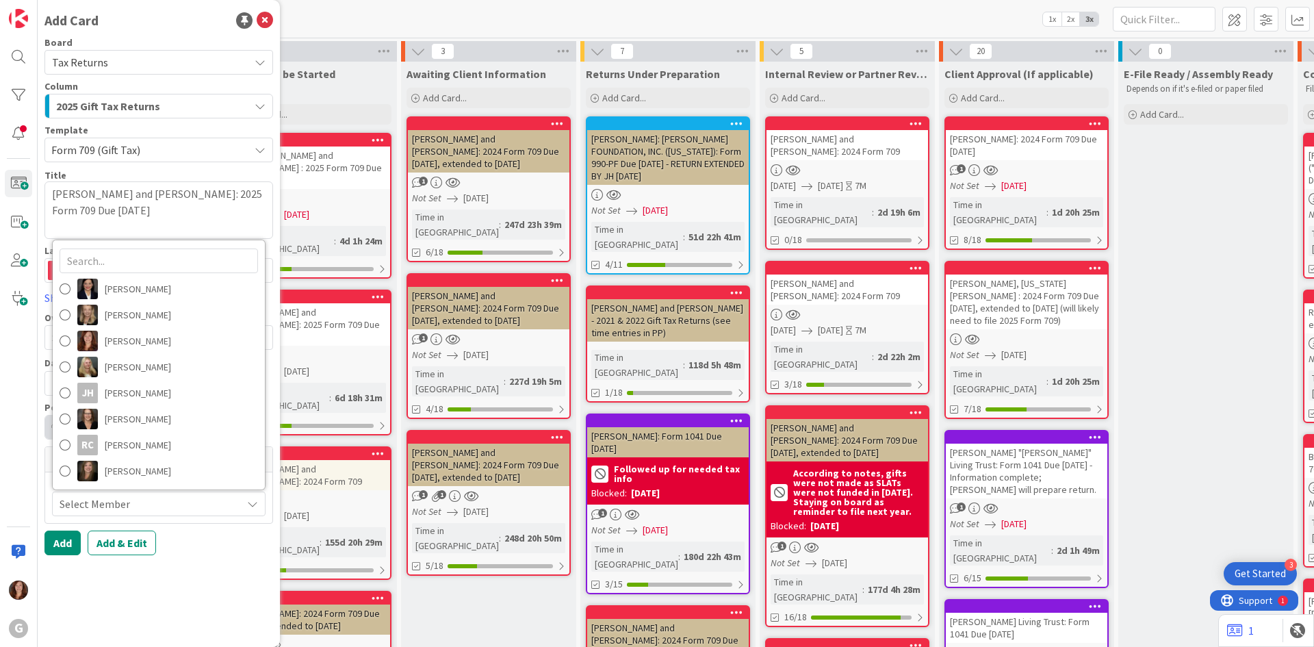
click at [205, 587] on div "Add Card Board Tax Returns Column 2025 Gift Tax Returns 2025 Gift Tax Returns R…" at bounding box center [159, 323] width 242 height 647
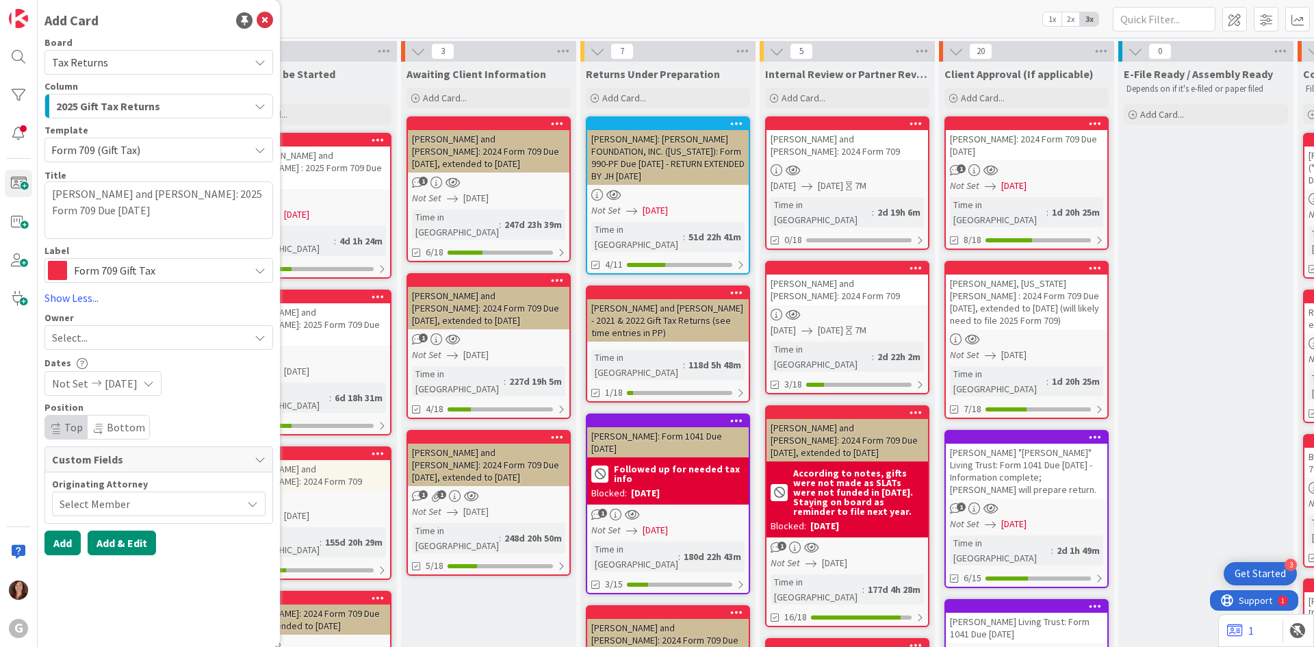
click at [120, 545] on button "Add & Edit" at bounding box center [122, 543] width 68 height 25
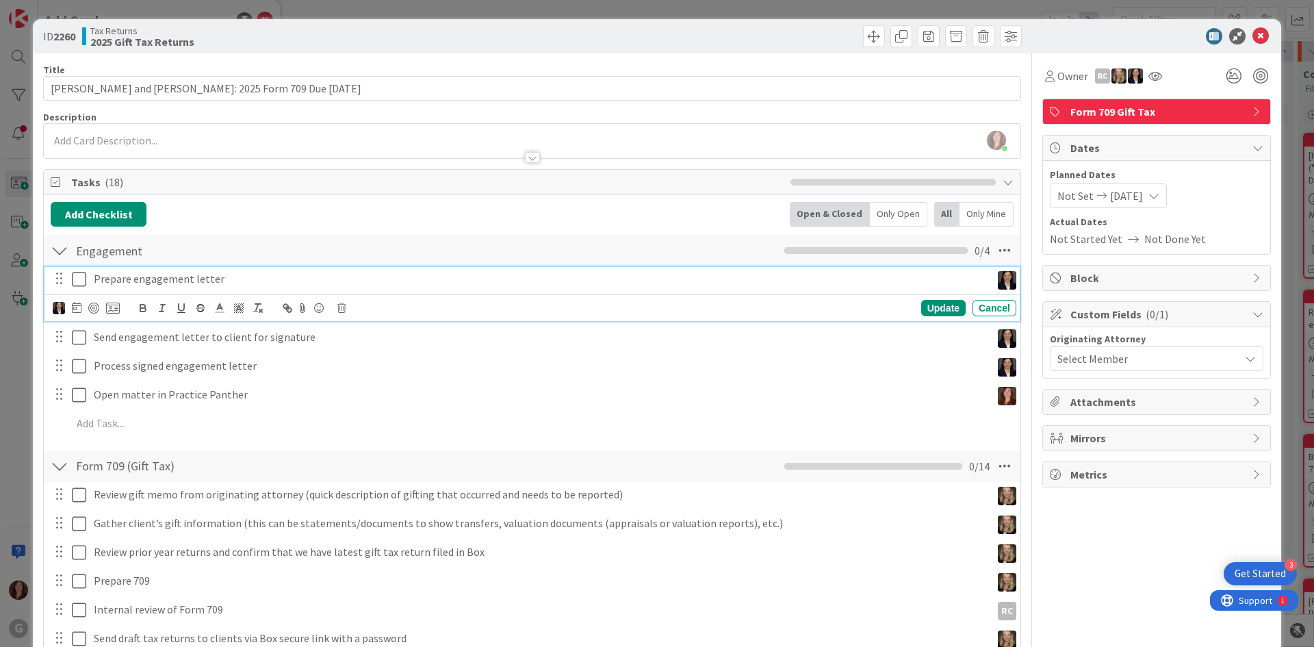
click at [77, 280] on icon at bounding box center [79, 279] width 14 height 16
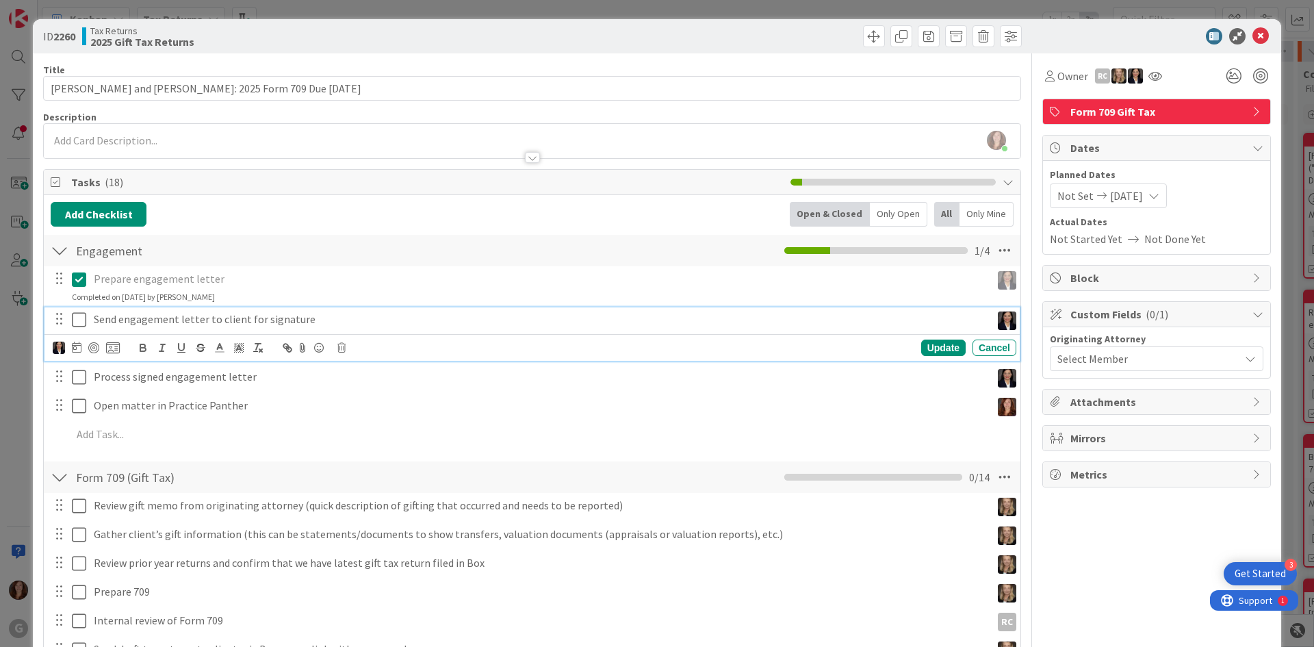
click at [74, 322] on icon at bounding box center [79, 319] width 14 height 16
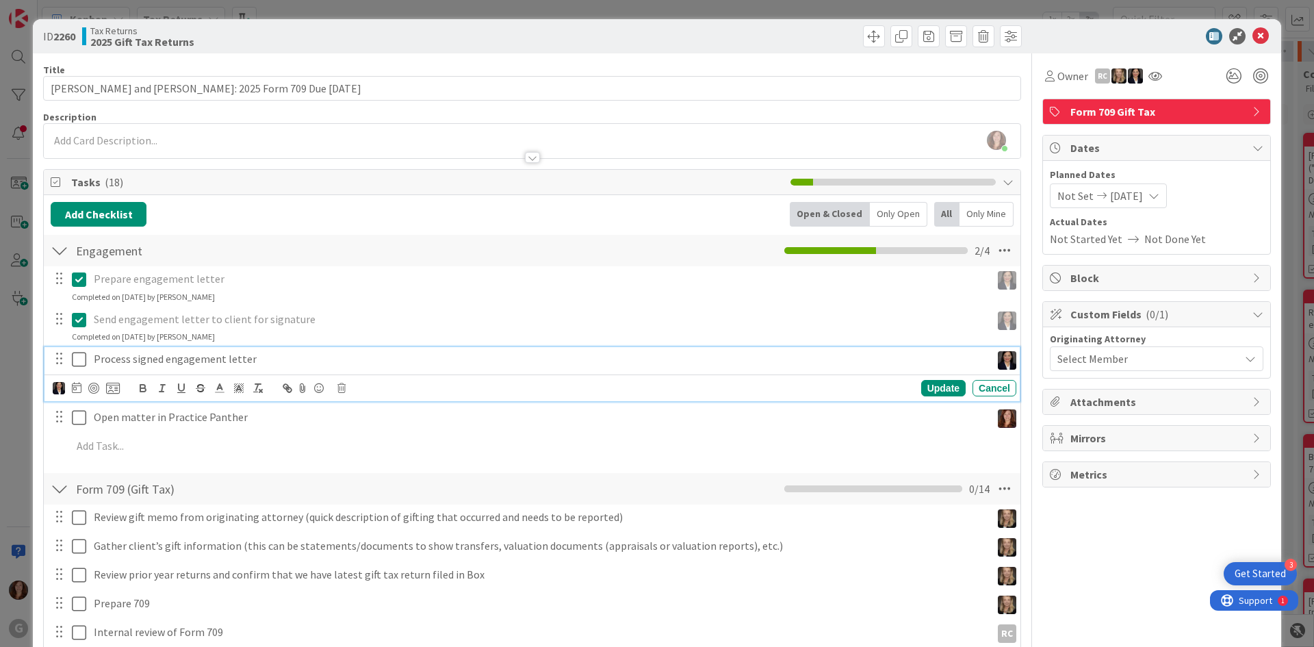
click at [79, 363] on icon at bounding box center [79, 359] width 14 height 16
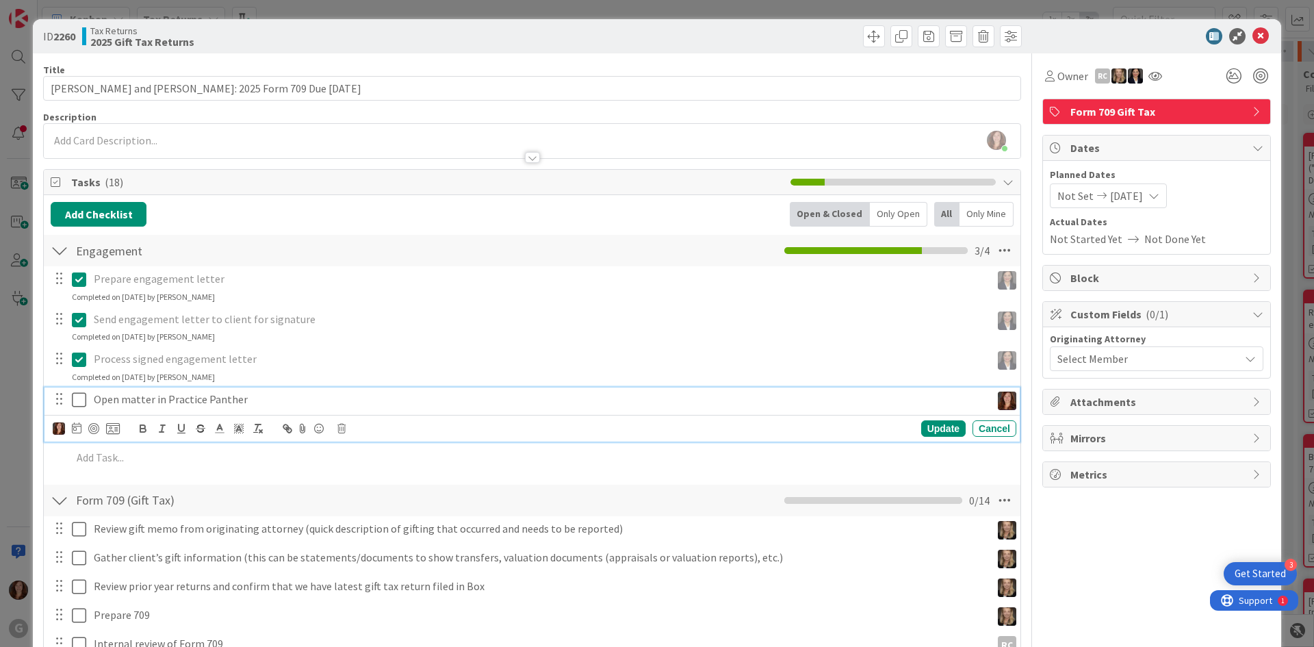
click at [81, 399] on icon at bounding box center [79, 400] width 14 height 16
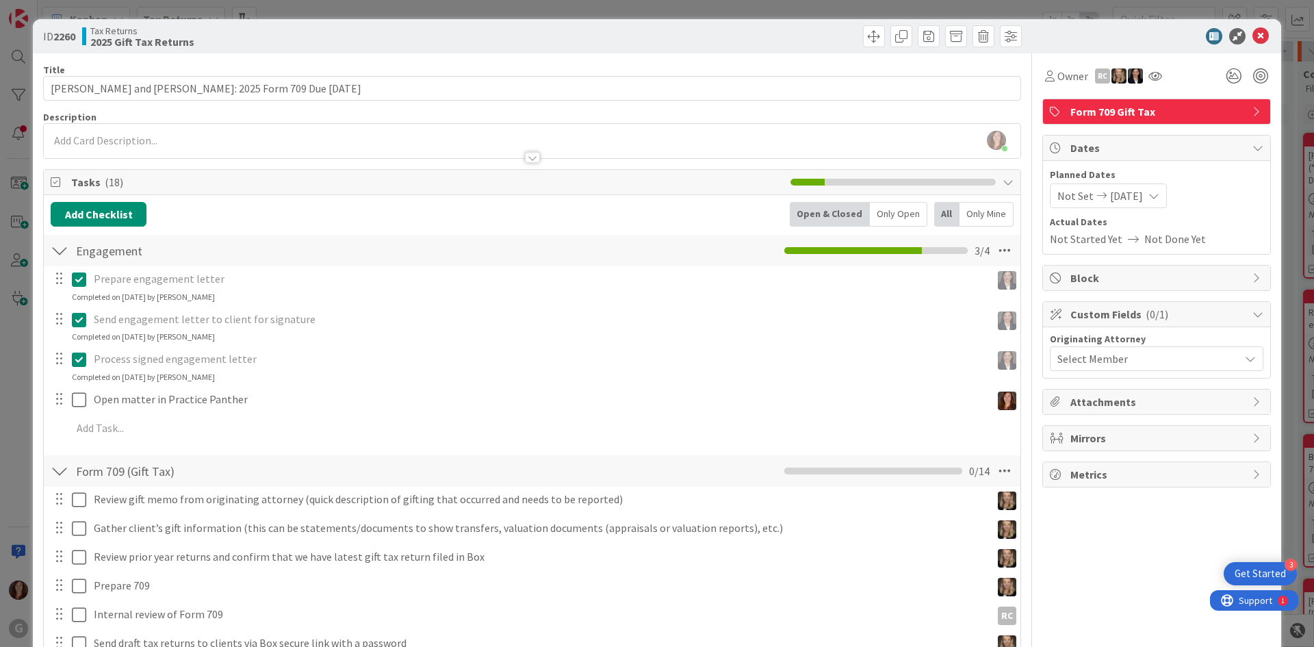
type input "[PERSON_NAME] and [PERSON_NAME]: 2025 Form 709 Due [DATE]"
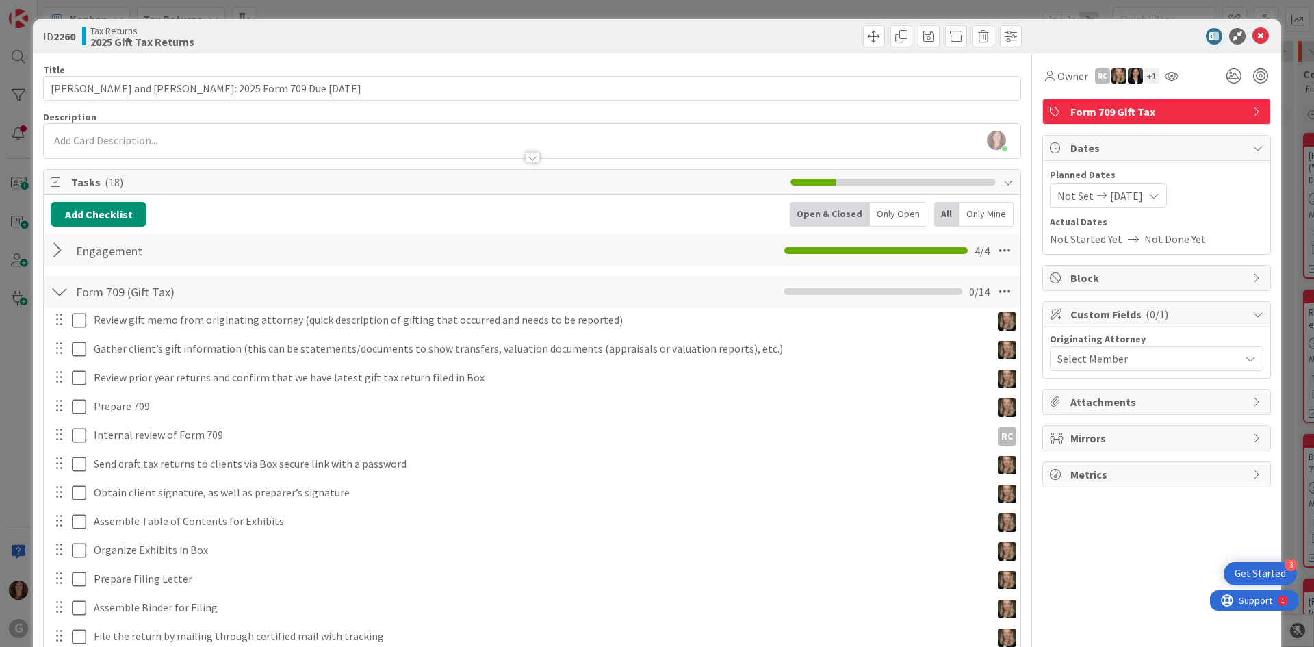
click at [147, 143] on div "Carina Arias just joined" at bounding box center [532, 141] width 977 height 34
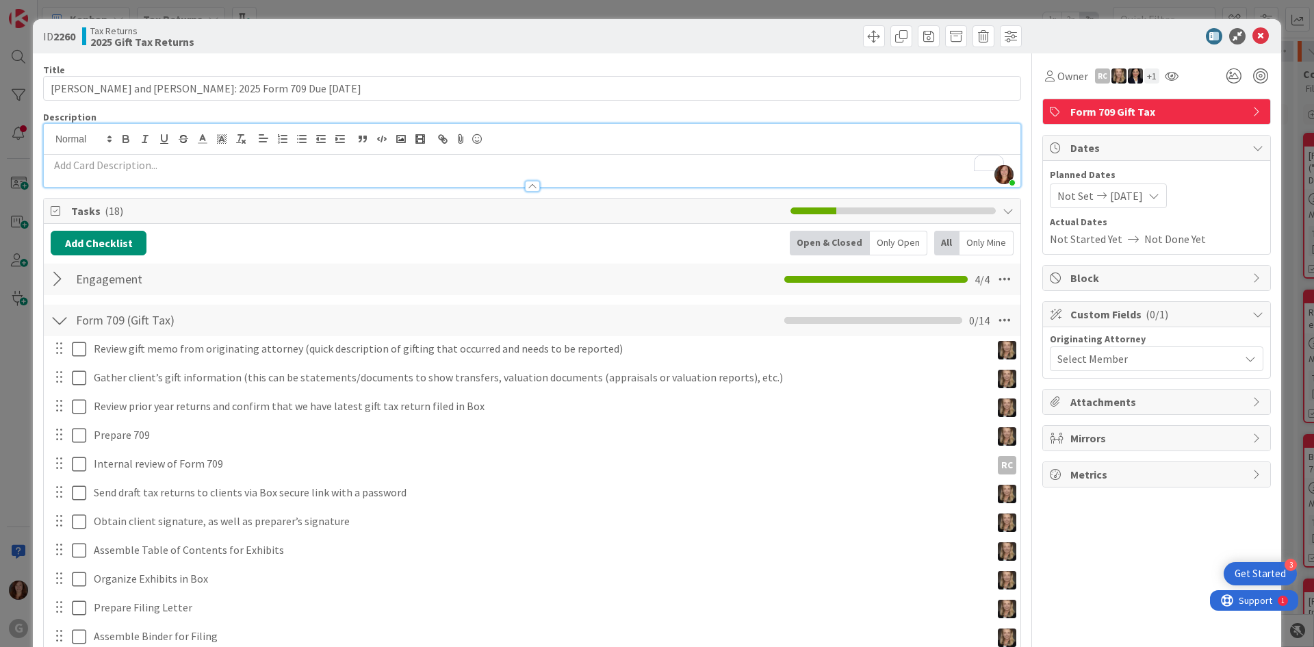
click at [132, 174] on div at bounding box center [532, 180] width 977 height 14
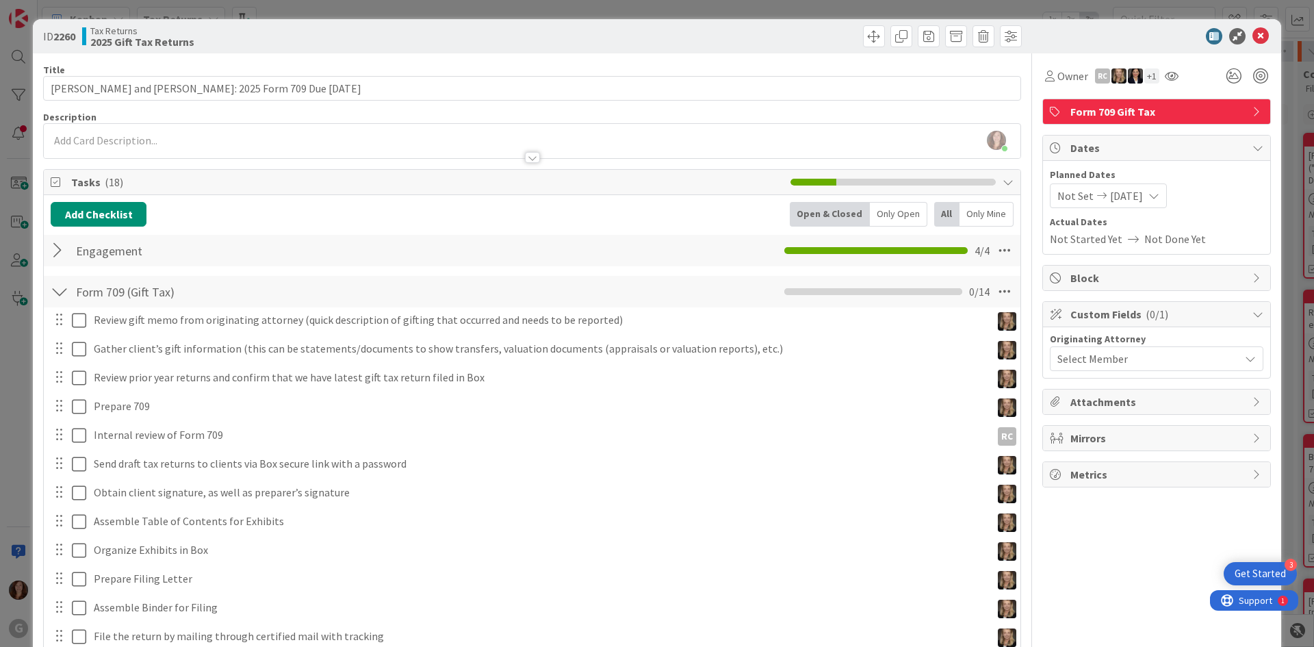
click at [101, 148] on div at bounding box center [532, 151] width 977 height 14
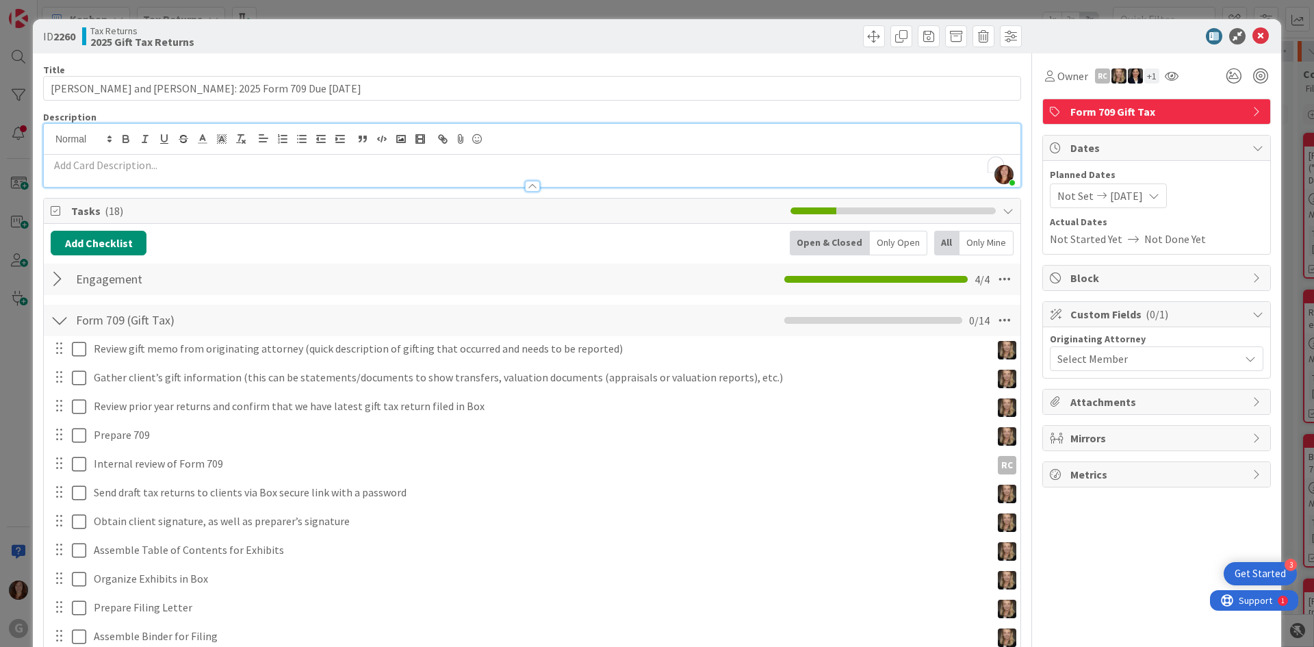
click at [84, 166] on p "To enrich screen reader interactions, please activate Accessibility in Grammarl…" at bounding box center [532, 165] width 963 height 16
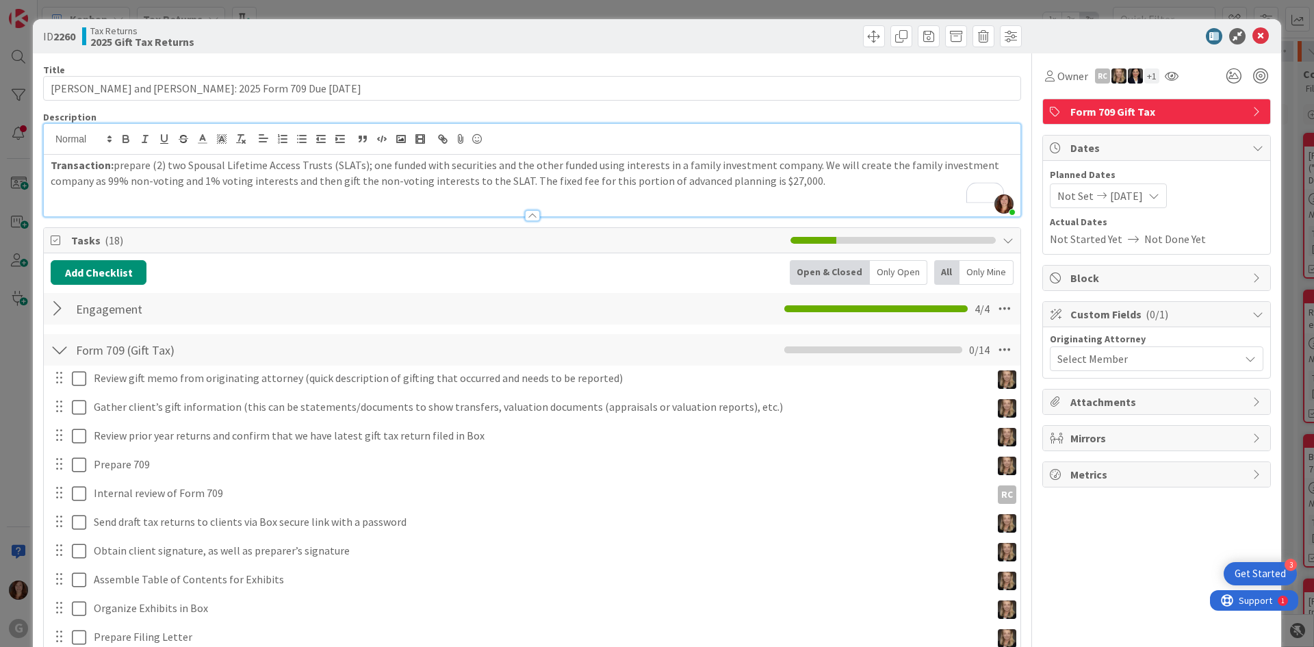
click at [116, 169] on p "Transaction: prepare (2) two Spousal Lifetime Access Trusts (SLATs); one funded…" at bounding box center [532, 172] width 963 height 31
drag, startPoint x: 163, startPoint y: 165, endPoint x: 145, endPoint y: 164, distance: 17.9
click at [138, 163] on p "Transaction: prepare (2) two Spousal Lifetime Access Trusts (SLATs); one funded…" at bounding box center [532, 172] width 963 height 31
drag, startPoint x: 188, startPoint y: 166, endPoint x: 116, endPoint y: 165, distance: 72.6
click at [116, 165] on p "Transaction: prepare (2) two Spousal Lifetime Access Trusts (SLATs); one funded…" at bounding box center [532, 172] width 963 height 31
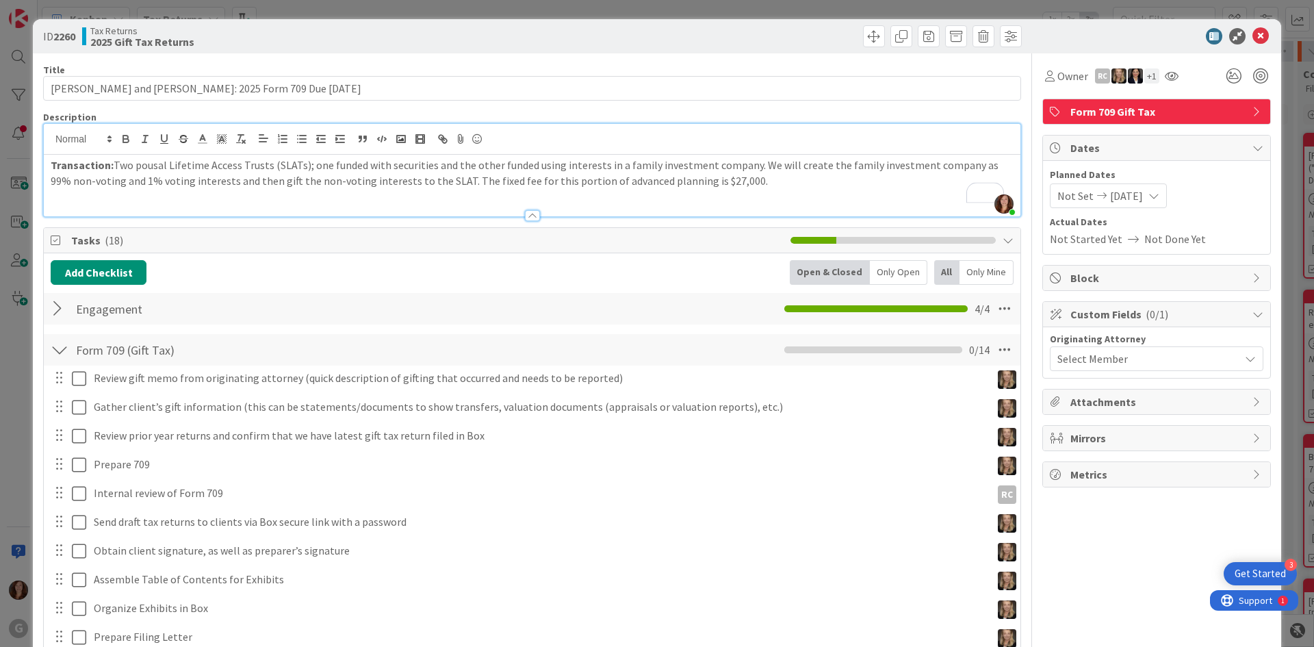
click at [740, 167] on p "Transaction: Two pousal Lifetime Access Trusts (SLATs); one funded with securit…" at bounding box center [532, 172] width 963 height 31
drag, startPoint x: 439, startPoint y: 184, endPoint x: 733, endPoint y: 182, distance: 293.7
click at [733, 182] on p "Transaction: Two pousal Lifetime Access Trusts (SLATs); one funded with securit…" at bounding box center [532, 172] width 963 height 31
click at [48, 163] on div "Transaction: Two pousal Lifetime Access Trusts (SLATs); one funded with securit…" at bounding box center [532, 186] width 977 height 62
click at [192, 173] on p "Brad Client Transaction: Two pousal Lifetime Access Trusts (SLATs); one funded …" at bounding box center [532, 172] width 963 height 31
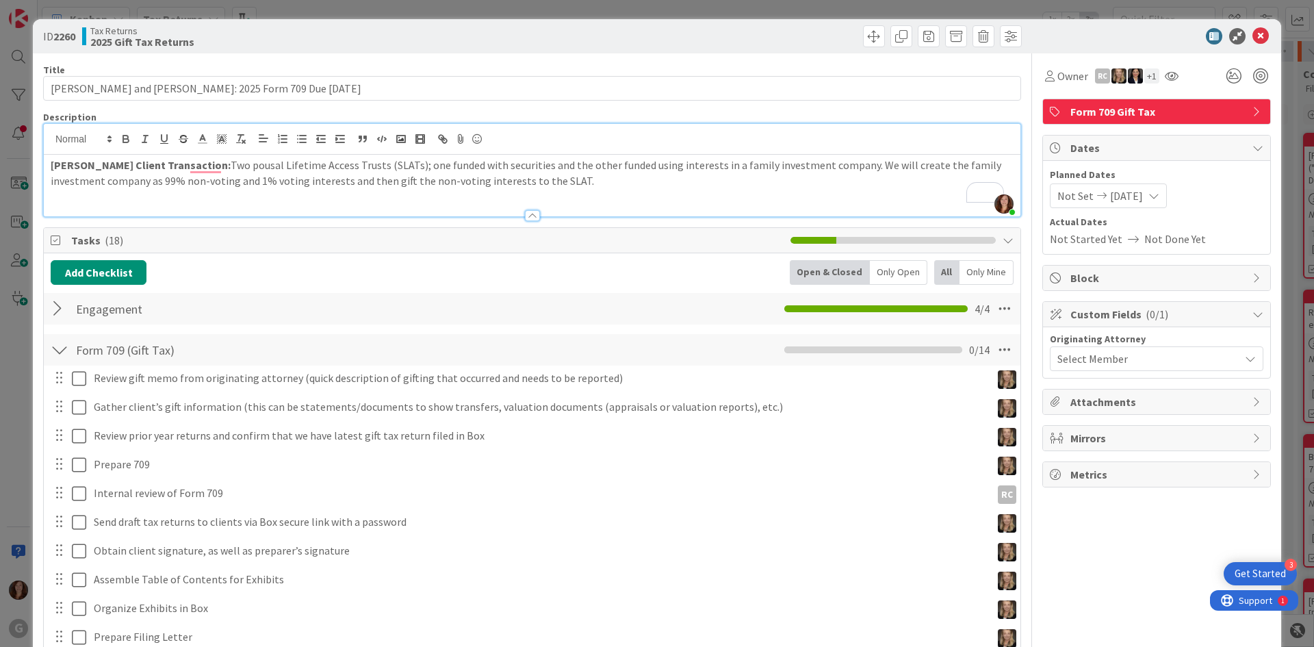
click at [190, 171] on p "Brad Client Transaction: Two pousal Lifetime Access Trusts (SLATs); one funded …" at bounding box center [532, 172] width 963 height 31
click at [476, 261] on div "Add Checklist Open & Closed Only Open All Only Mine" at bounding box center [532, 272] width 963 height 25
click at [1151, 557] on div "Owner RC + 1 Form 709 Gift Tax Dates Planned Dates Not Set 04/15/2026 Actual Da…" at bounding box center [1157, 484] width 229 height 863
click at [1146, 310] on span "( 0/1 )" at bounding box center [1157, 314] width 23 height 14
click at [1146, 313] on span "( 0/1 )" at bounding box center [1157, 314] width 23 height 14
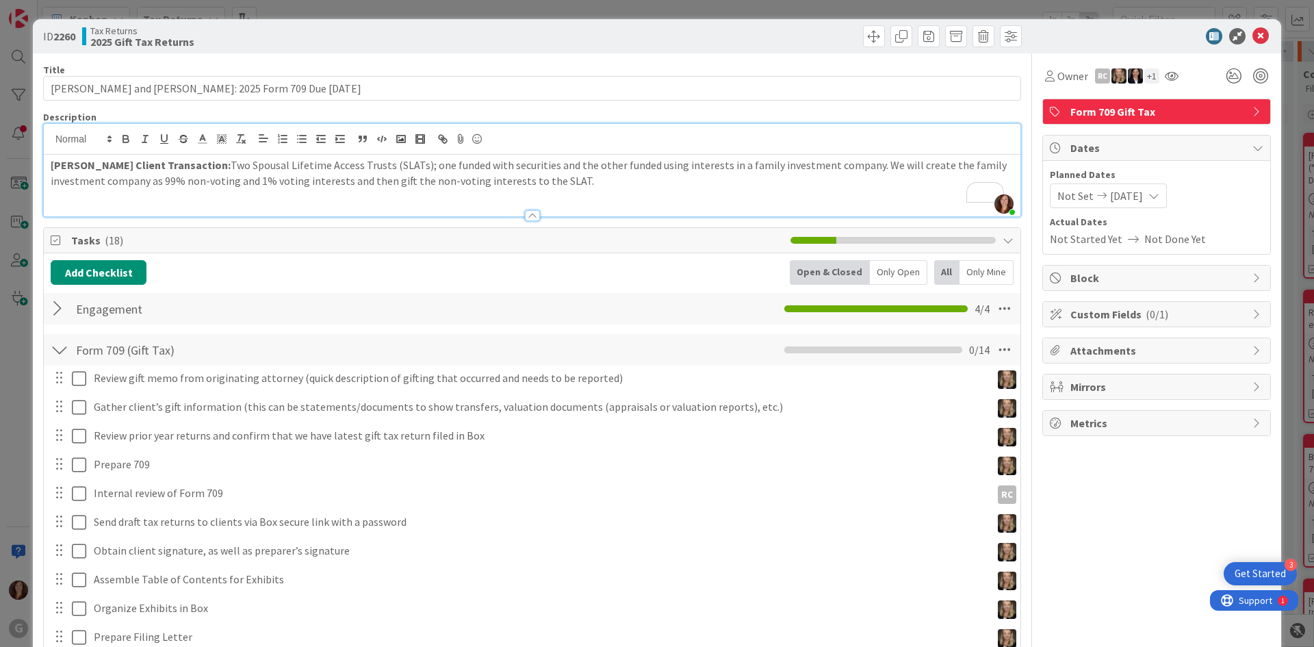
type input "[PERSON_NAME] and [PERSON_NAME]: 2025 Form 709 Due [DATE]"
click at [1155, 366] on div "Select Member" at bounding box center [1149, 358] width 182 height 16
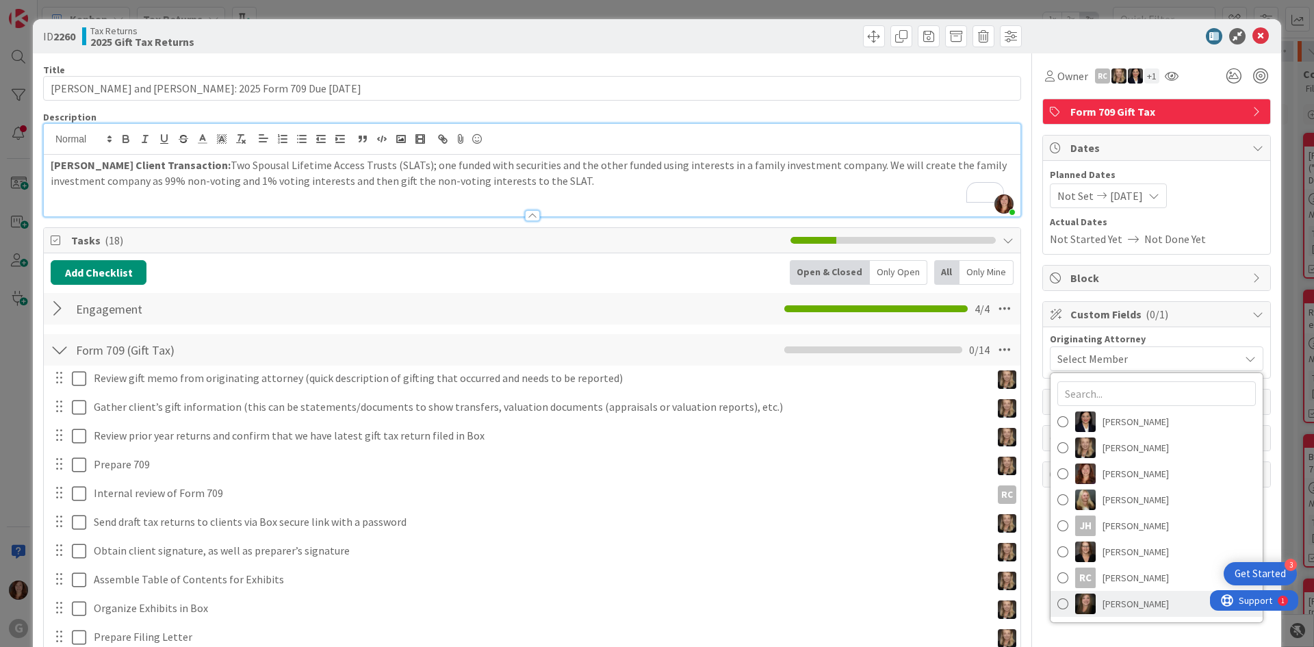
scroll to position [68, 0]
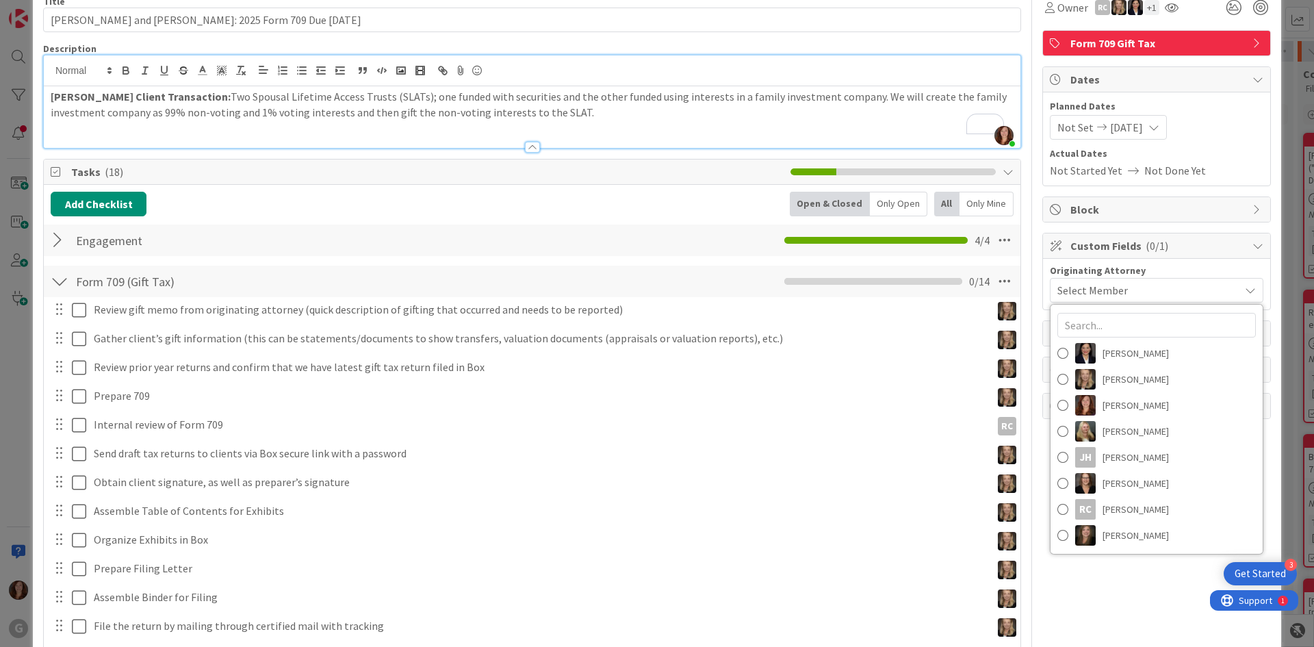
click at [1112, 615] on div "Owner RC + 1 Form 709 Gift Tax Dates Planned Dates Not Set 04/15/2026 Actual Da…" at bounding box center [1157, 416] width 229 height 863
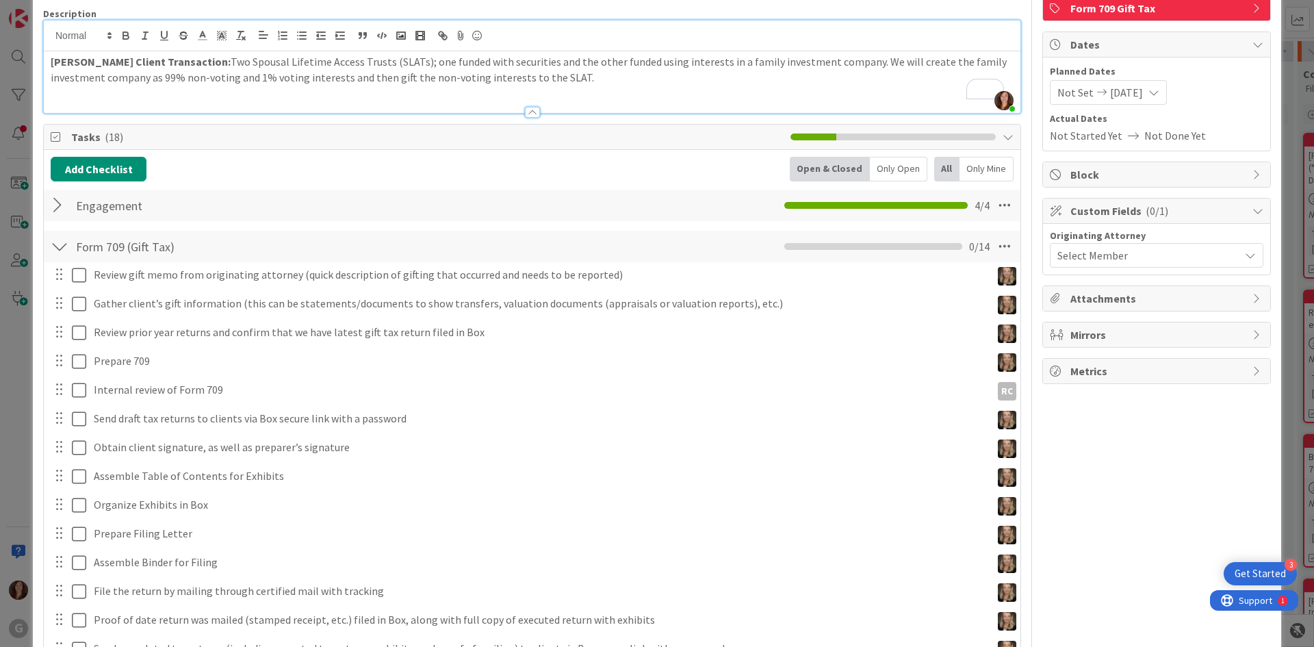
scroll to position [0, 0]
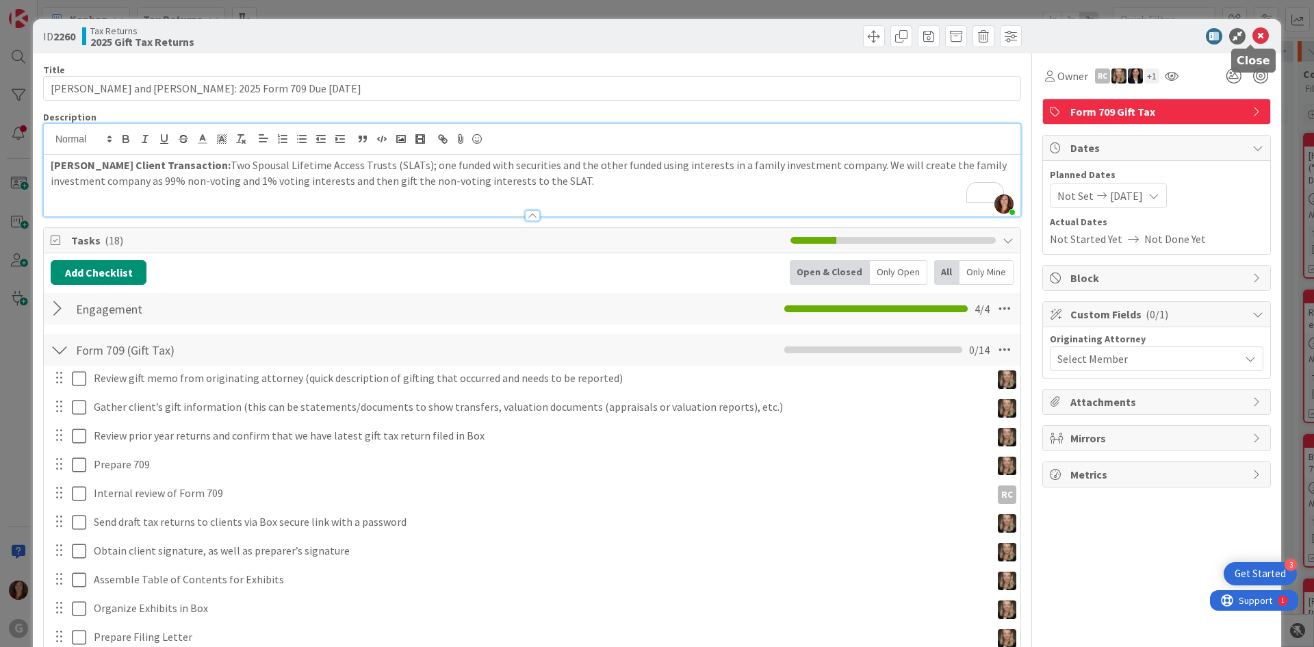
click at [1254, 38] on icon at bounding box center [1261, 36] width 16 height 16
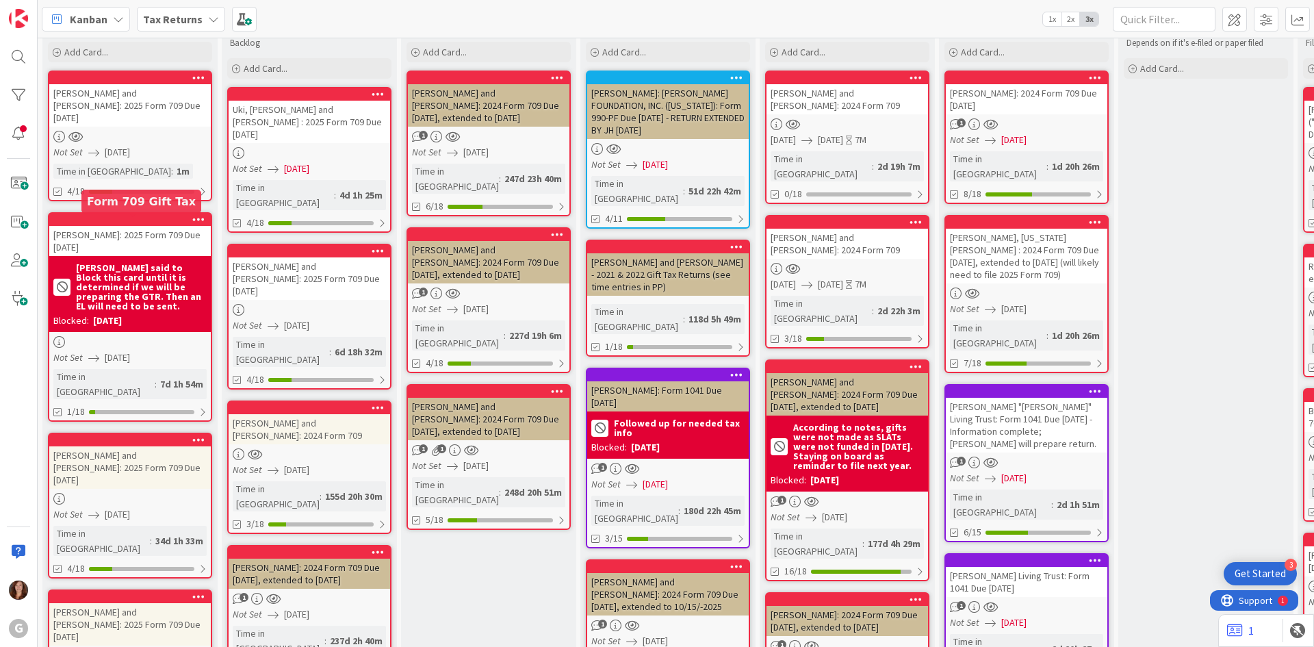
scroll to position [137, 0]
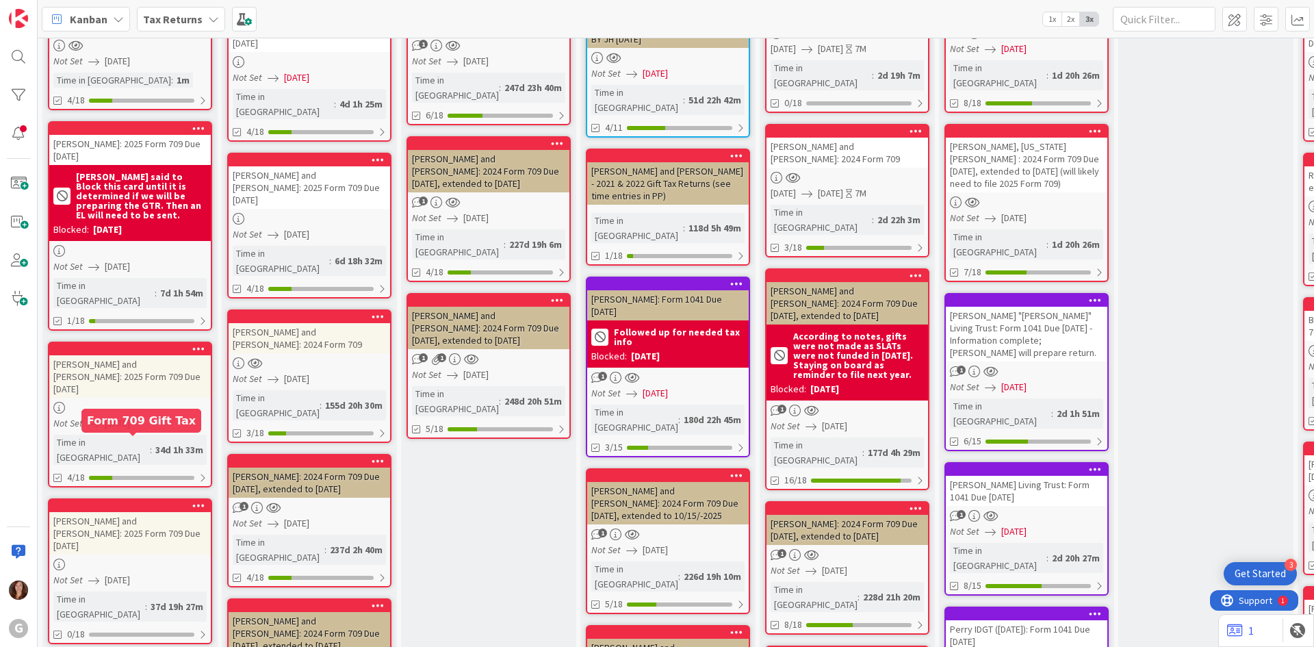
click at [147, 501] on div at bounding box center [132, 506] width 155 height 10
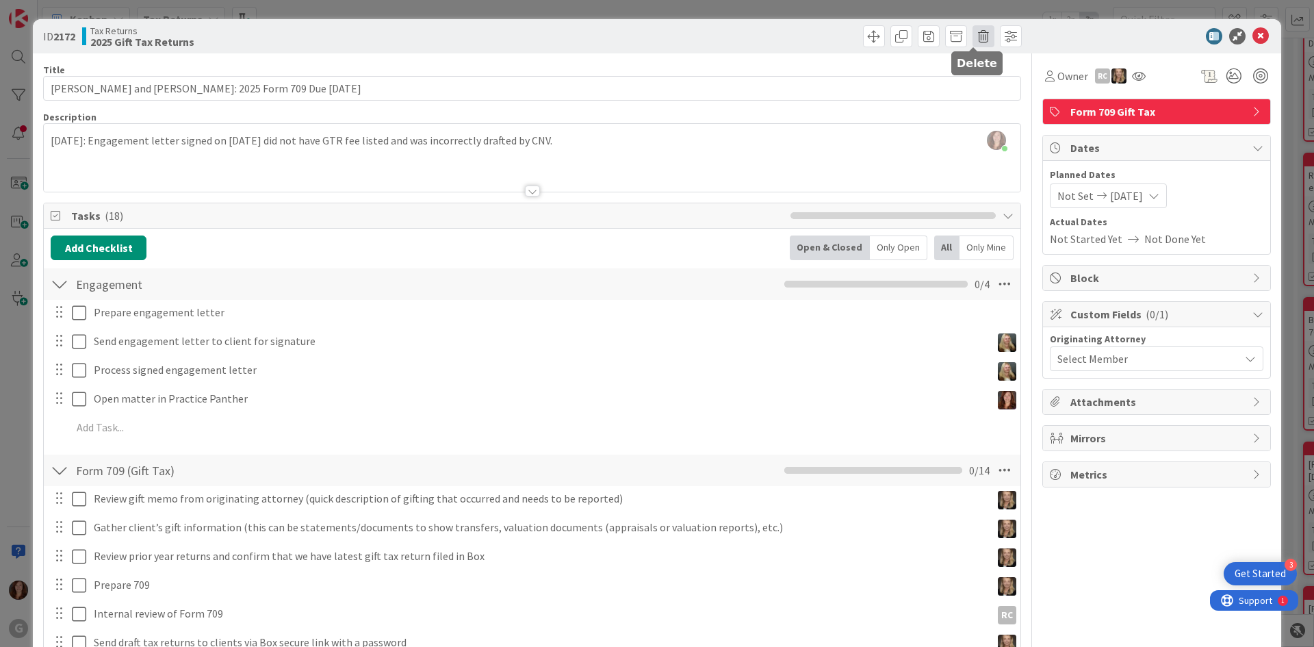
click at [977, 42] on span at bounding box center [984, 36] width 22 height 22
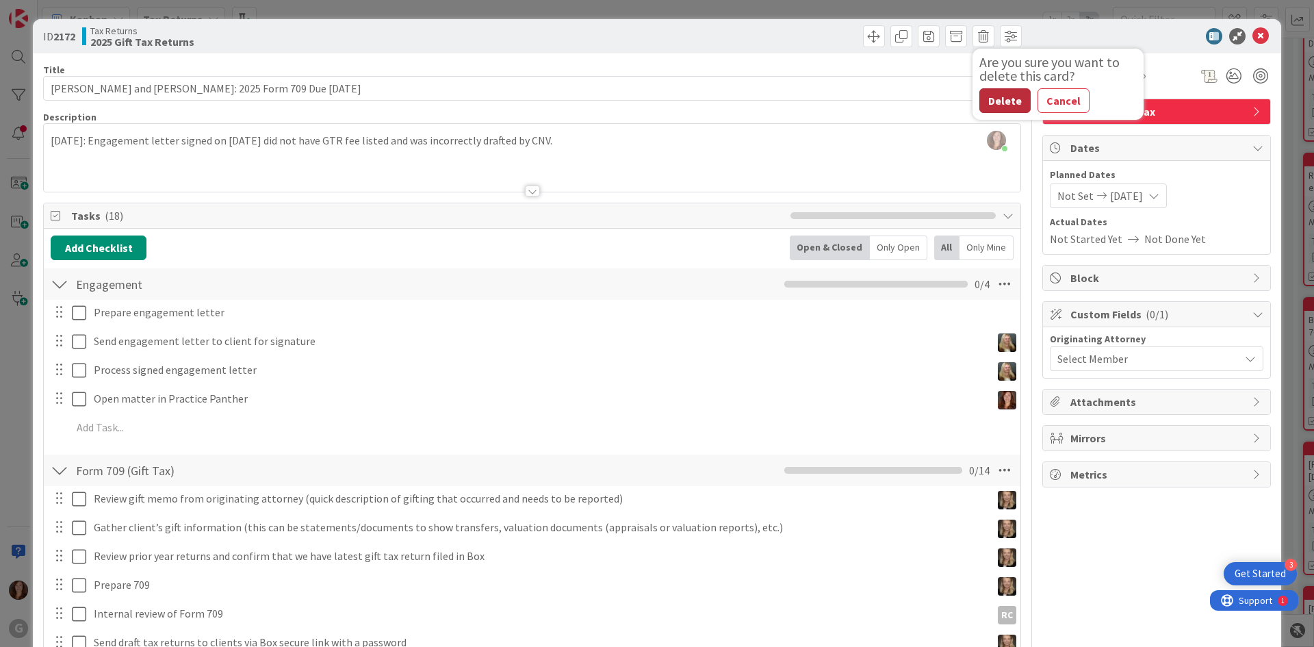
click at [990, 99] on button "Delete" at bounding box center [1005, 100] width 51 height 25
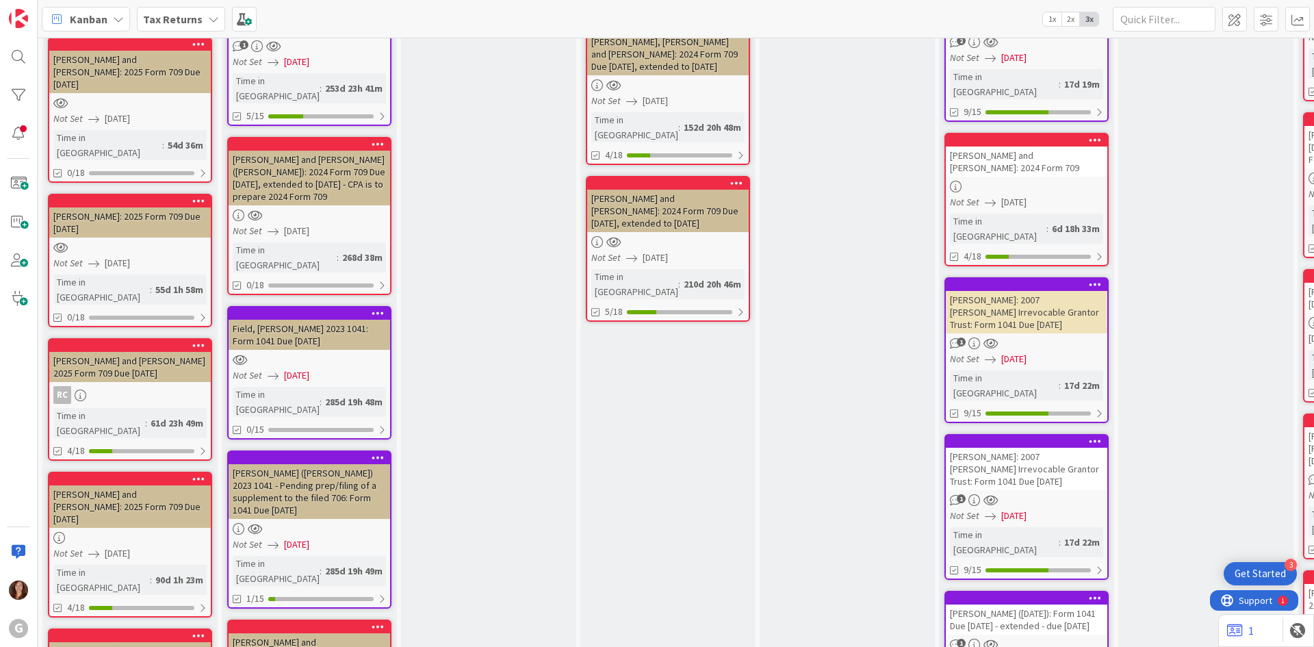
scroll to position [890, 0]
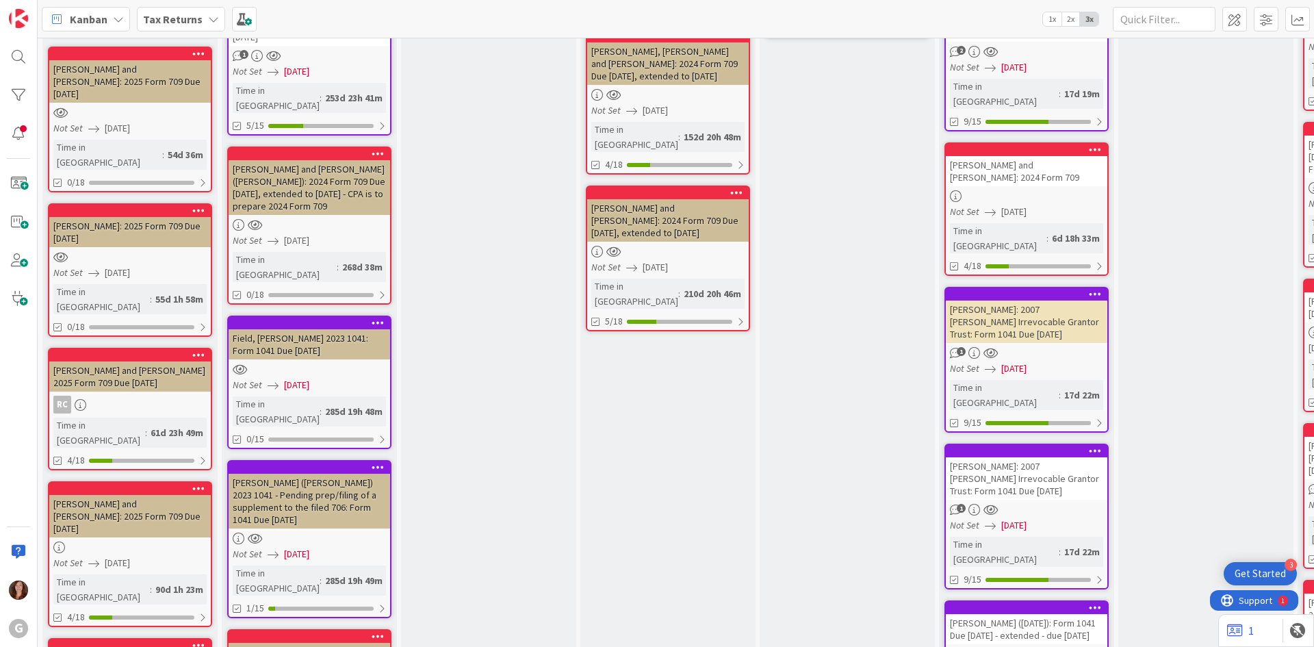
click at [149, 349] on div at bounding box center [130, 355] width 162 height 12
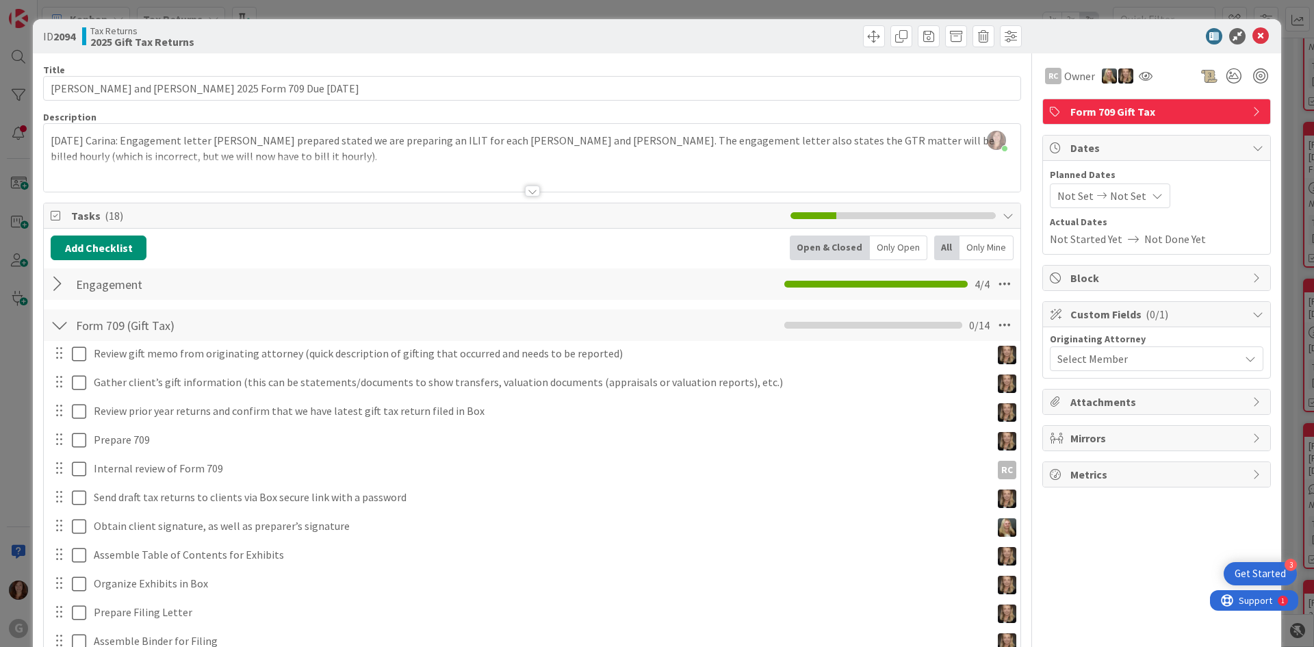
click at [1134, 199] on div "Not Set Not Set" at bounding box center [1110, 195] width 120 height 25
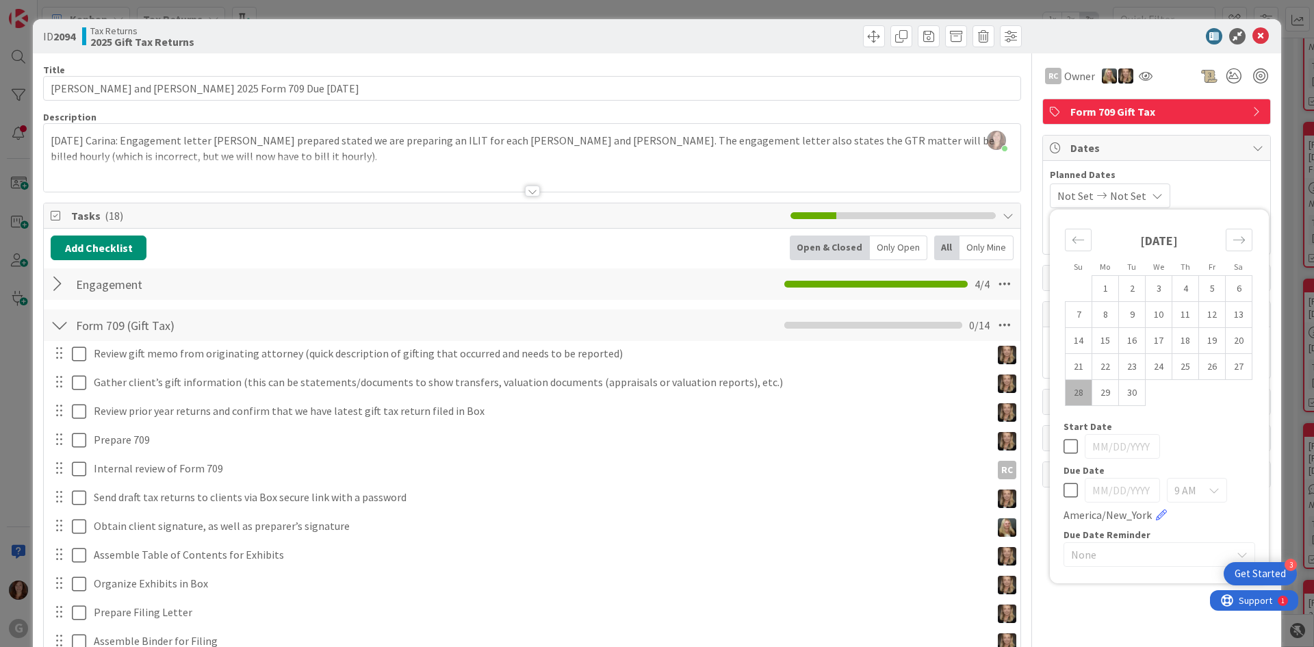
click at [1064, 497] on icon at bounding box center [1071, 490] width 14 height 16
drag, startPoint x: 1141, startPoint y: 495, endPoint x: 1037, endPoint y: 491, distance: 104.1
click at [1043, 491] on div "RC Owner Form 709 Gift Tax Dates Planned Dates Not Set 09/28/2025 Su Mo Tu We T…" at bounding box center [1157, 472] width 229 height 838
type input "[DATE]"
click at [1102, 80] on img at bounding box center [1109, 75] width 15 height 15
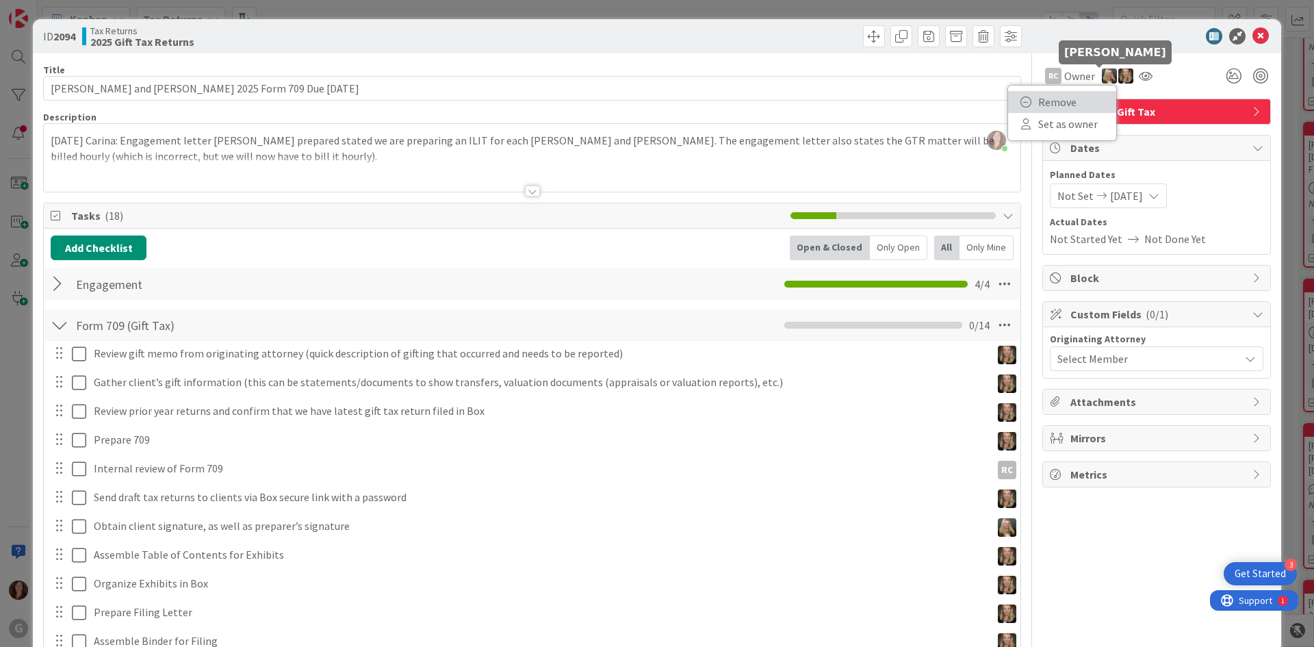
drag, startPoint x: 1069, startPoint y: 102, endPoint x: 1084, endPoint y: 100, distance: 15.2
click at [1069, 102] on link "Remove" at bounding box center [1062, 102] width 108 height 22
click at [1123, 73] on icon at bounding box center [1130, 76] width 14 height 11
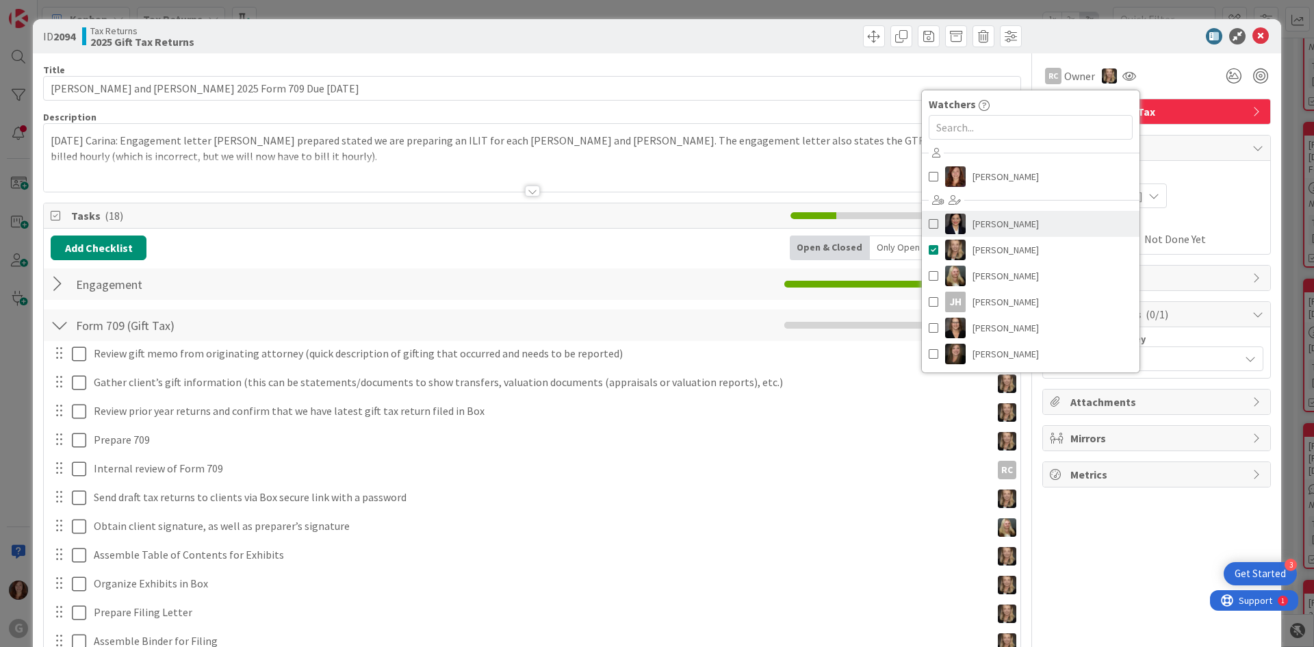
click at [973, 220] on span "[PERSON_NAME]" at bounding box center [1006, 224] width 66 height 21
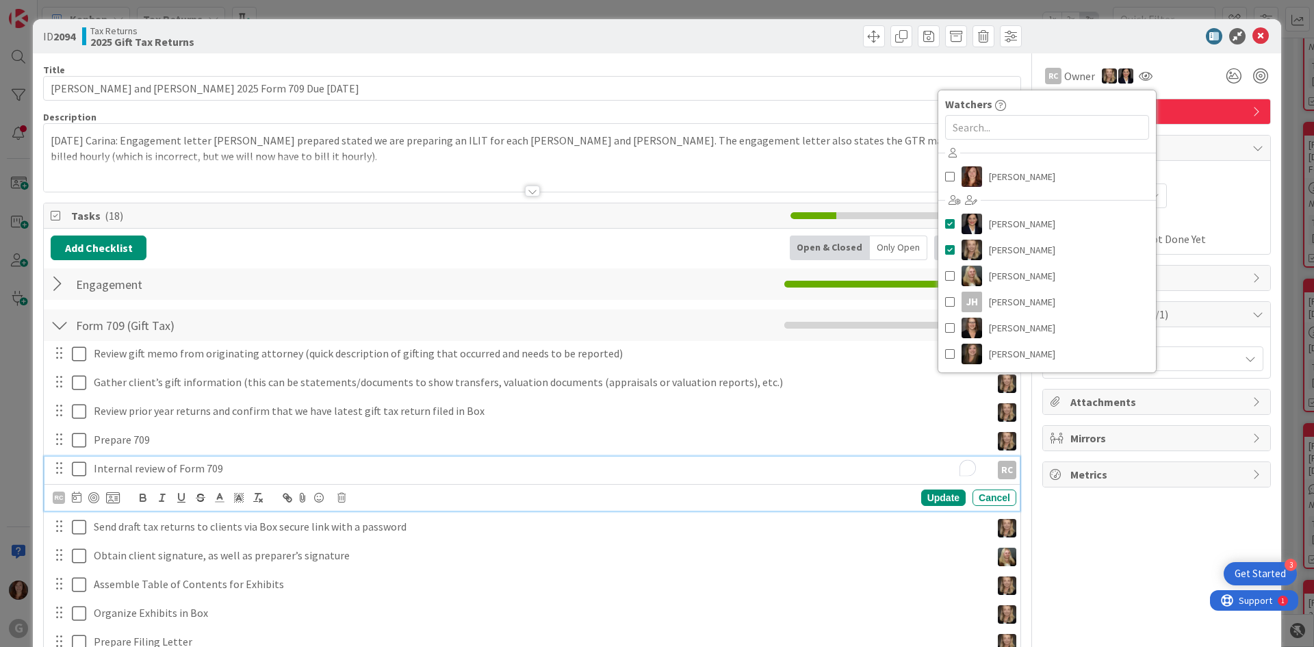
click at [801, 476] on div "Internal review of Form 709" at bounding box center [539, 469] width 903 height 24
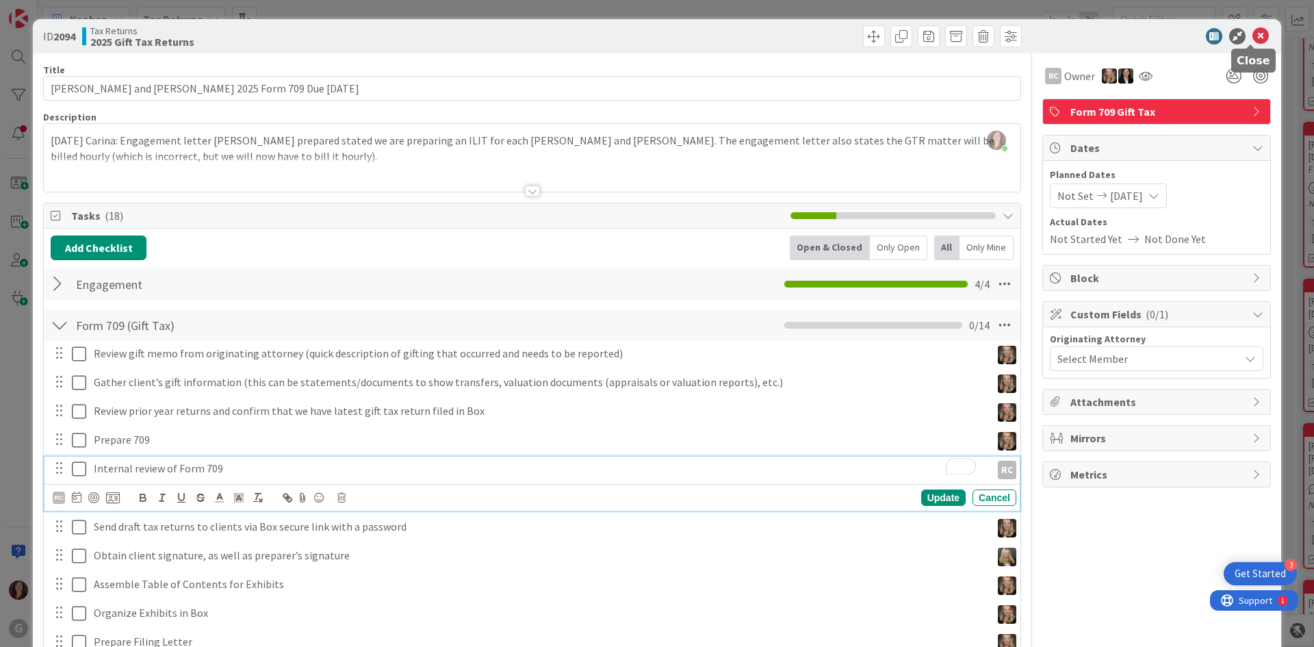
click at [1253, 37] on icon at bounding box center [1261, 36] width 16 height 16
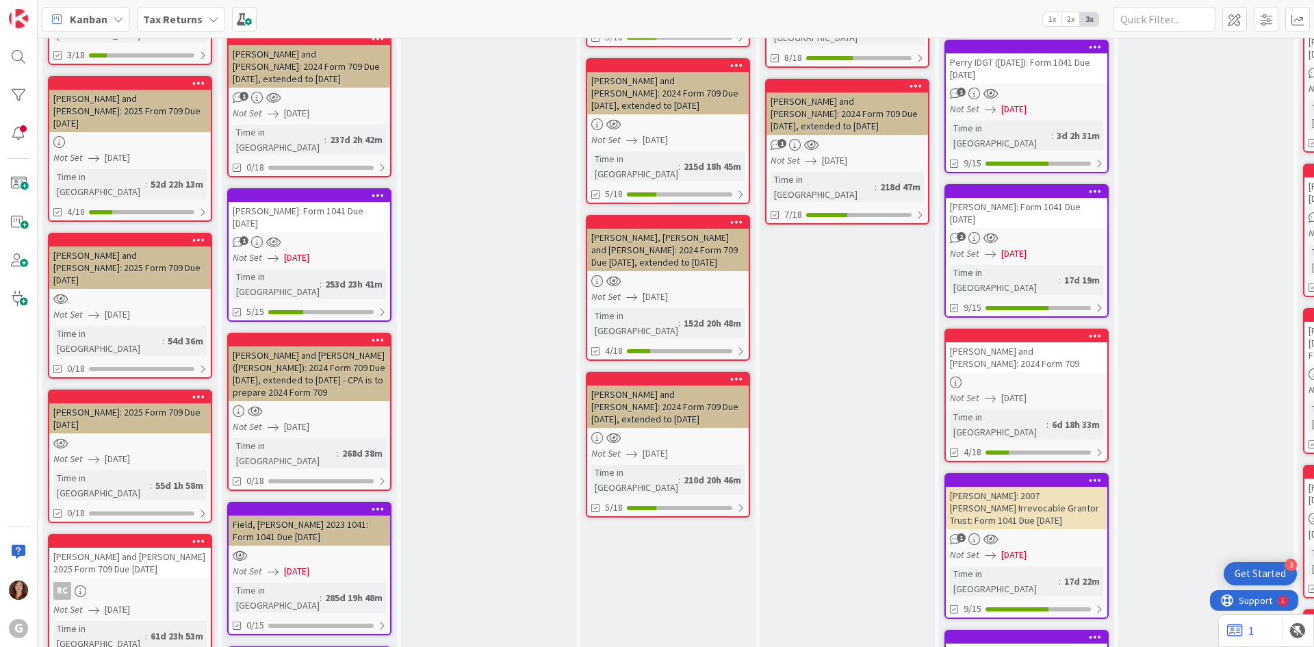
scroll to position [685, 0]
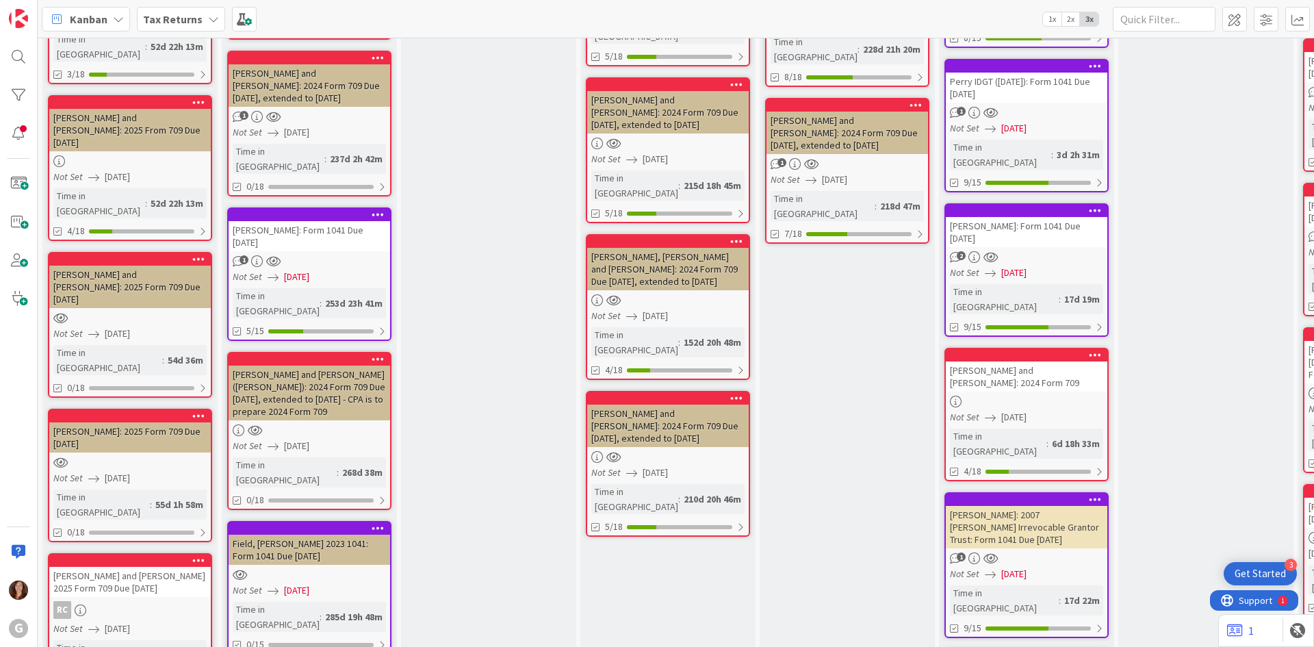
click at [159, 253] on div at bounding box center [130, 259] width 162 height 12
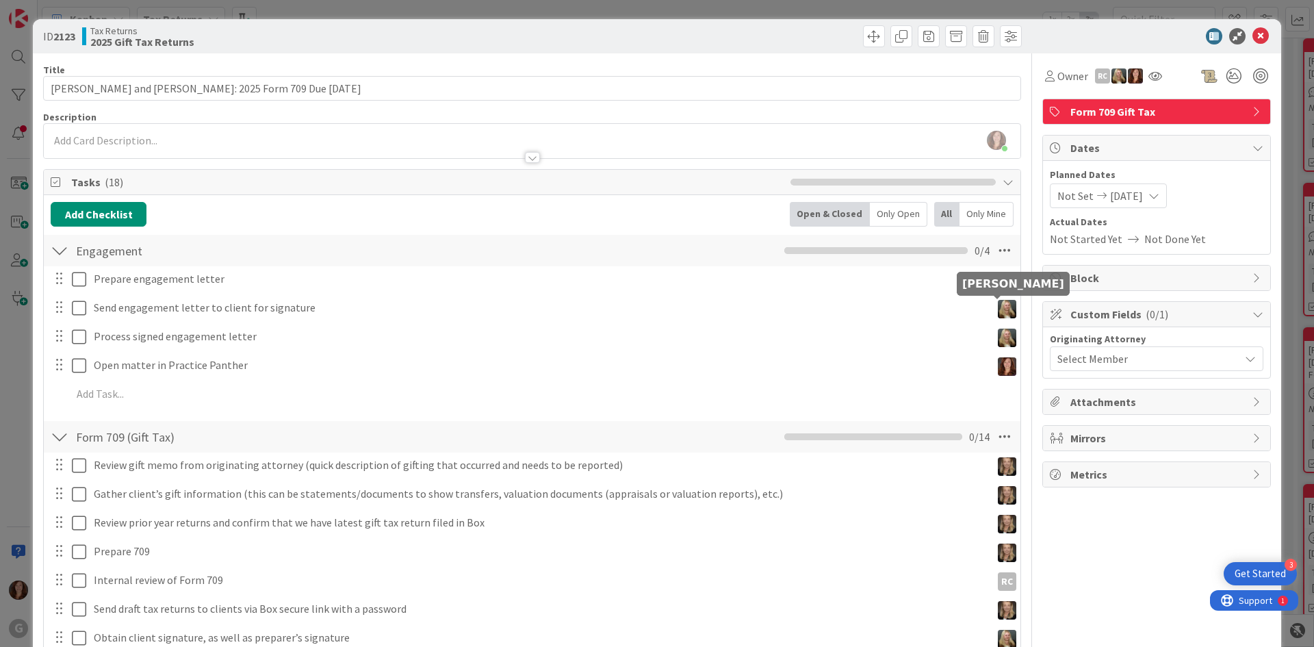
click at [998, 309] on img at bounding box center [1007, 309] width 18 height 18
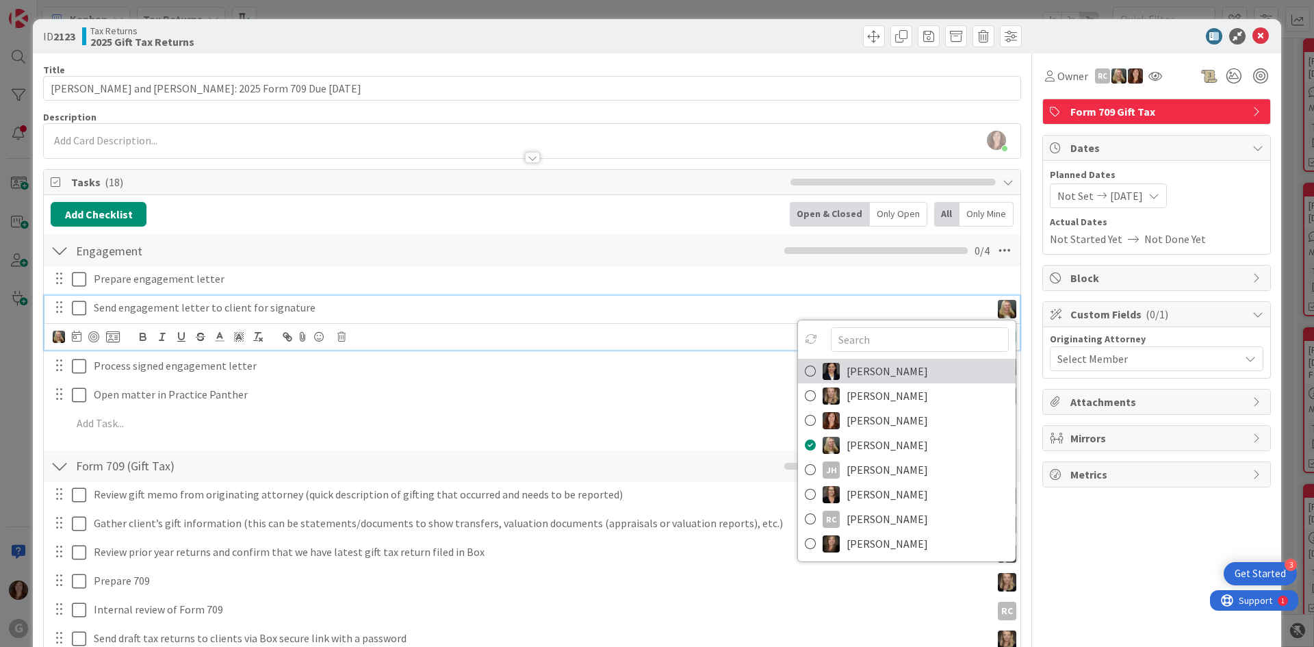
click at [798, 371] on link "[PERSON_NAME]" at bounding box center [907, 371] width 218 height 25
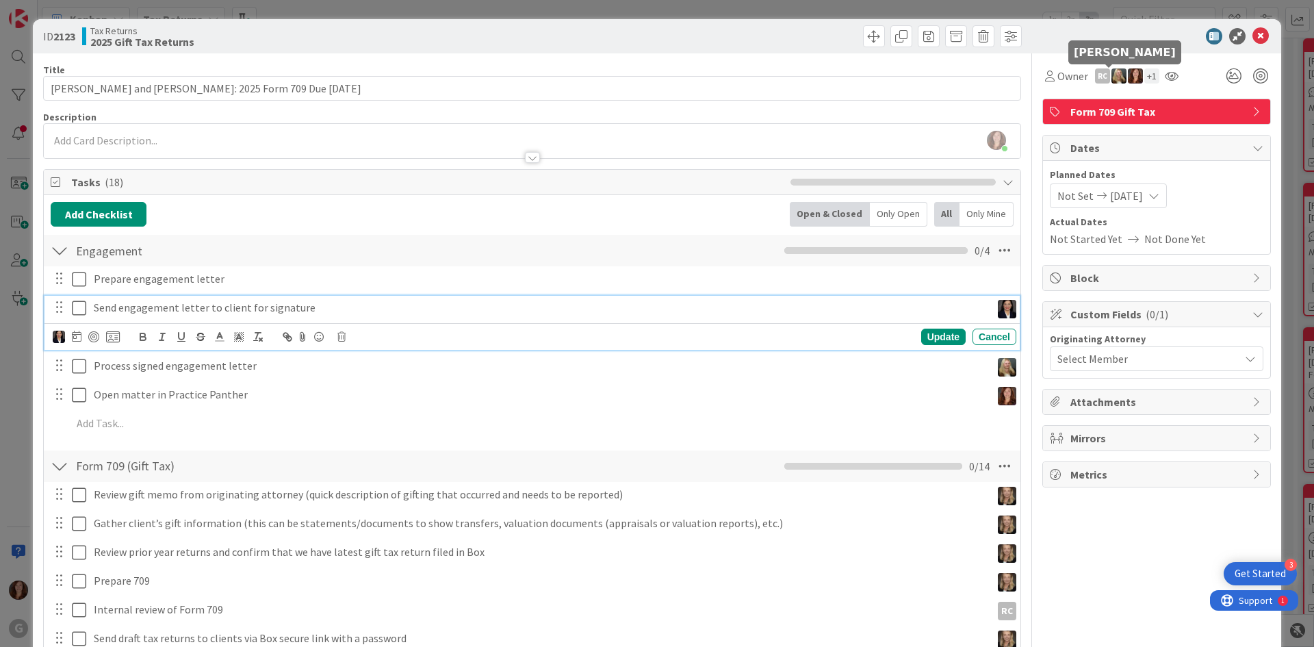
click at [1114, 81] on img at bounding box center [1119, 75] width 15 height 15
click at [1062, 104] on link "Remove" at bounding box center [1072, 102] width 108 height 22
click at [998, 358] on img at bounding box center [1007, 367] width 18 height 18
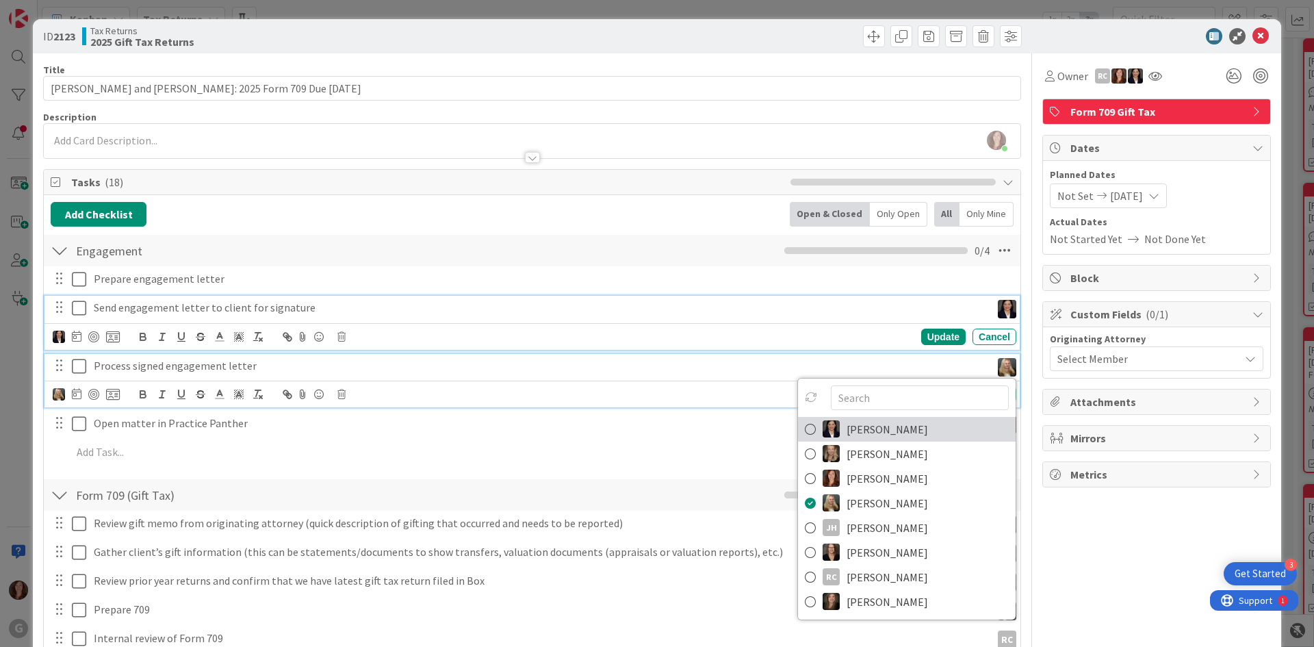
click at [805, 419] on icon at bounding box center [810, 429] width 11 height 21
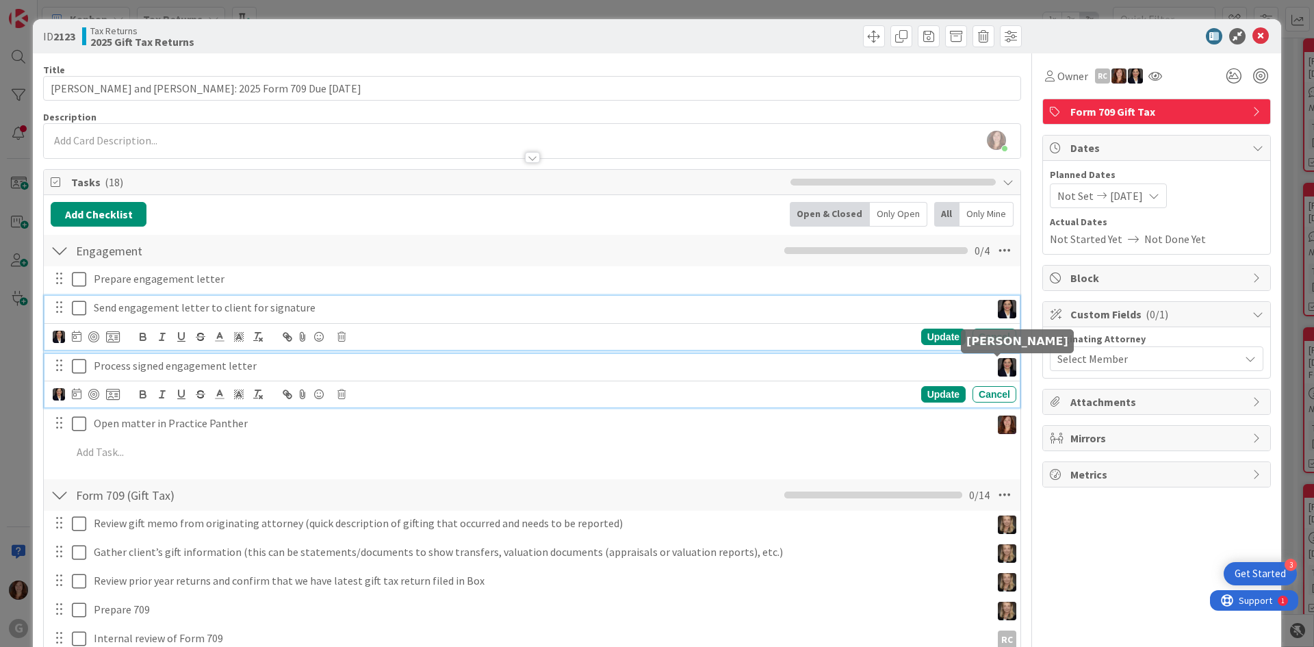
click at [998, 416] on img at bounding box center [1007, 425] width 18 height 18
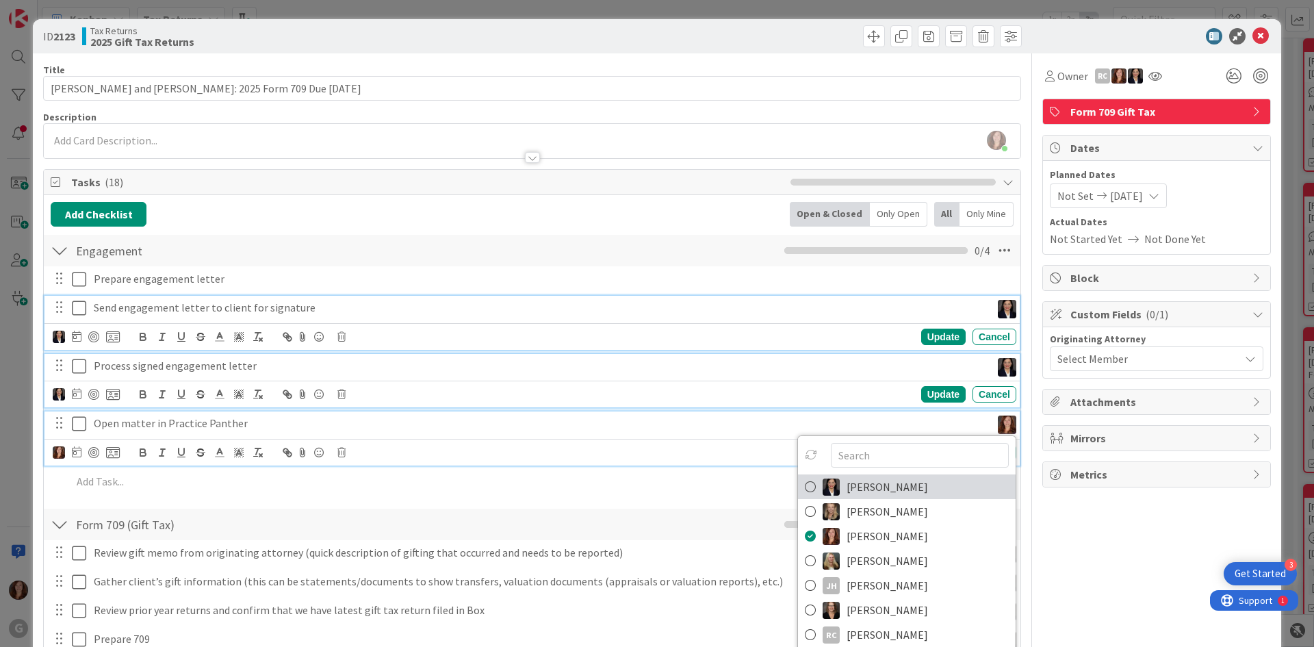
click at [805, 476] on icon at bounding box center [810, 486] width 11 height 21
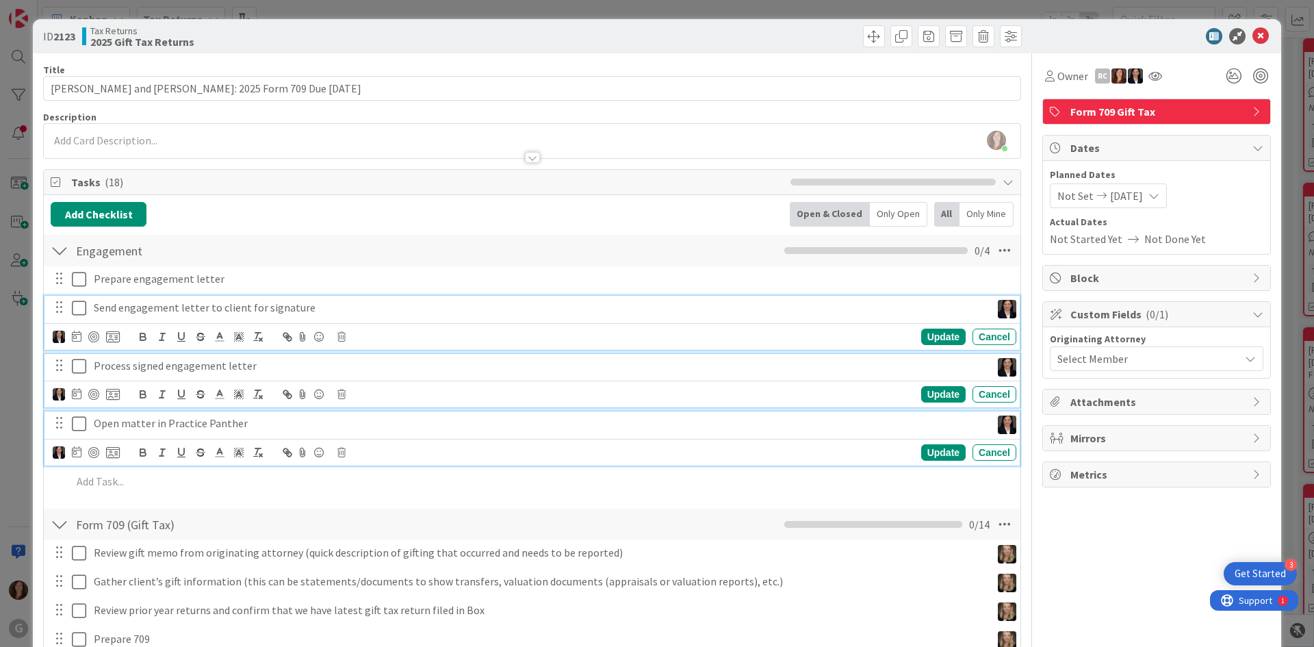
click at [636, 301] on p "Send engagement letter to client for signature" at bounding box center [540, 308] width 892 height 16
click at [213, 411] on div "Open matter in Practice Panther" at bounding box center [539, 423] width 903 height 24
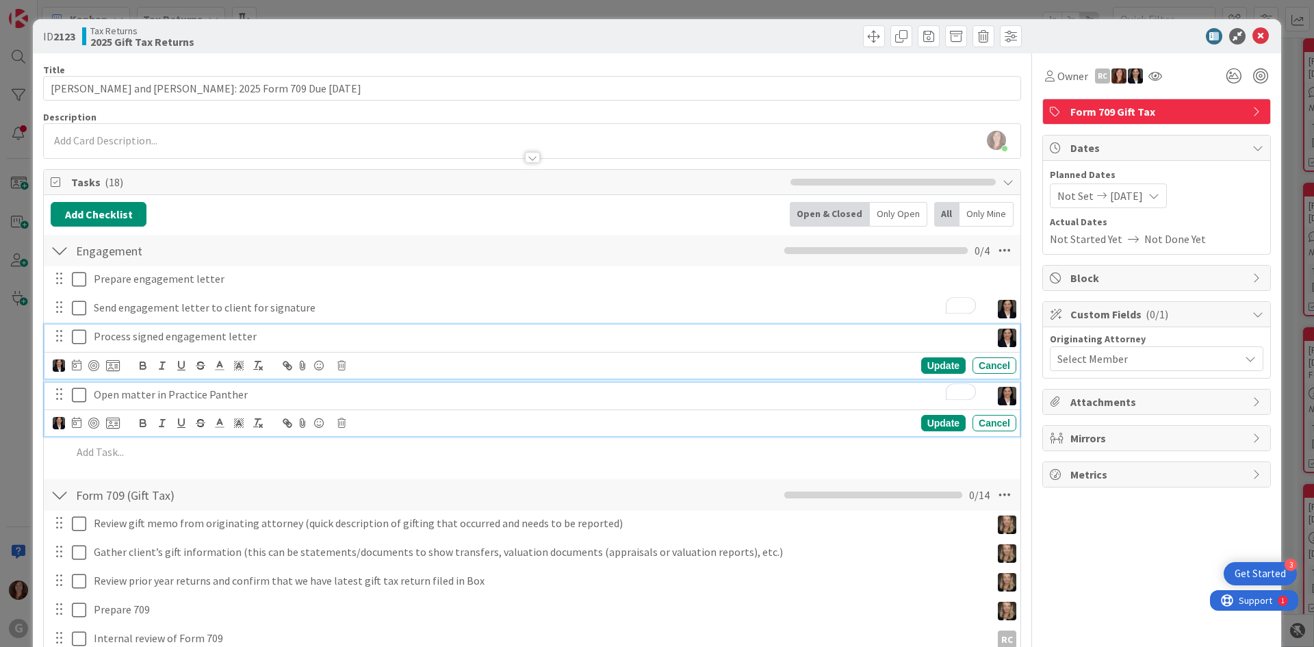
click at [570, 445] on div "Add Checklist Open & Closed Only Open All Only Mine Engagement Checklist Name 1…" at bounding box center [532, 573] width 963 height 743
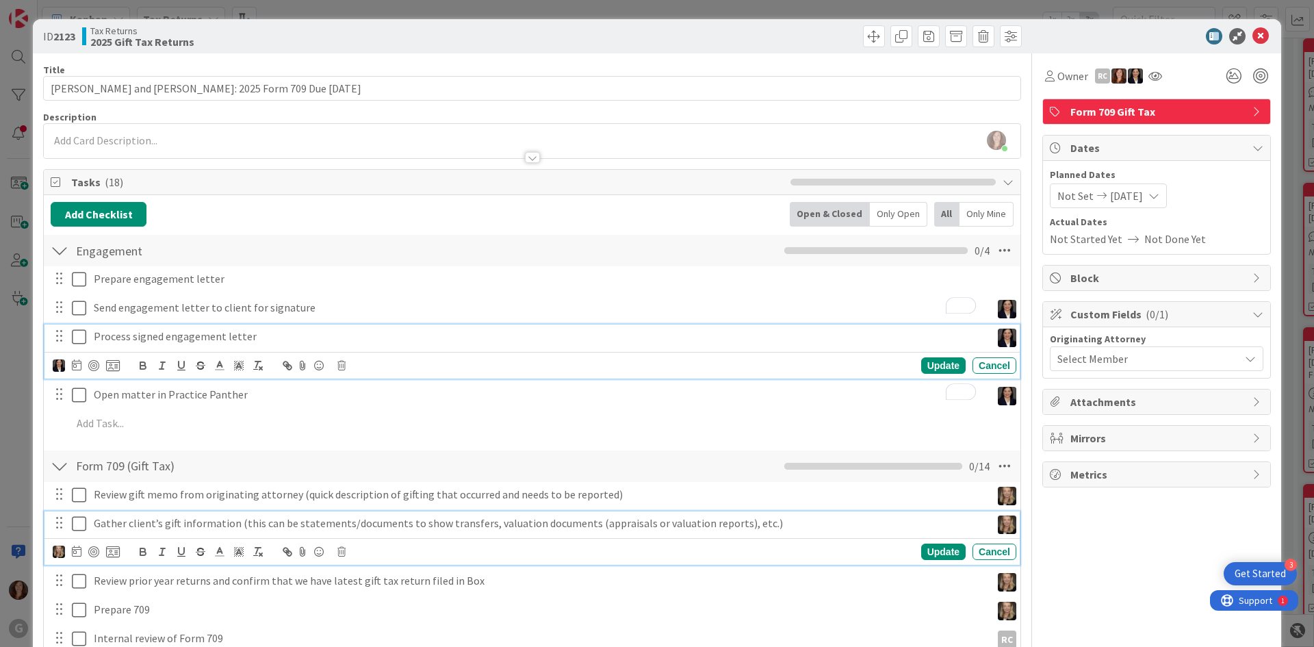
click at [567, 515] on p "Gather client’s gift information (this can be statements/documents to show tran…" at bounding box center [540, 523] width 892 height 16
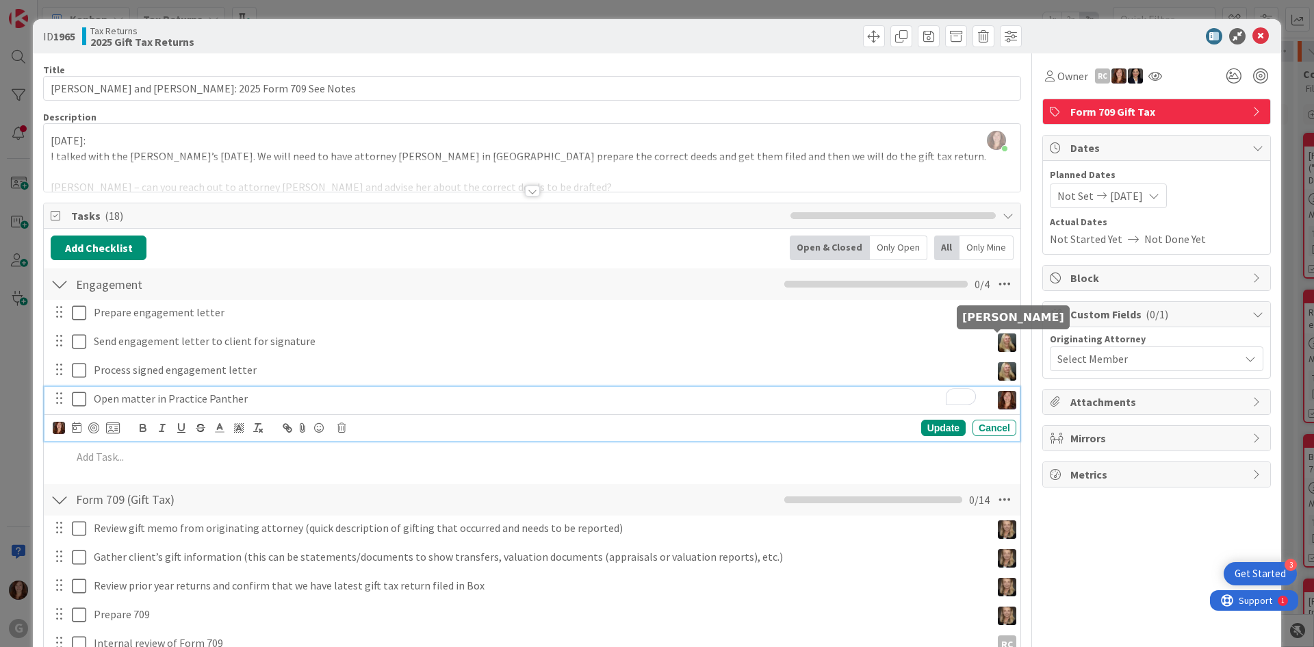
scroll to position [958, 0]
click at [999, 346] on img at bounding box center [1007, 342] width 18 height 18
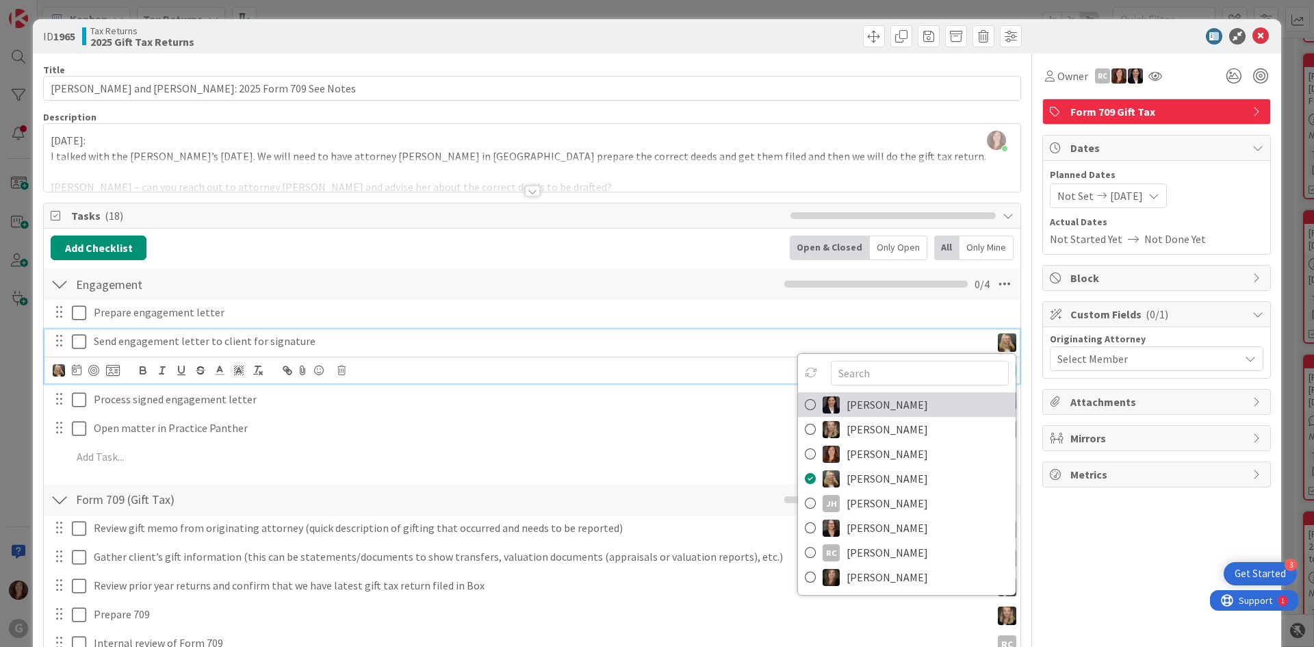
click at [851, 405] on span "[PERSON_NAME]" at bounding box center [887, 404] width 81 height 21
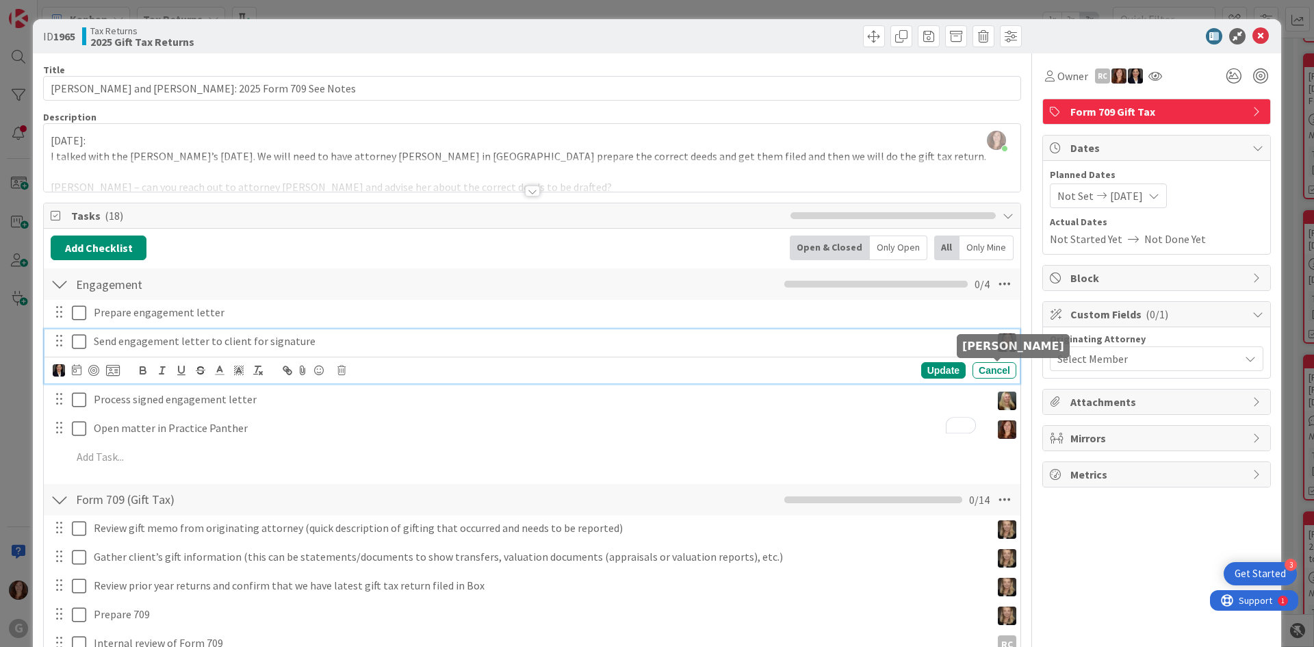
click at [999, 392] on img at bounding box center [1007, 401] width 18 height 18
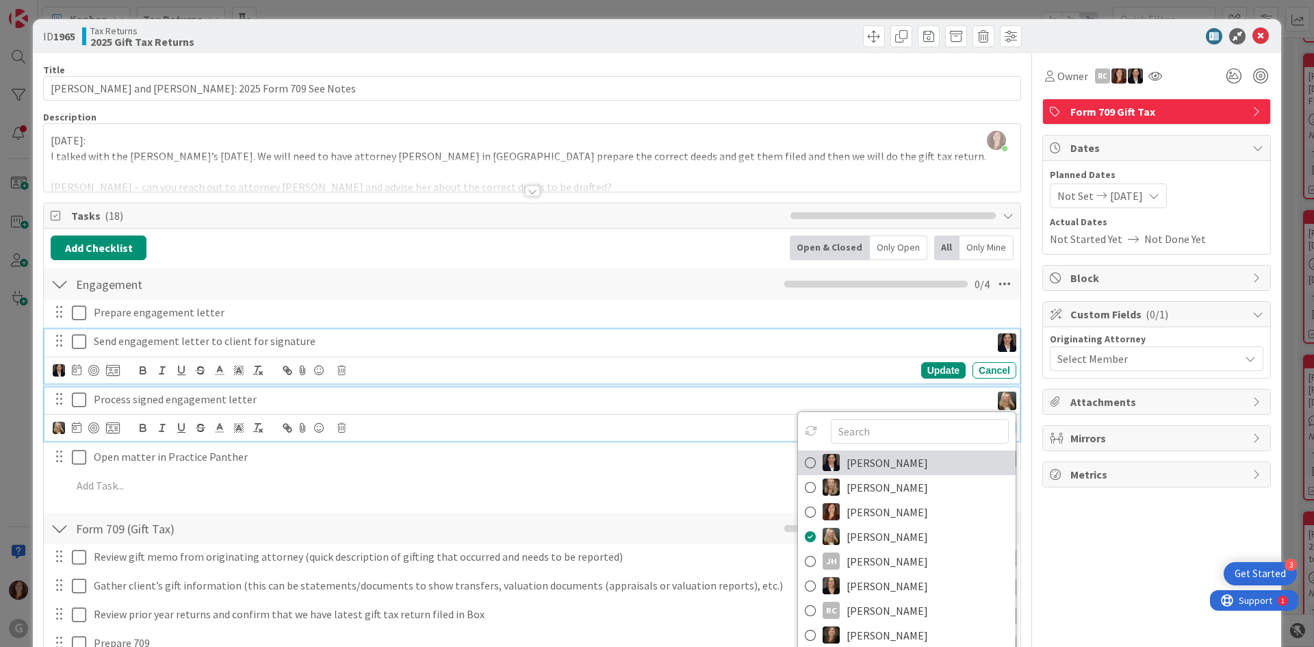
click at [863, 452] on span "[PERSON_NAME]" at bounding box center [887, 462] width 81 height 21
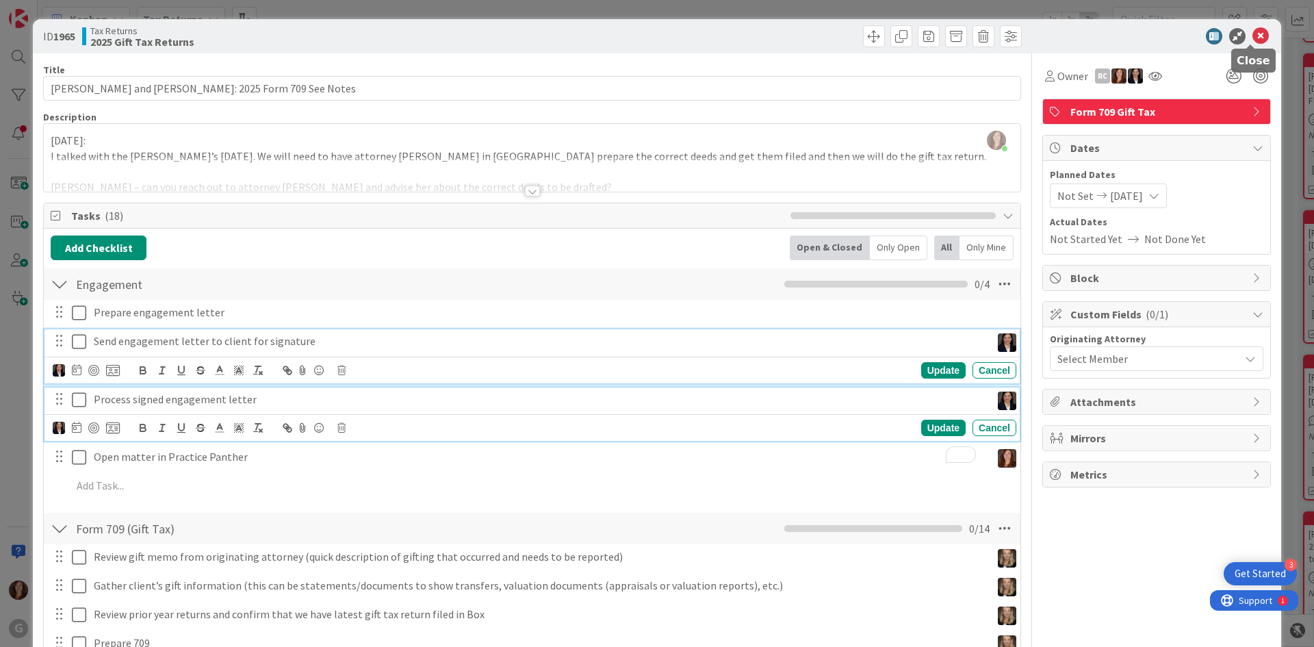
click at [1253, 33] on icon at bounding box center [1261, 36] width 16 height 16
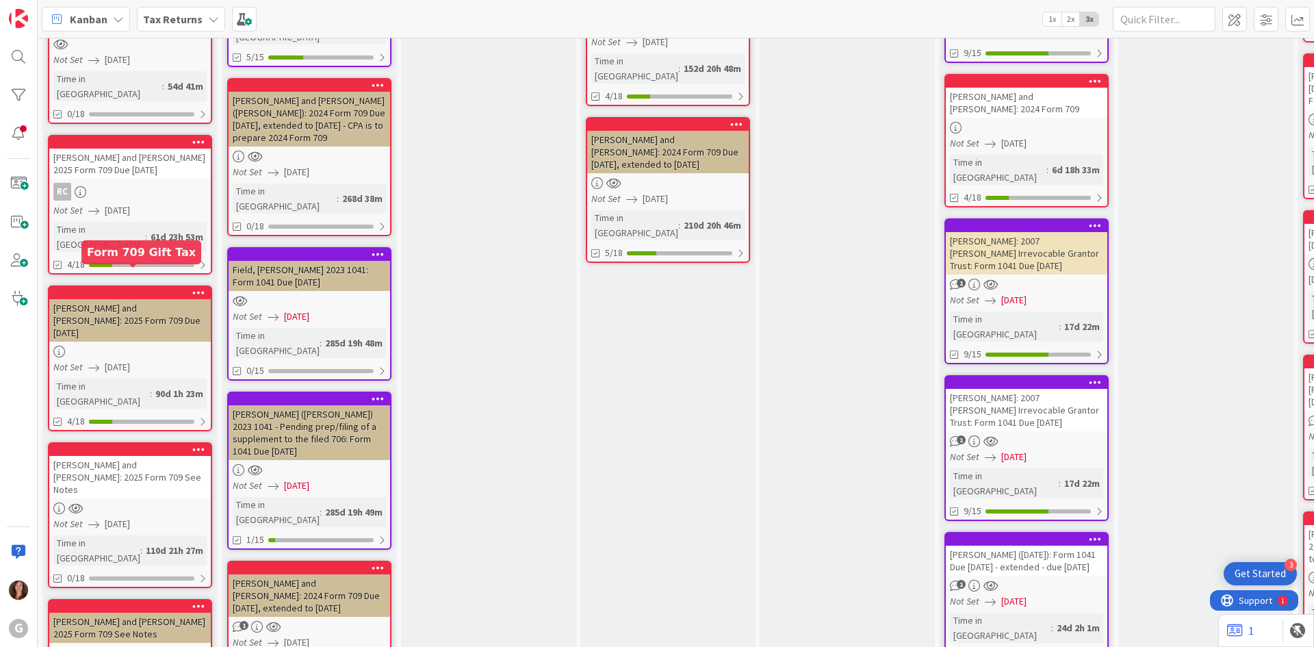
click at [128, 445] on div at bounding box center [132, 450] width 155 height 10
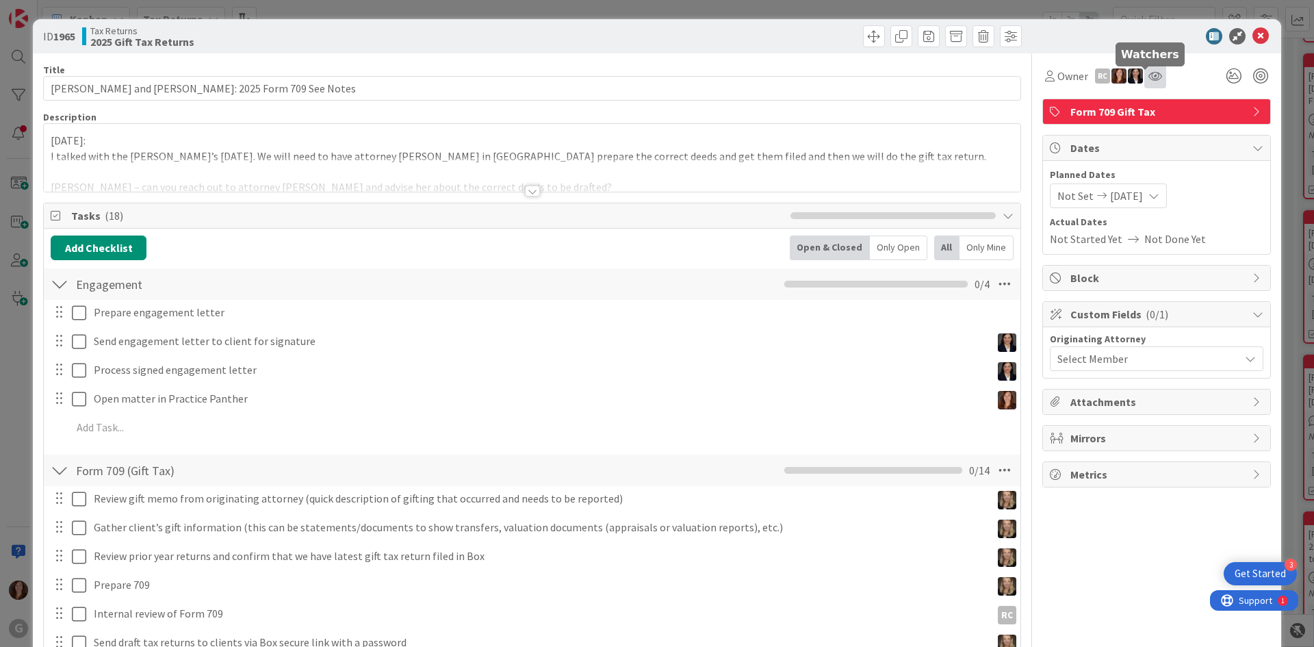
click at [1149, 75] on icon at bounding box center [1156, 76] width 14 height 11
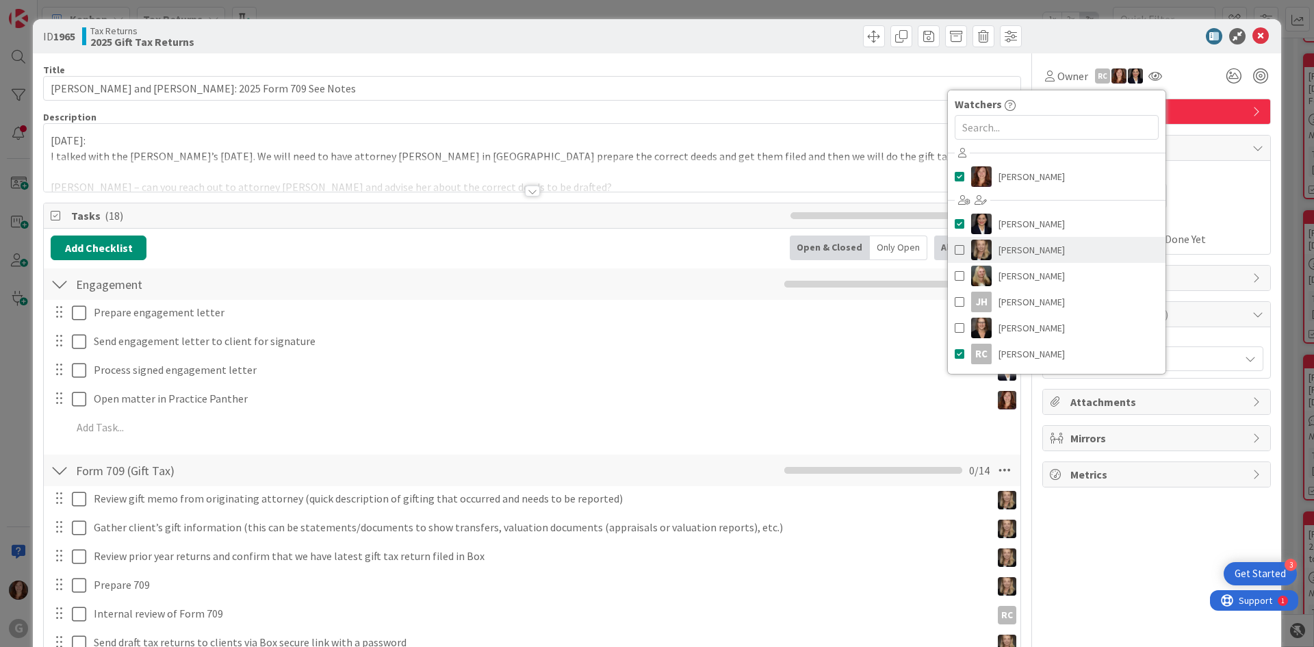
click at [955, 249] on span at bounding box center [960, 250] width 10 height 21
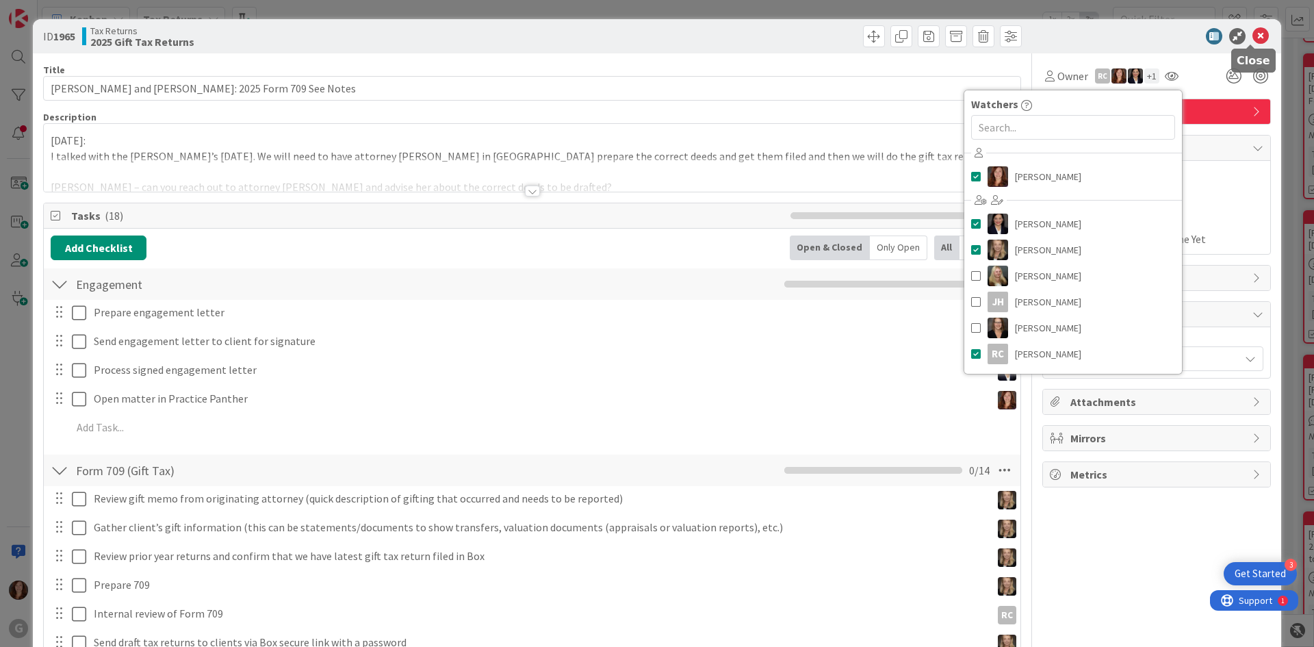
click at [1254, 40] on icon at bounding box center [1261, 36] width 16 height 16
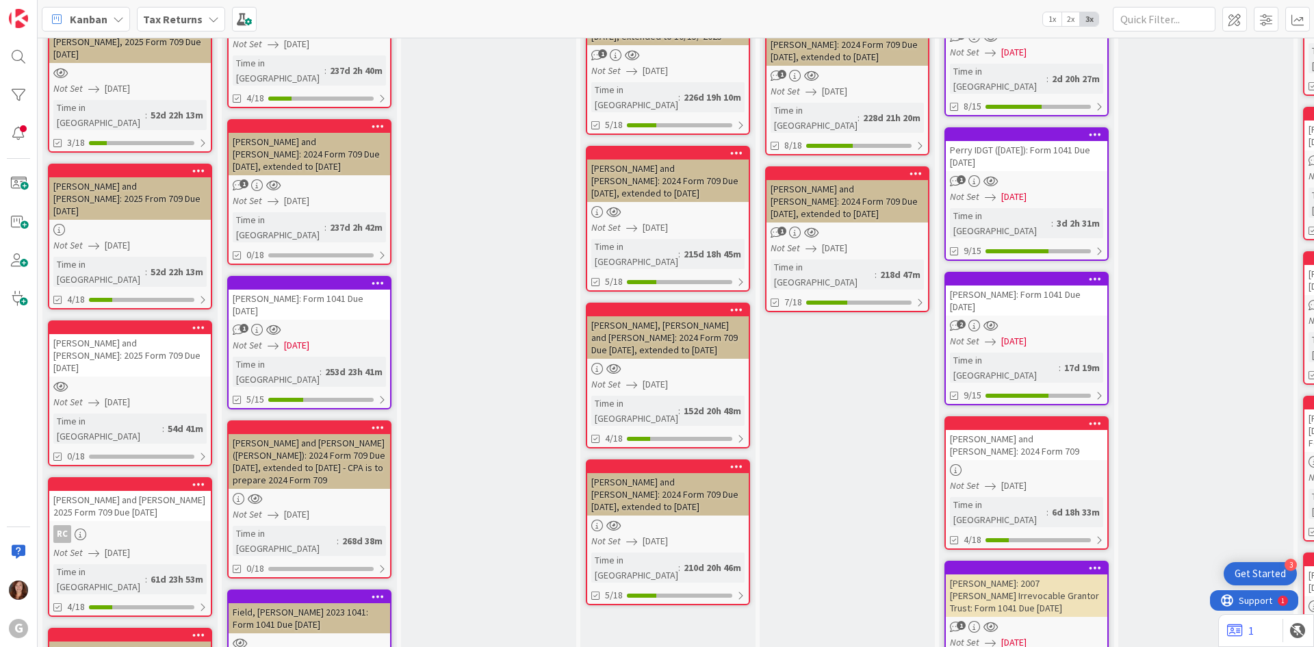
click at [131, 322] on div at bounding box center [130, 328] width 162 height 12
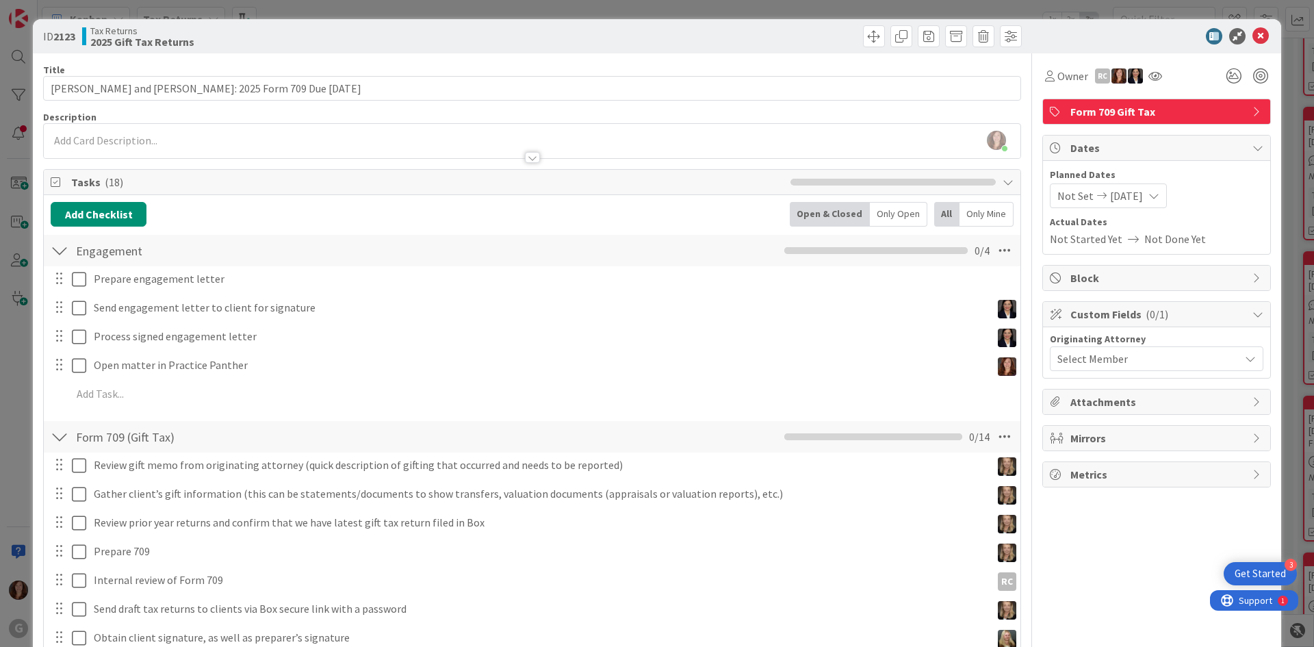
click at [1110, 203] on span "[DATE]" at bounding box center [1126, 196] width 33 height 16
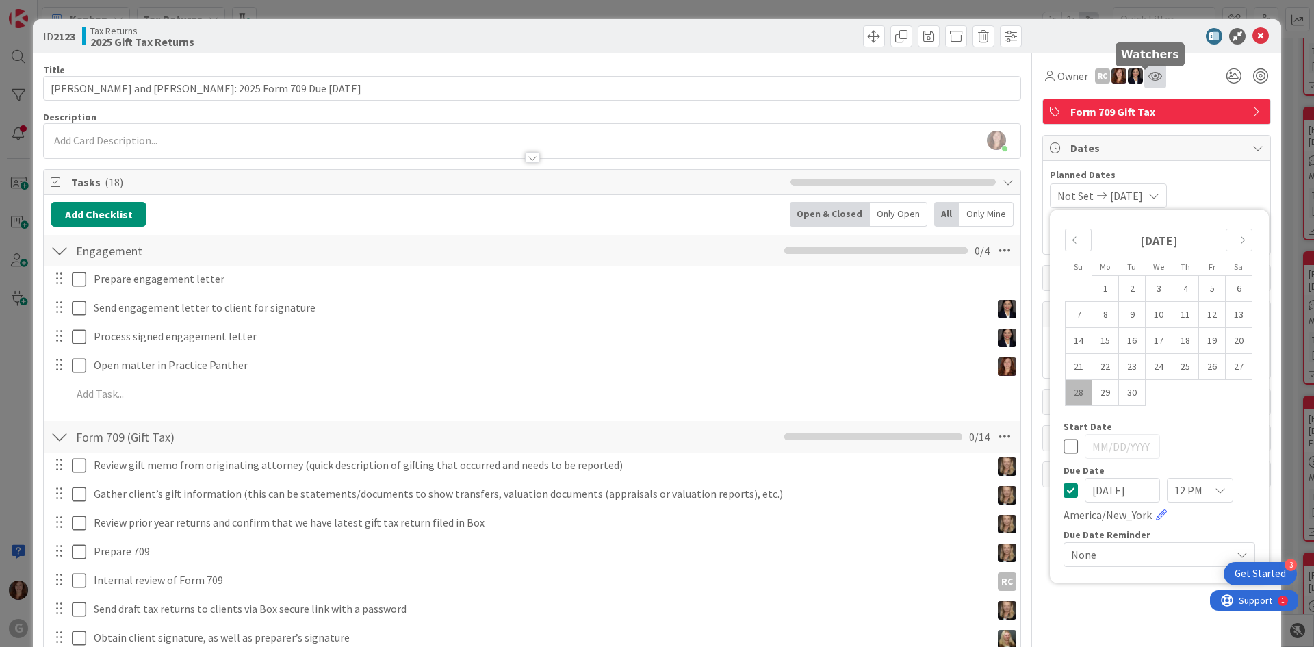
click at [1151, 77] on icon at bounding box center [1156, 76] width 14 height 11
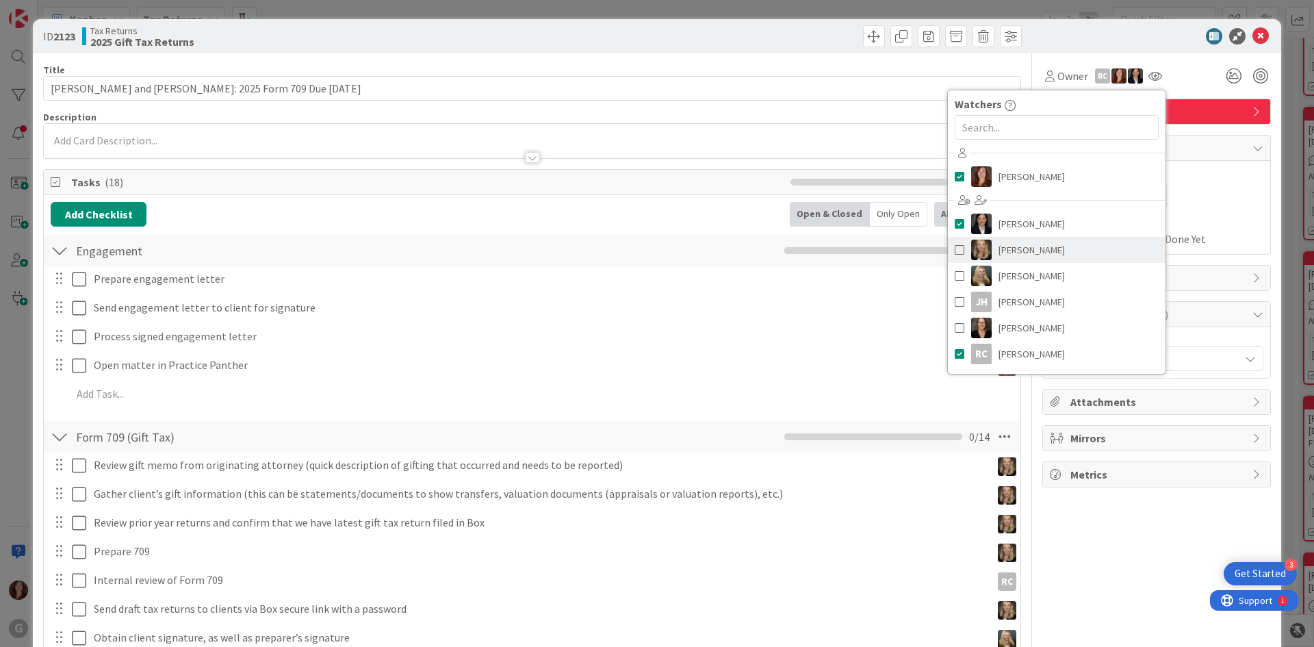
click at [1010, 251] on span "[PERSON_NAME]" at bounding box center [1032, 250] width 66 height 21
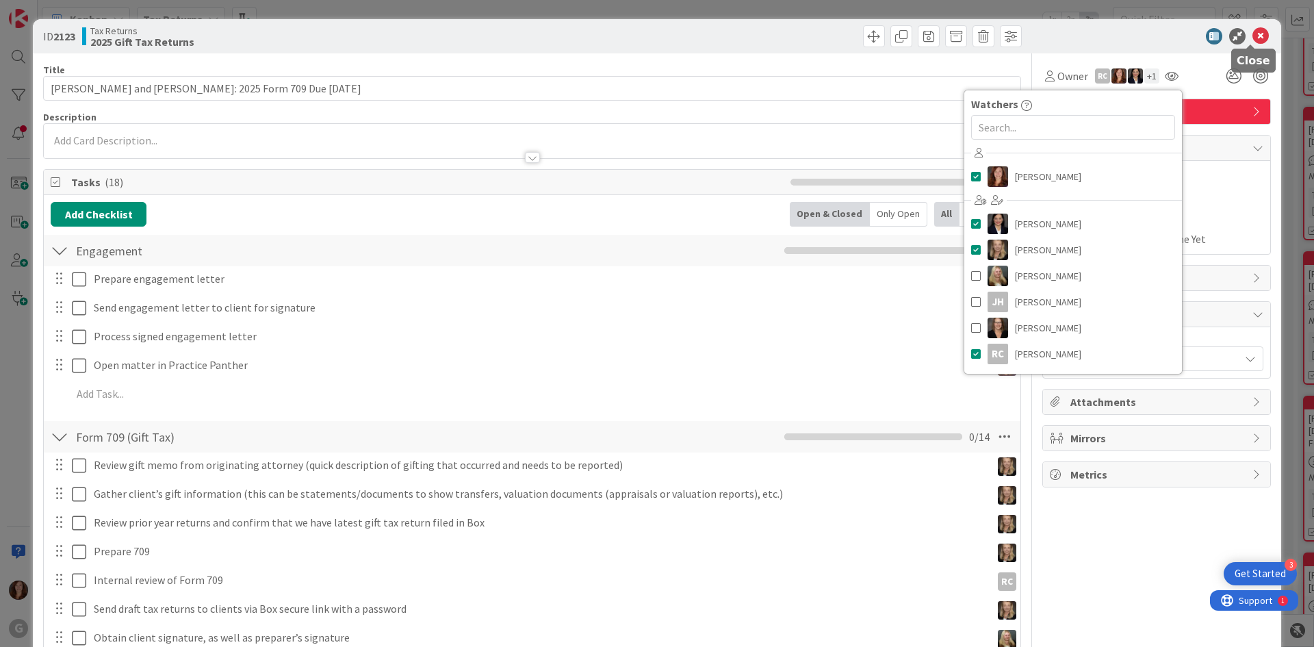
click at [1253, 35] on icon at bounding box center [1261, 36] width 16 height 16
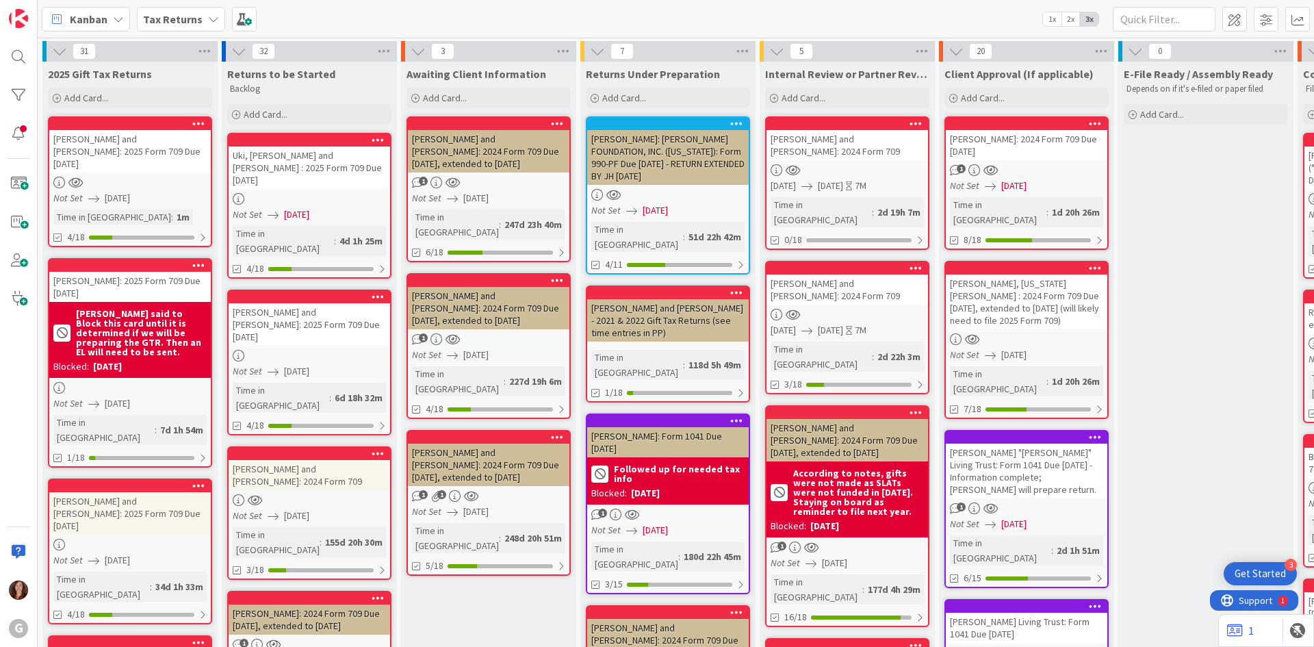
click at [178, 14] on b "Tax Returns" at bounding box center [173, 19] width 60 height 14
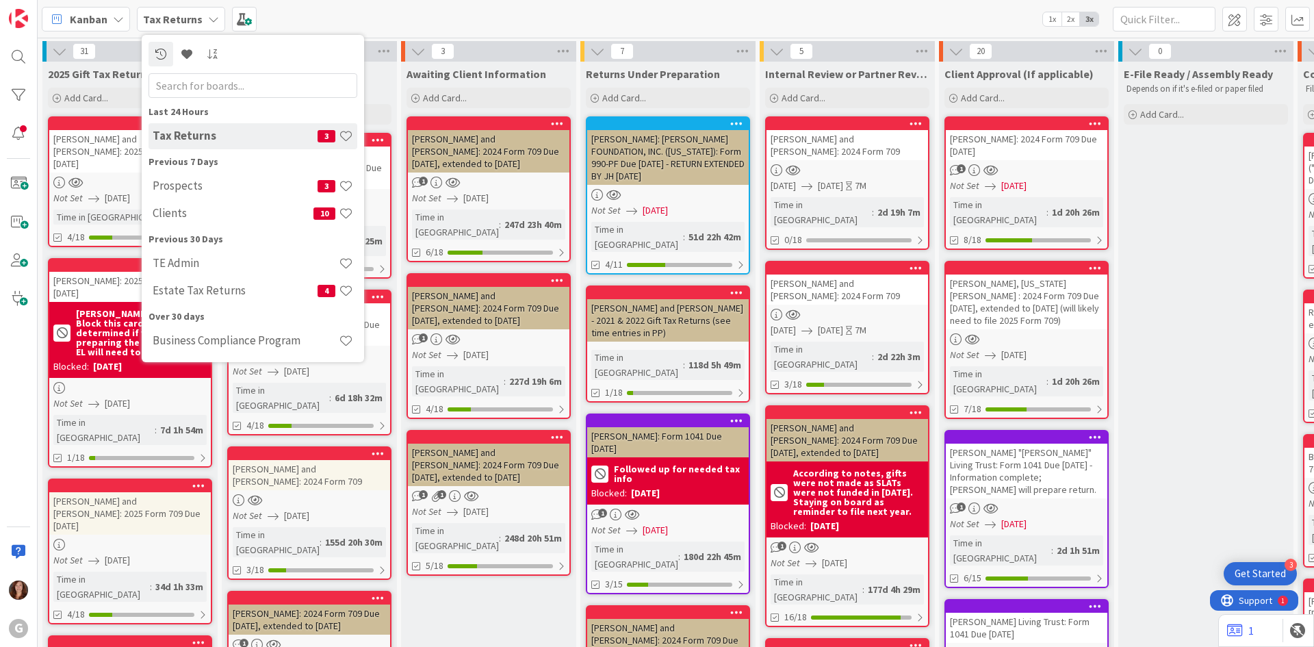
click at [198, 190] on h4 "Prospects" at bounding box center [235, 186] width 165 height 14
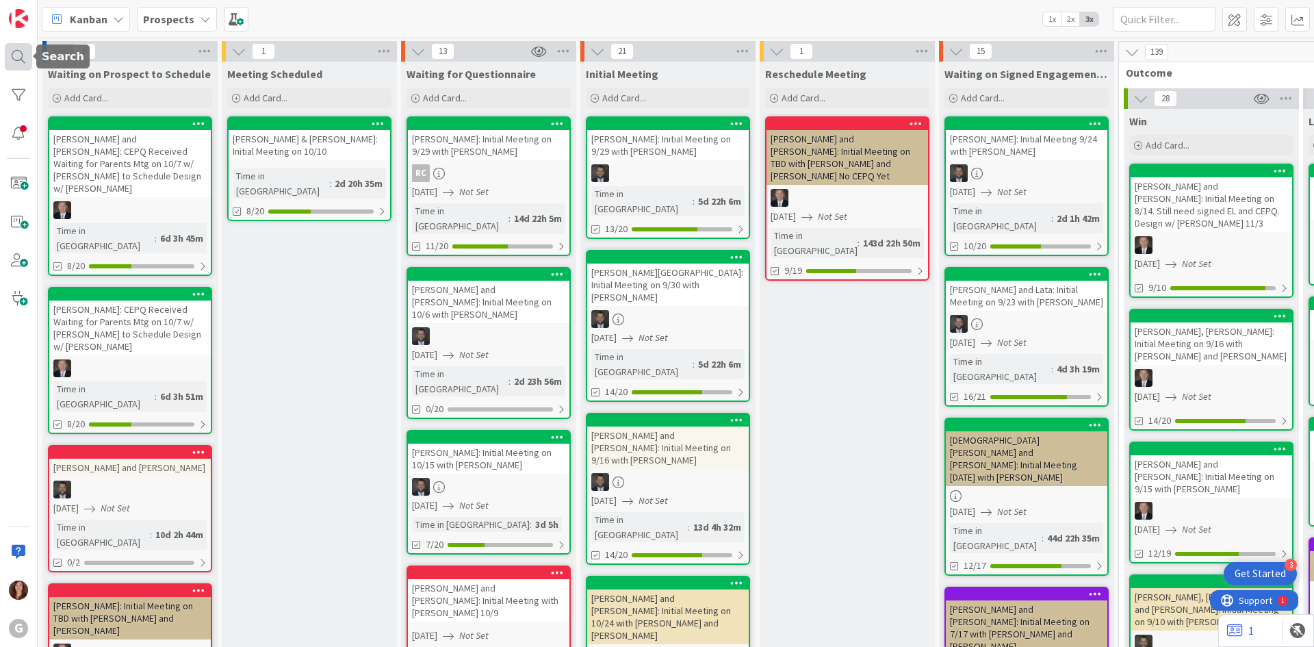
click at [19, 59] on div at bounding box center [18, 56] width 27 height 27
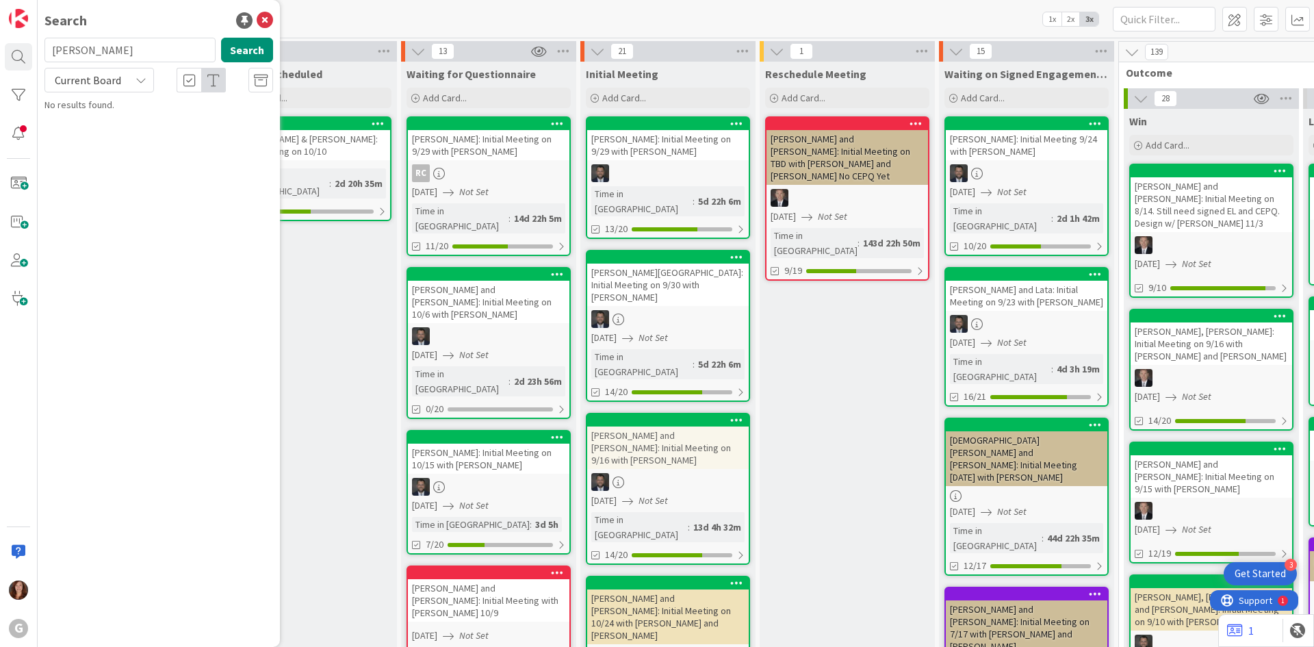
drag, startPoint x: 118, startPoint y: 57, endPoint x: 0, endPoint y: 48, distance: 118.8
click at [0, 47] on div "G Search [PERSON_NAME] Search Current Board No results found." at bounding box center [19, 323] width 38 height 647
type input "runzel"
click at [120, 131] on span ", [PERSON_NAME] and [PERSON_NAME]: Initial Meeting on 6/3 with [PERSON_NAME] an…" at bounding box center [151, 134] width 174 height 41
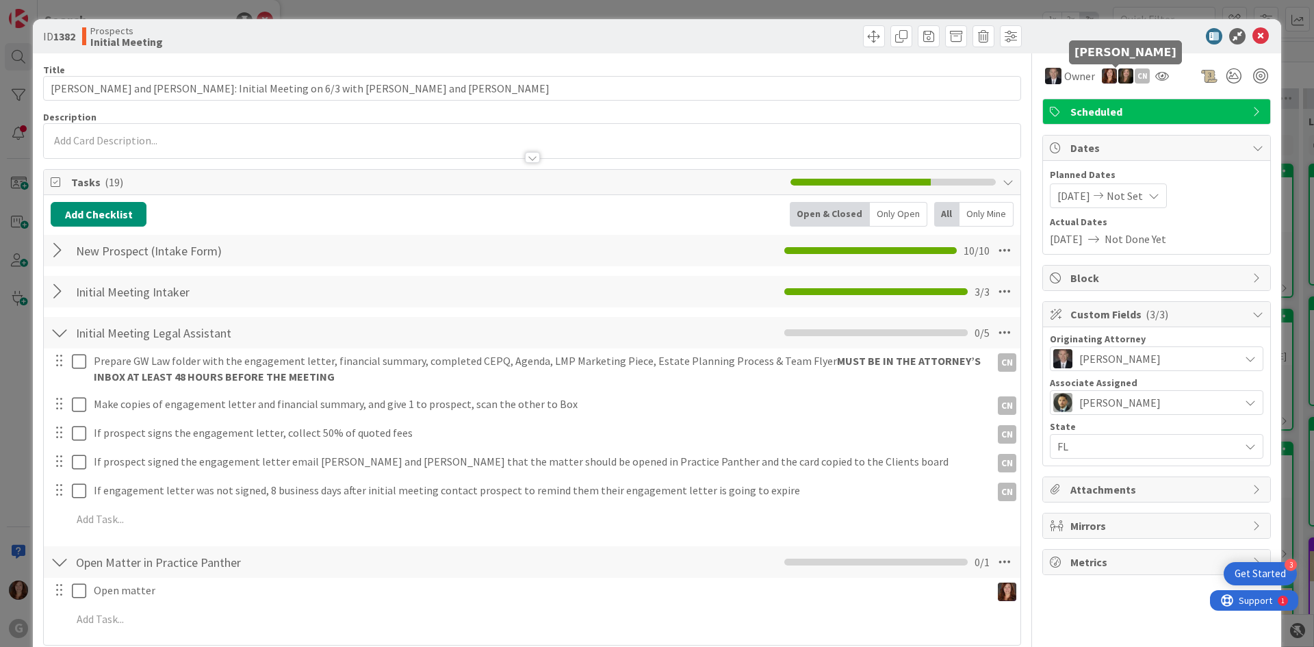
click at [1119, 81] on img at bounding box center [1126, 75] width 15 height 15
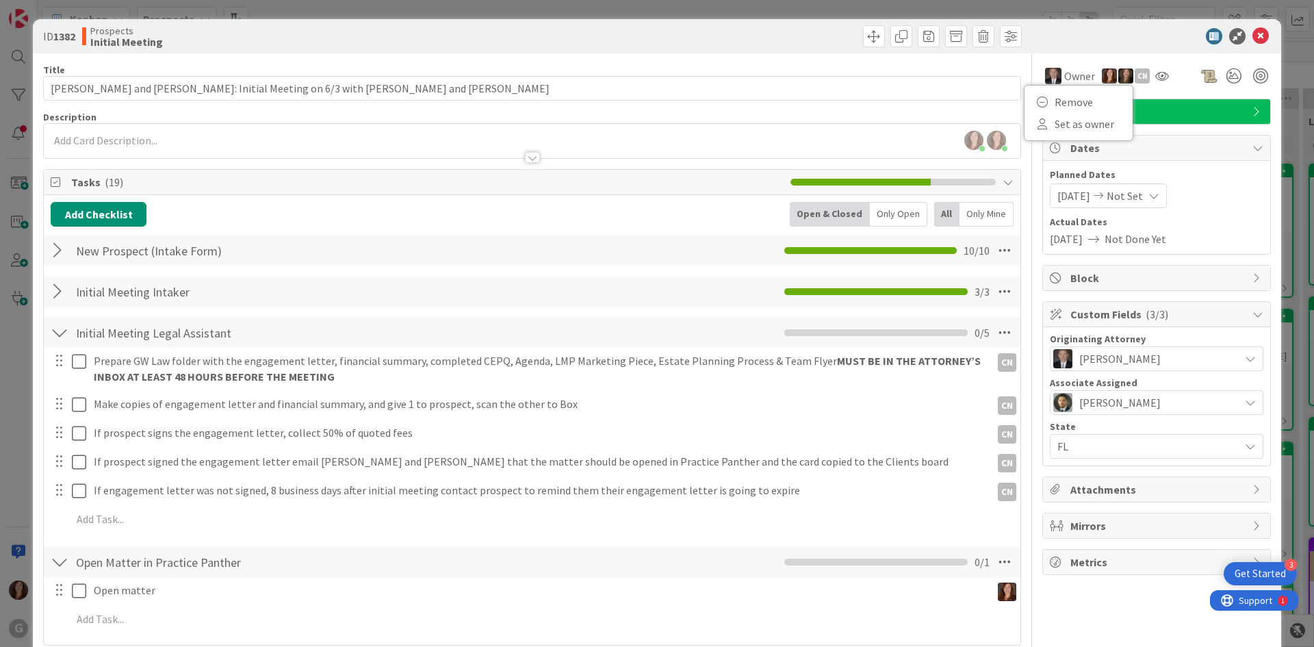
click at [598, 196] on div "Add Checklist Open & Closed Only Open All Only Mine New Prospect (Intake Form) …" at bounding box center [532, 420] width 977 height 450
click at [1253, 35] on icon at bounding box center [1261, 36] width 16 height 16
